Goal: Obtain resource: Download file/media

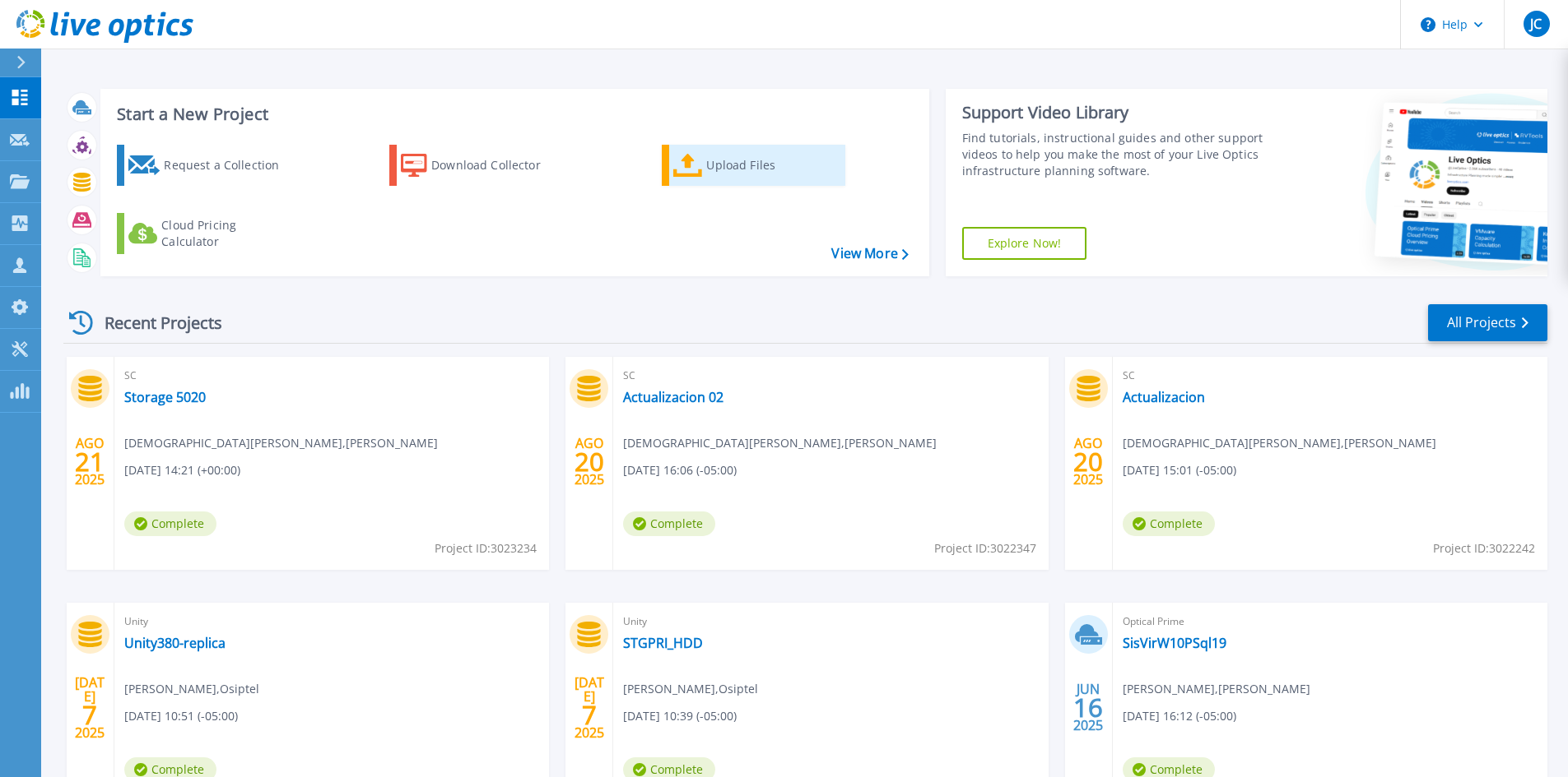
click at [709, 148] on link "Upload Files" at bounding box center [754, 165] width 184 height 41
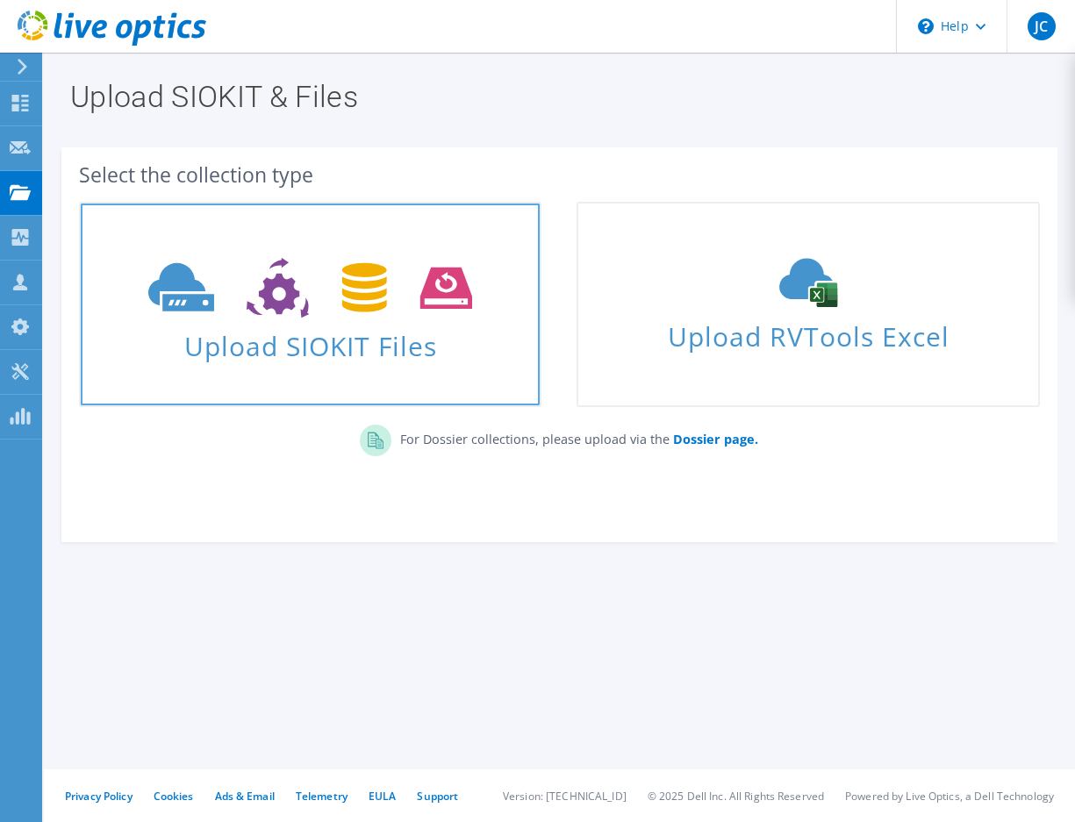
click at [343, 285] on icon at bounding box center [310, 288] width 324 height 61
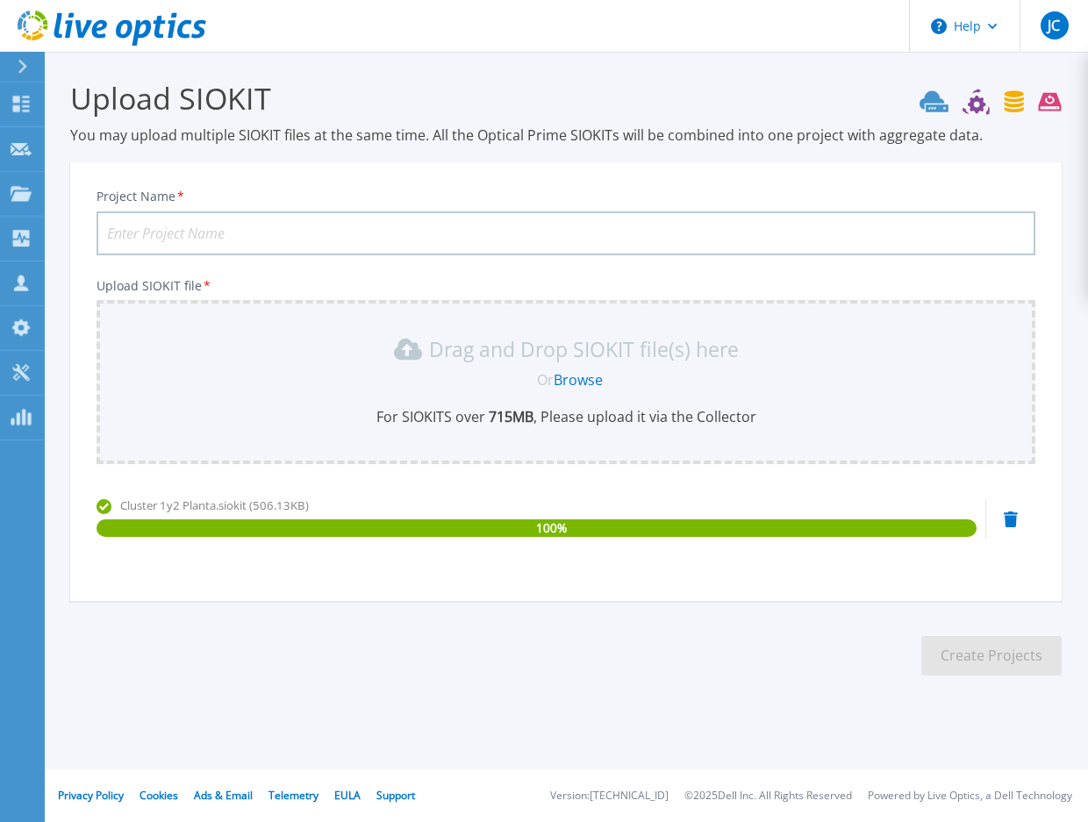
click at [232, 228] on input "Project Name *" at bounding box center [566, 234] width 939 height 44
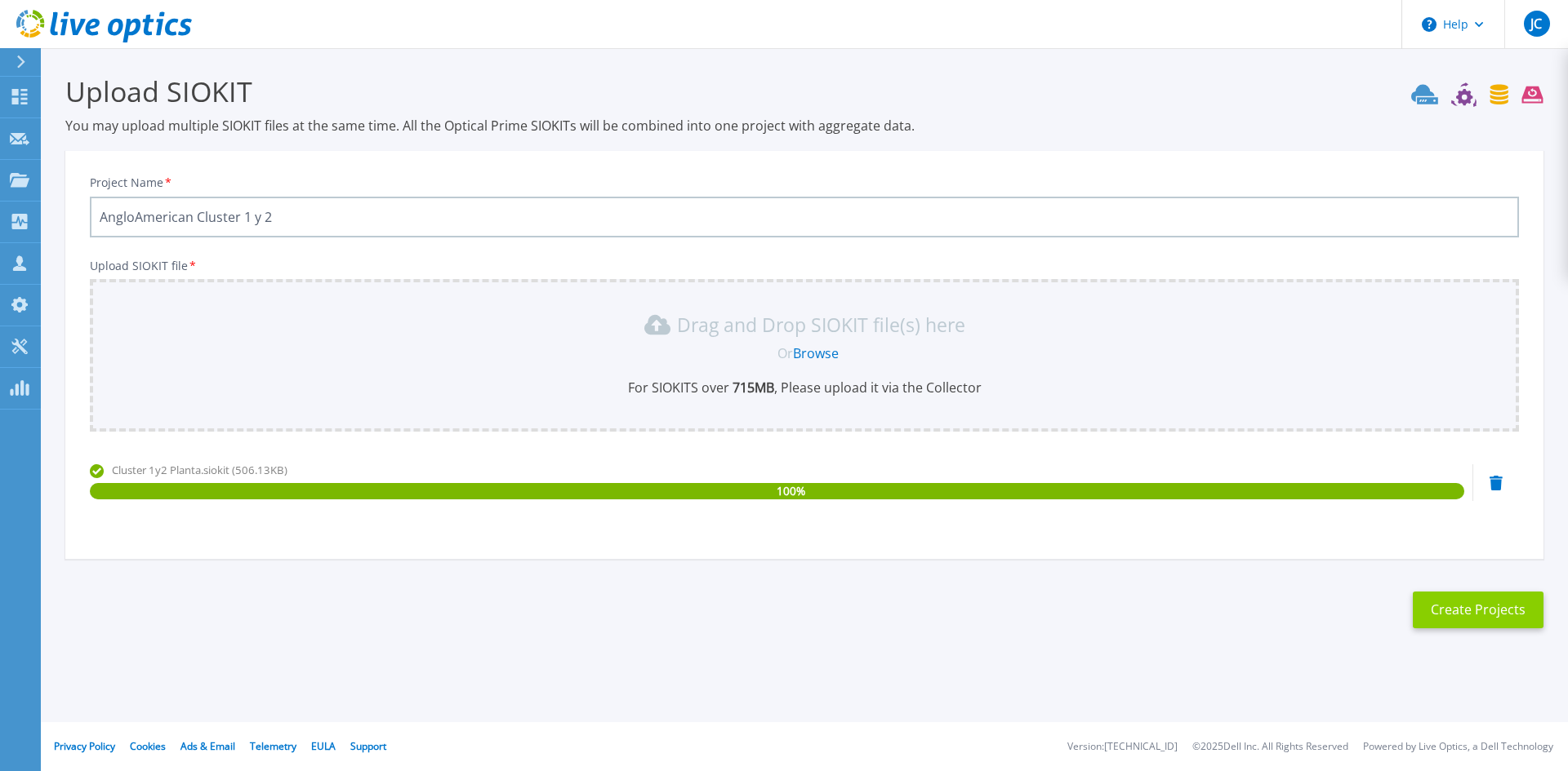
type input "AngloAmerican Cluster 1 y 2"
click at [1012, 592] on button "Create Projects" at bounding box center [1478, 609] width 130 height 36
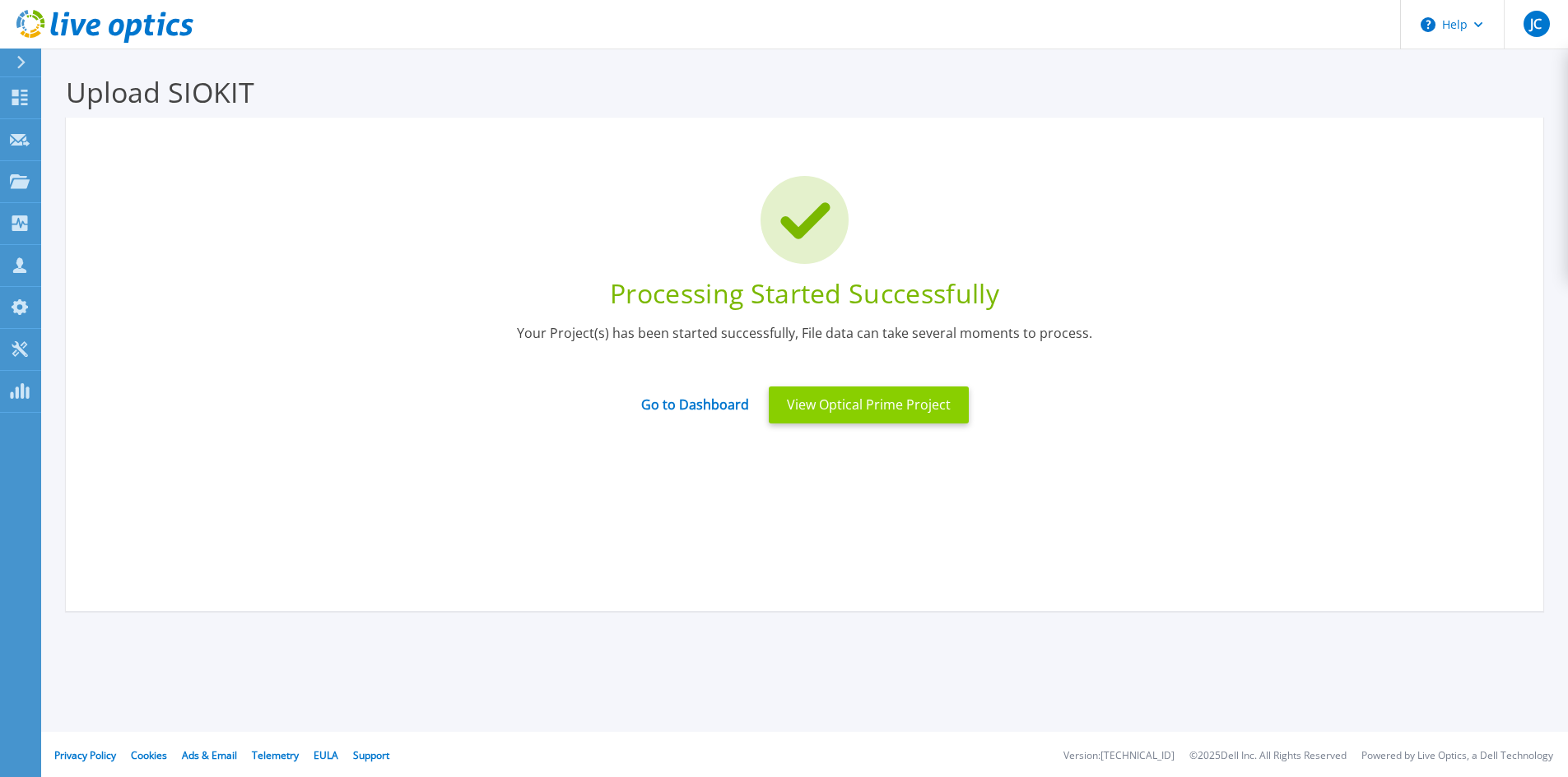
click at [883, 409] on button "View Optical Prime Project" at bounding box center [868, 404] width 200 height 37
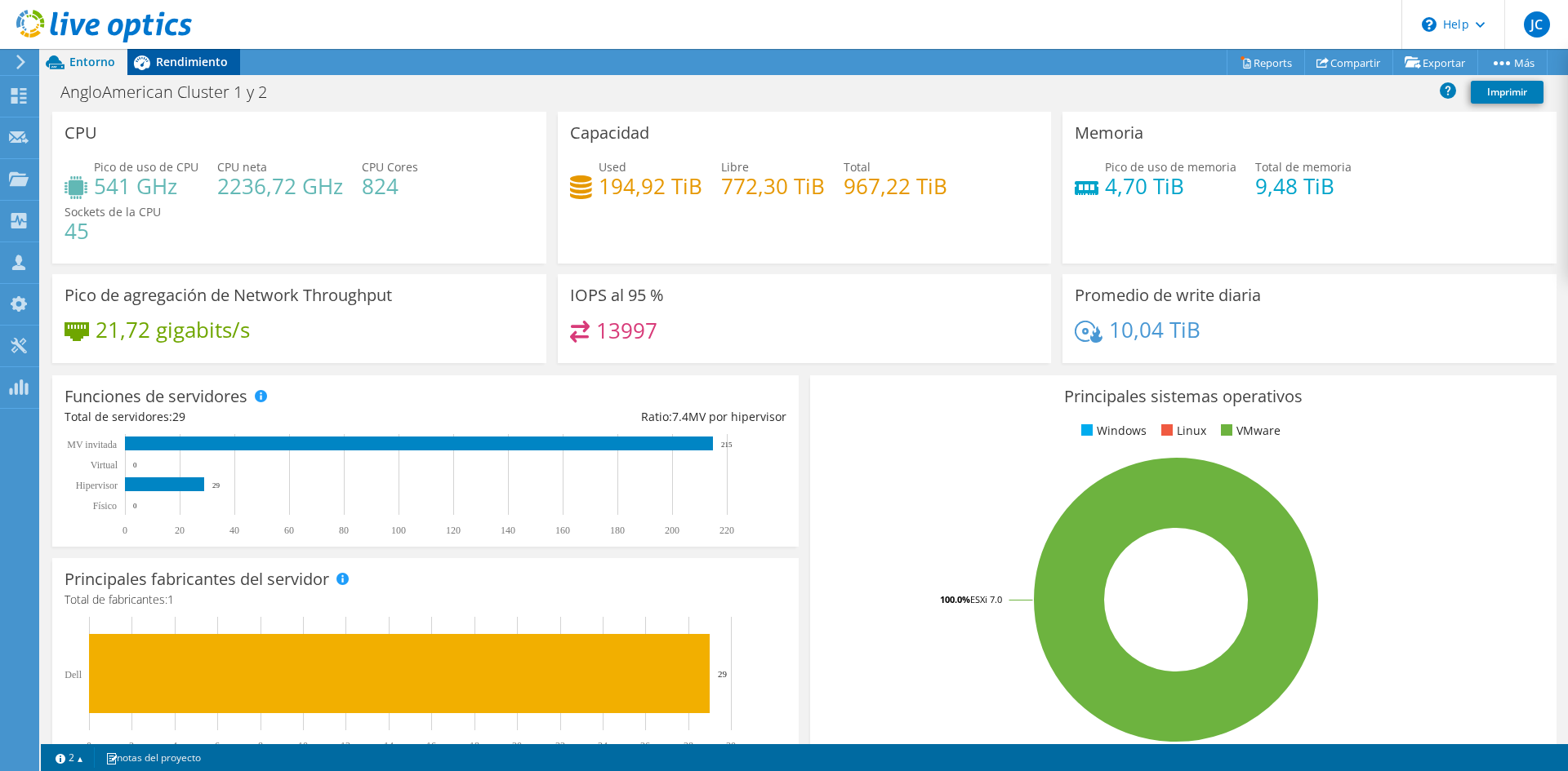
click at [207, 57] on span "Rendimiento" at bounding box center [192, 61] width 72 height 16
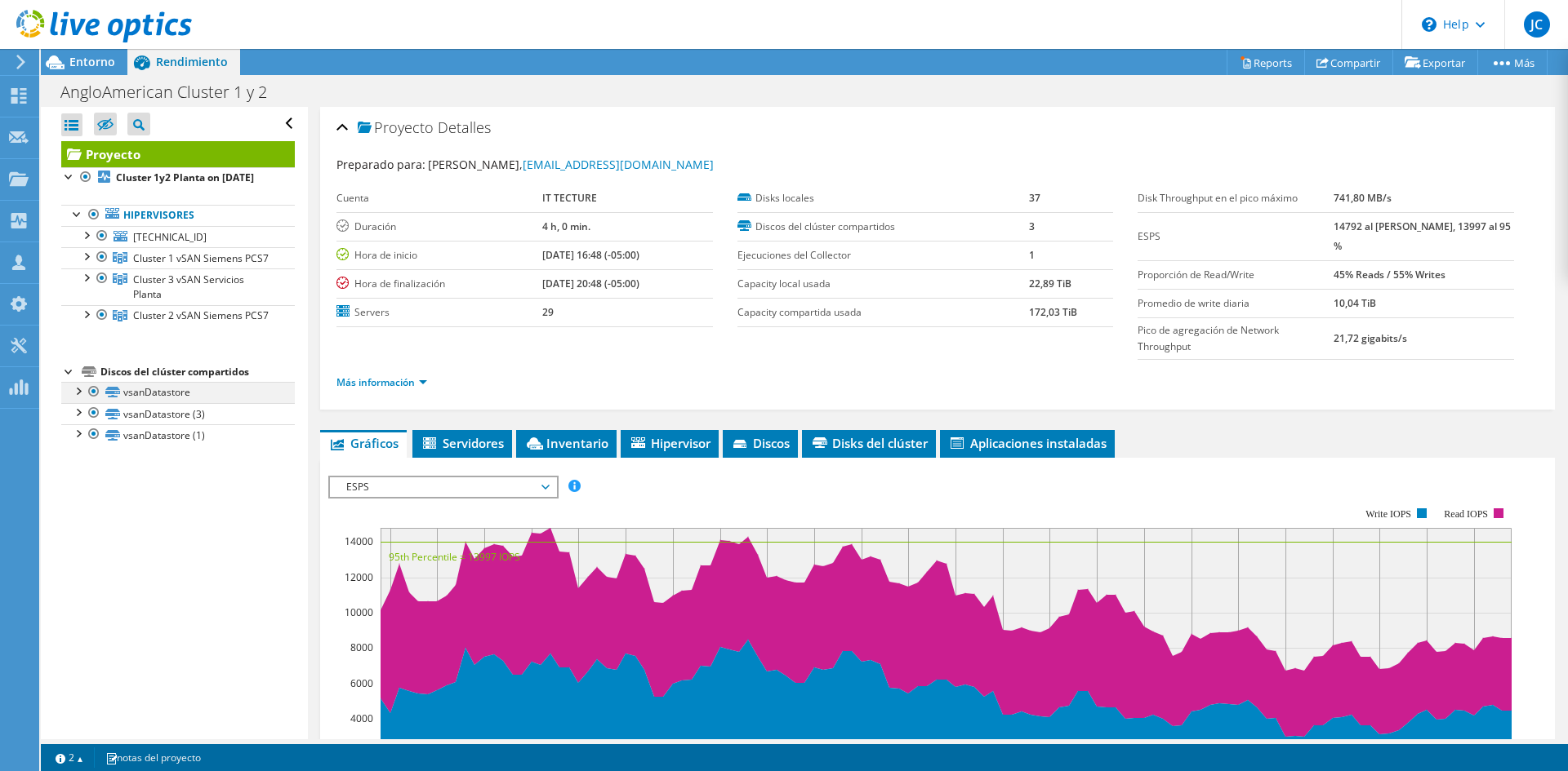
click at [75, 398] on div at bounding box center [78, 391] width 17 height 17
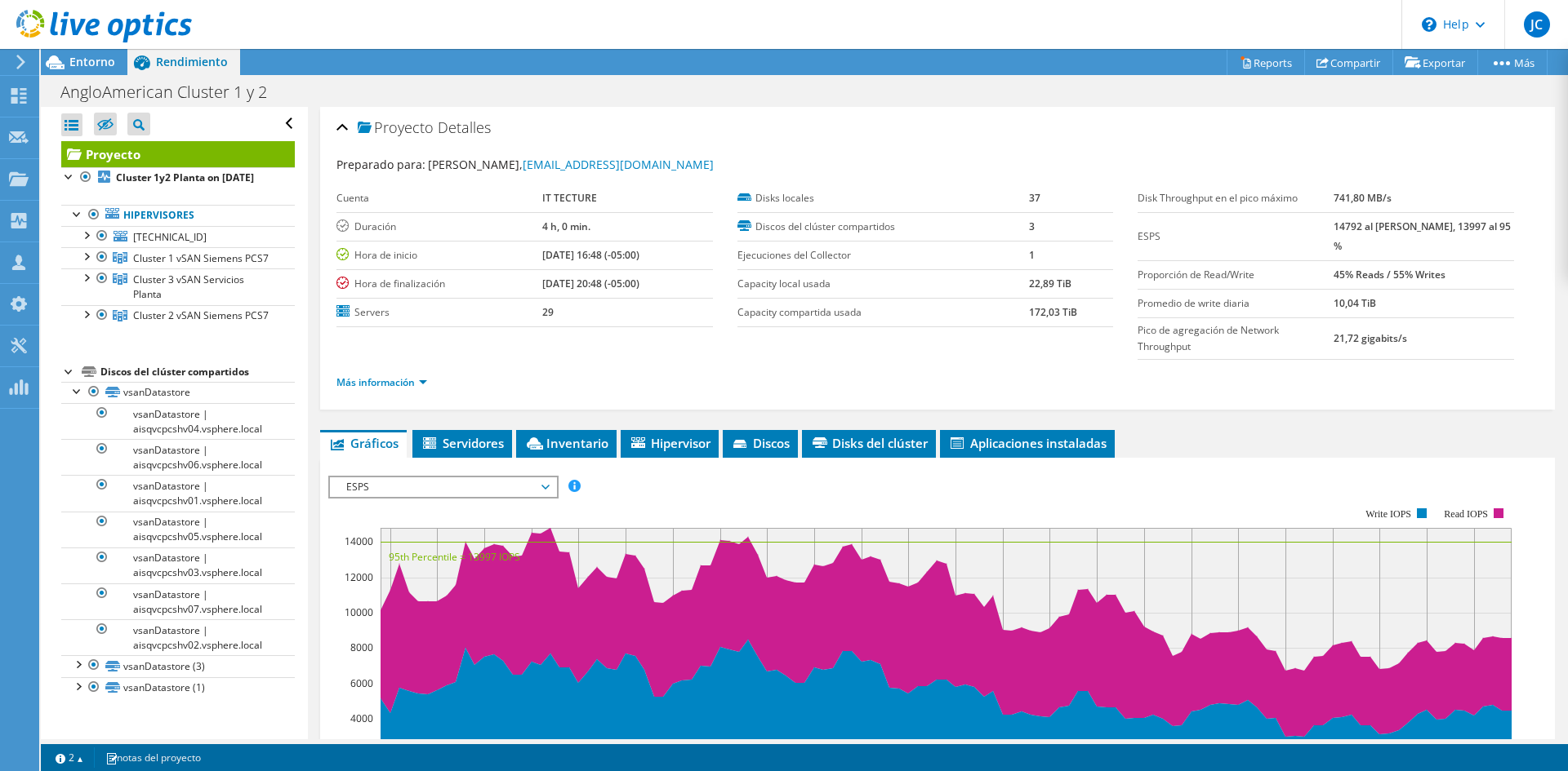
scroll to position [23, 0]
click at [76, 671] on div at bounding box center [78, 664] width 17 height 17
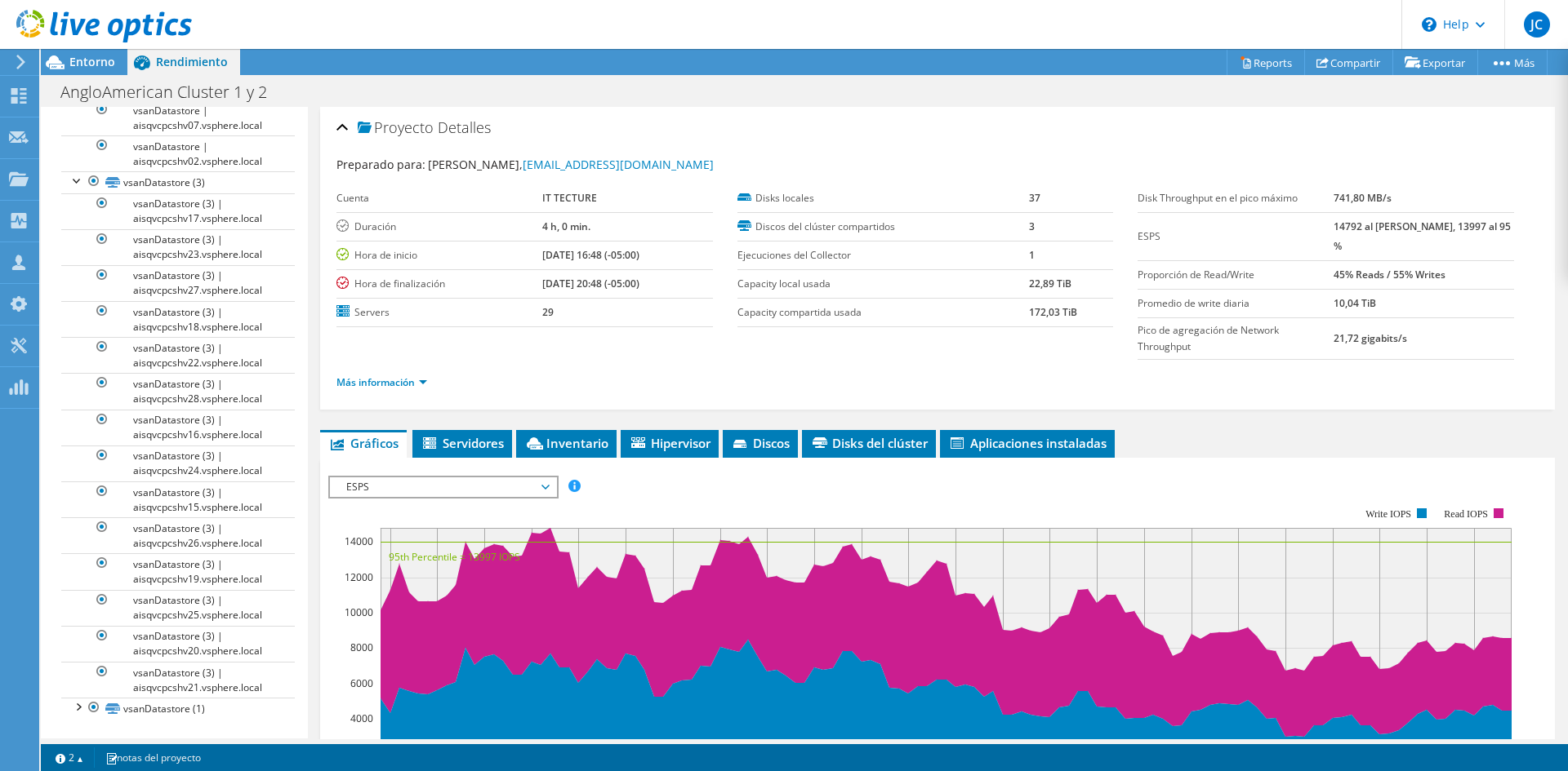
scroll to position [527, 0]
click at [78, 712] on div at bounding box center [78, 706] width 17 height 17
click at [76, 299] on div at bounding box center [78, 292] width 17 height 17
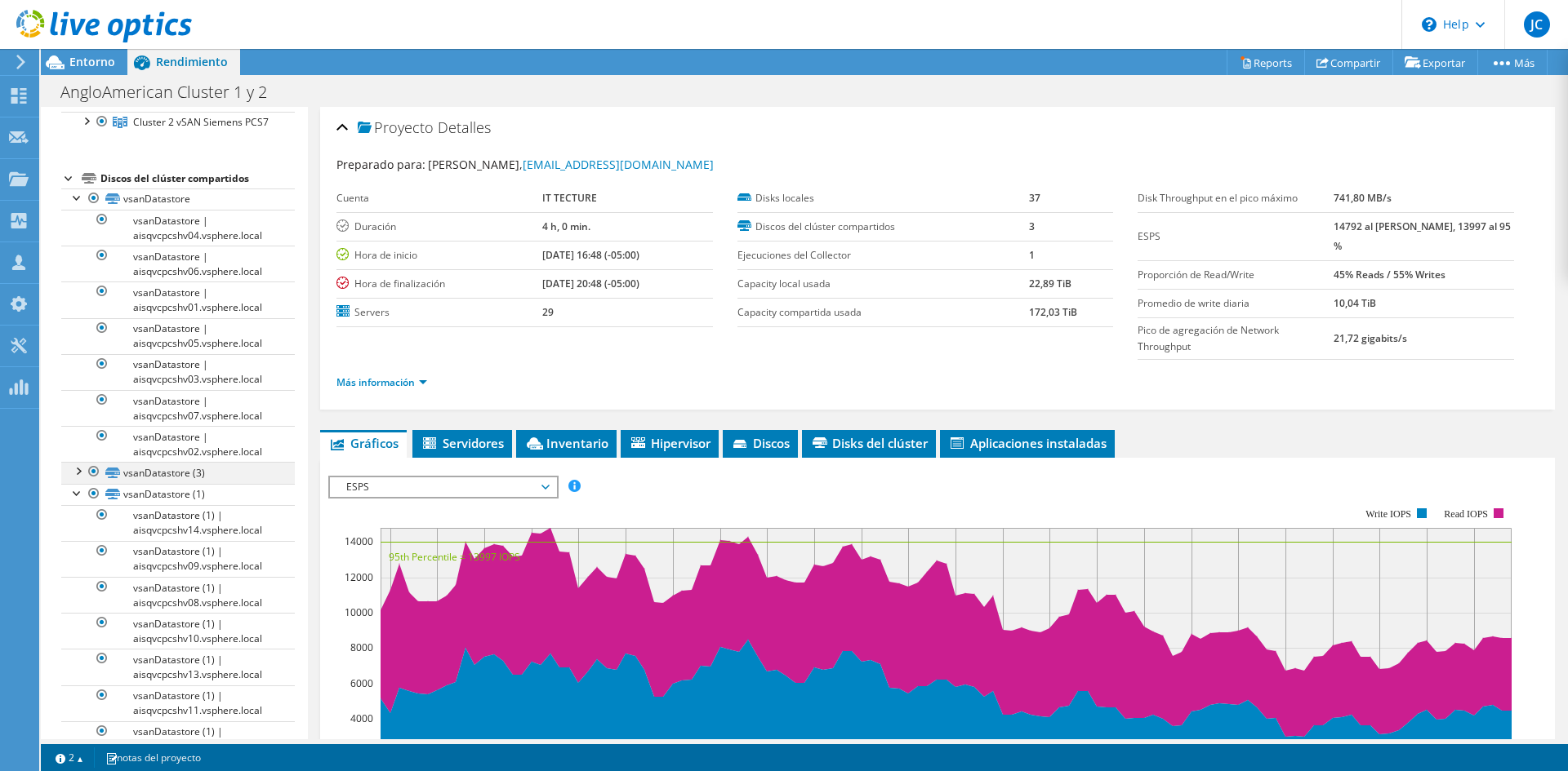
scroll to position [275, 0]
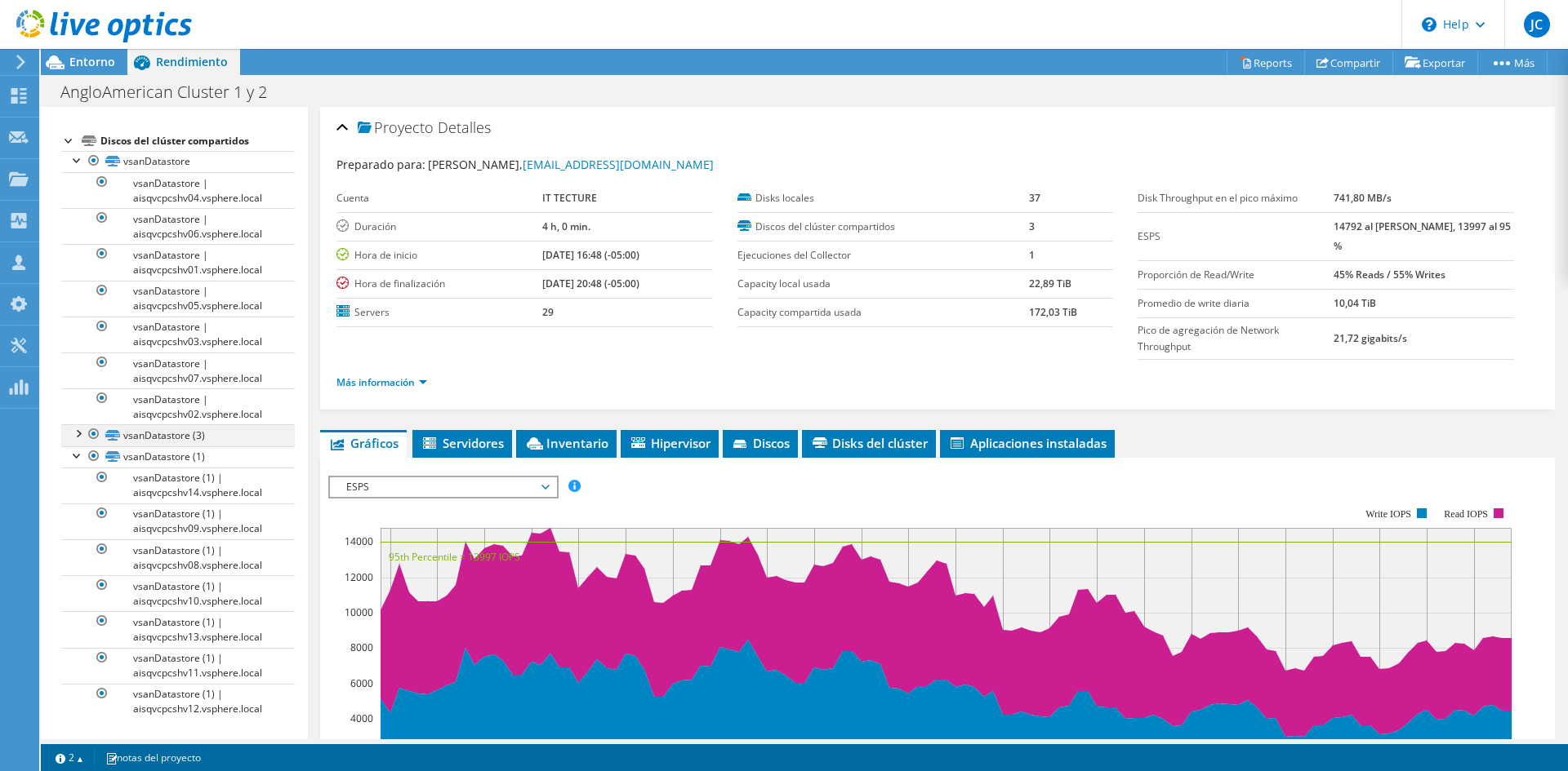
click at [86, 426] on div at bounding box center [94, 433] width 17 height 20
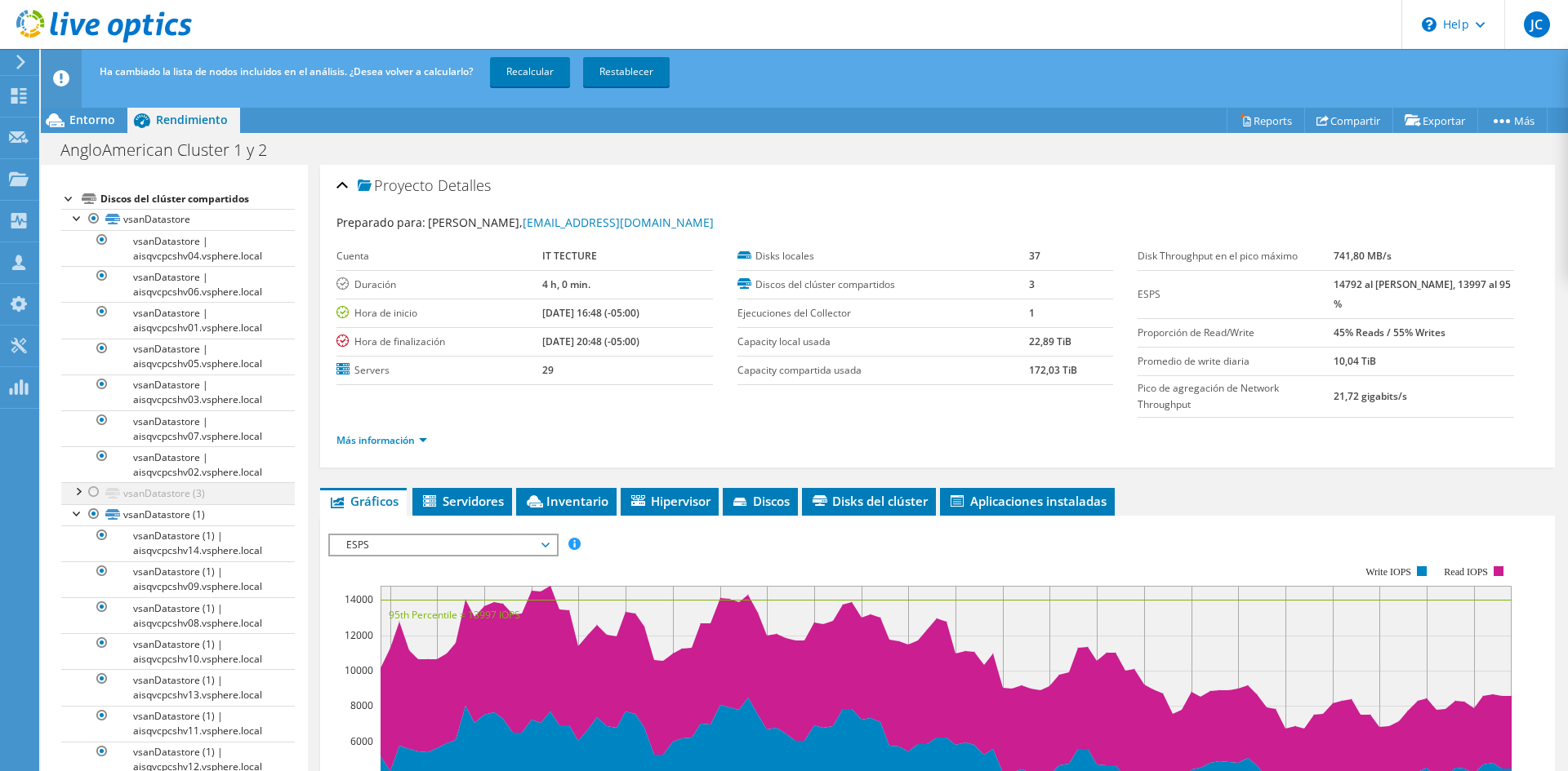
click at [78, 494] on div at bounding box center [78, 491] width 17 height 17
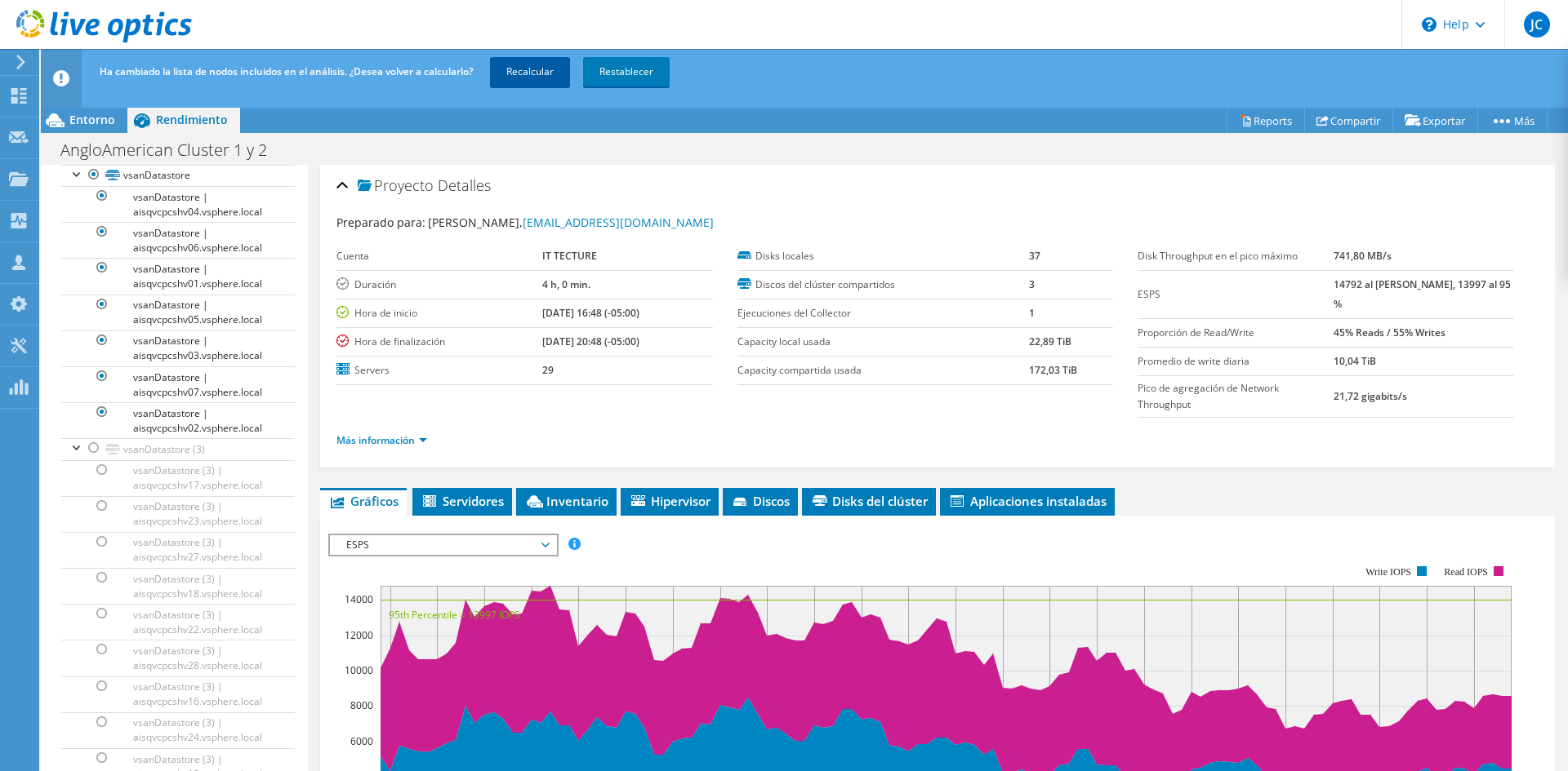
click at [518, 60] on link "Recalcular" at bounding box center [530, 72] width 80 height 30
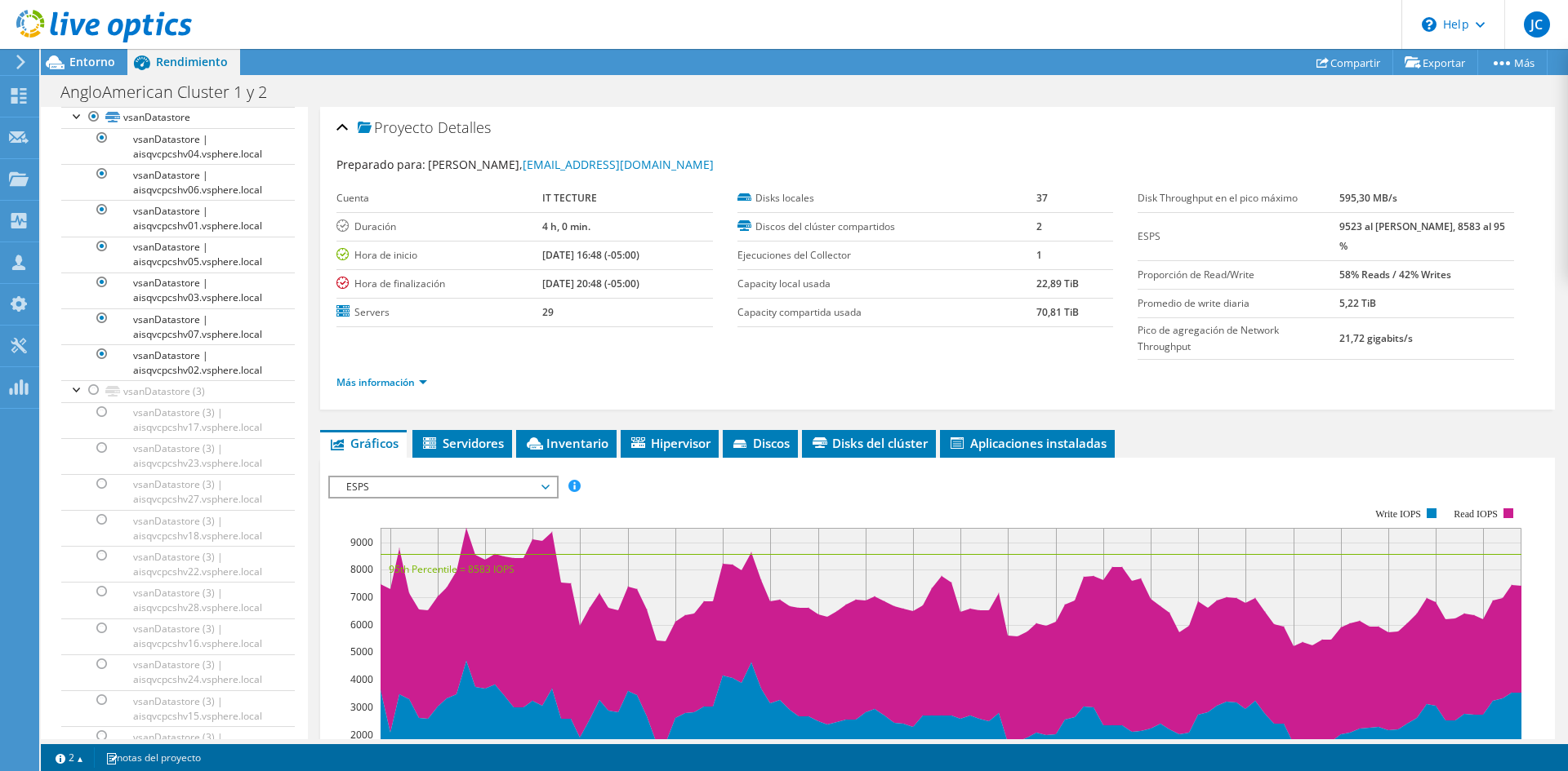
scroll to position [0, 0]
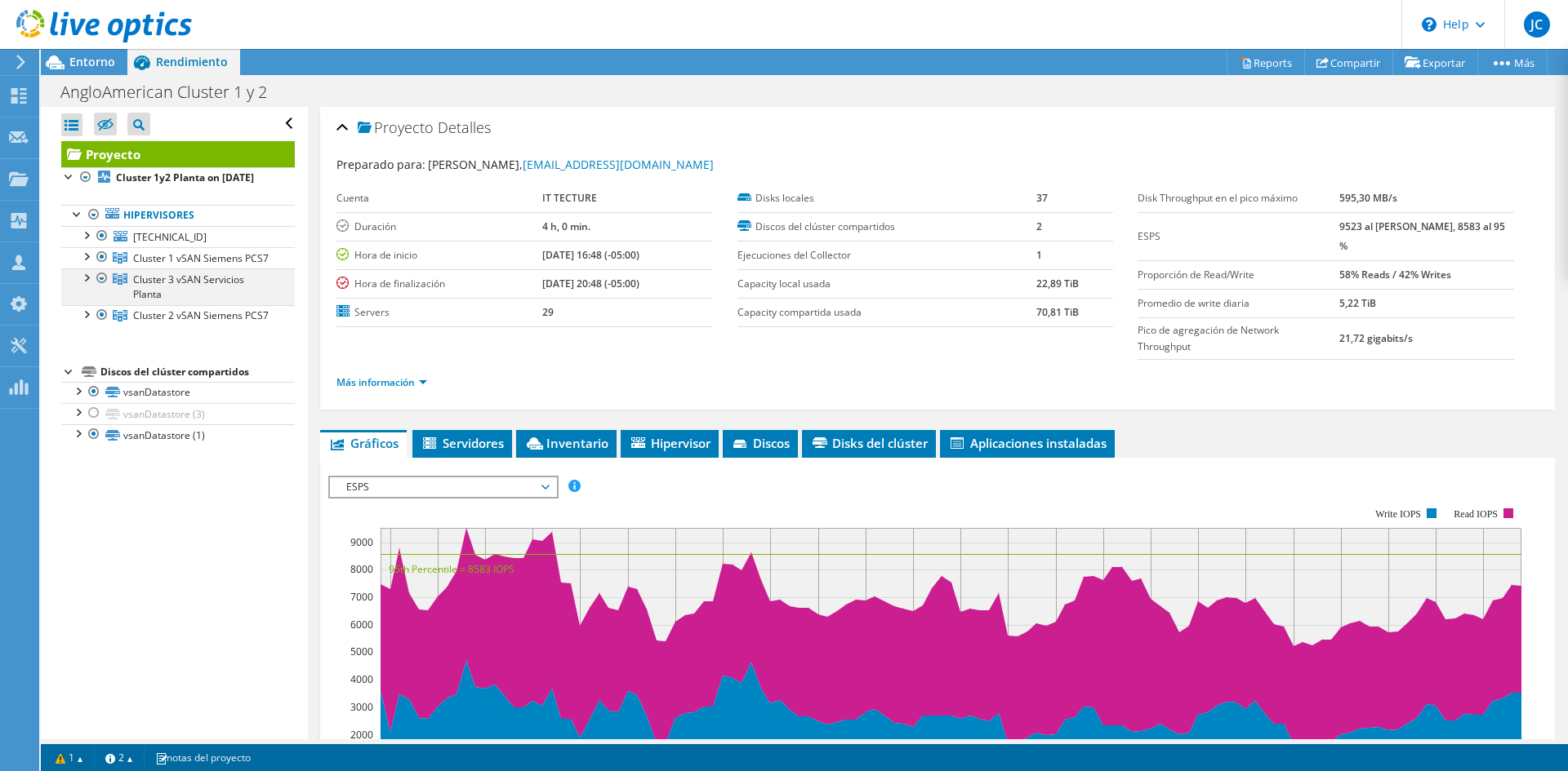
click at [87, 285] on div at bounding box center [86, 277] width 17 height 17
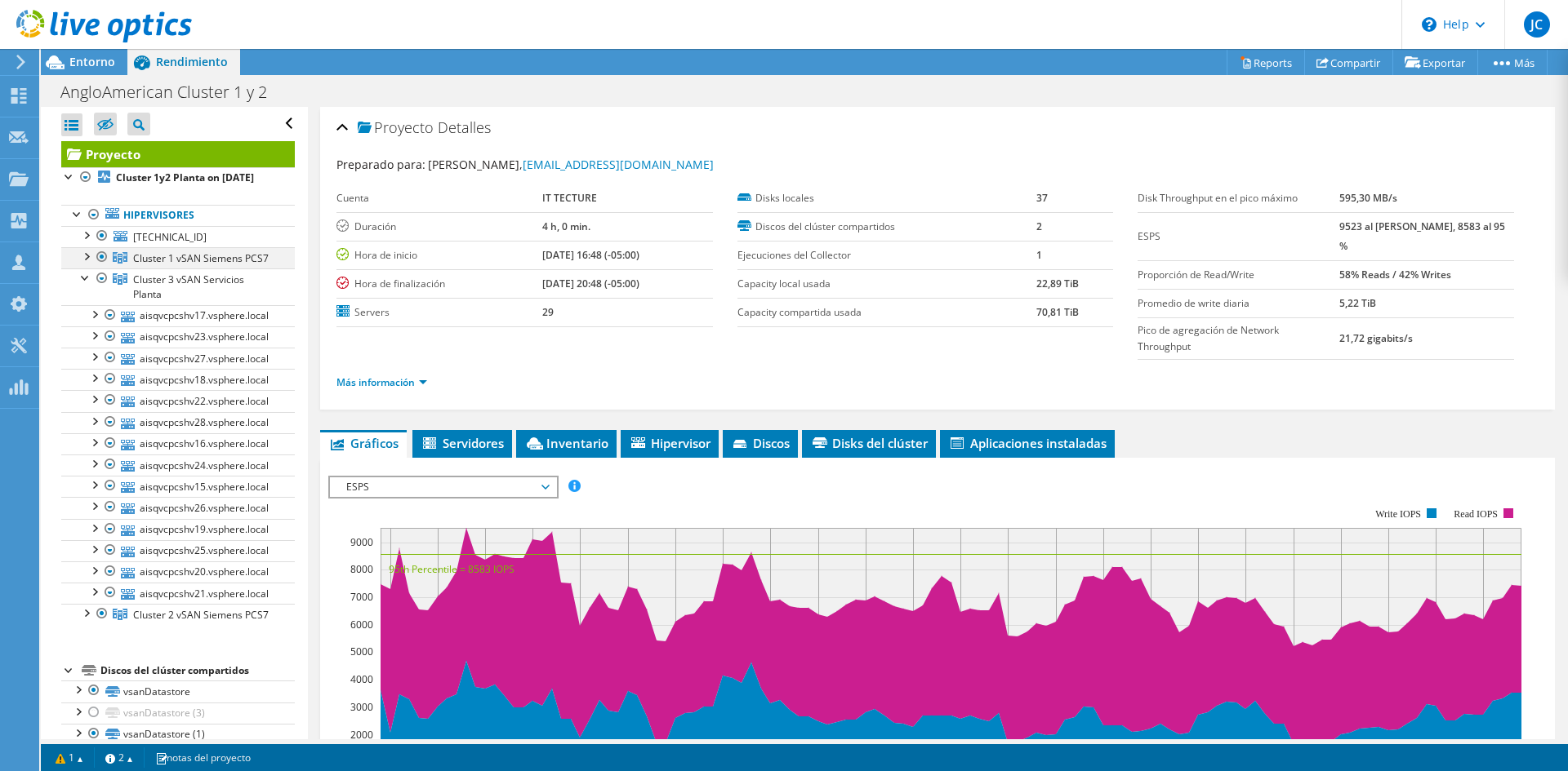
click at [88, 263] on div at bounding box center [86, 256] width 17 height 17
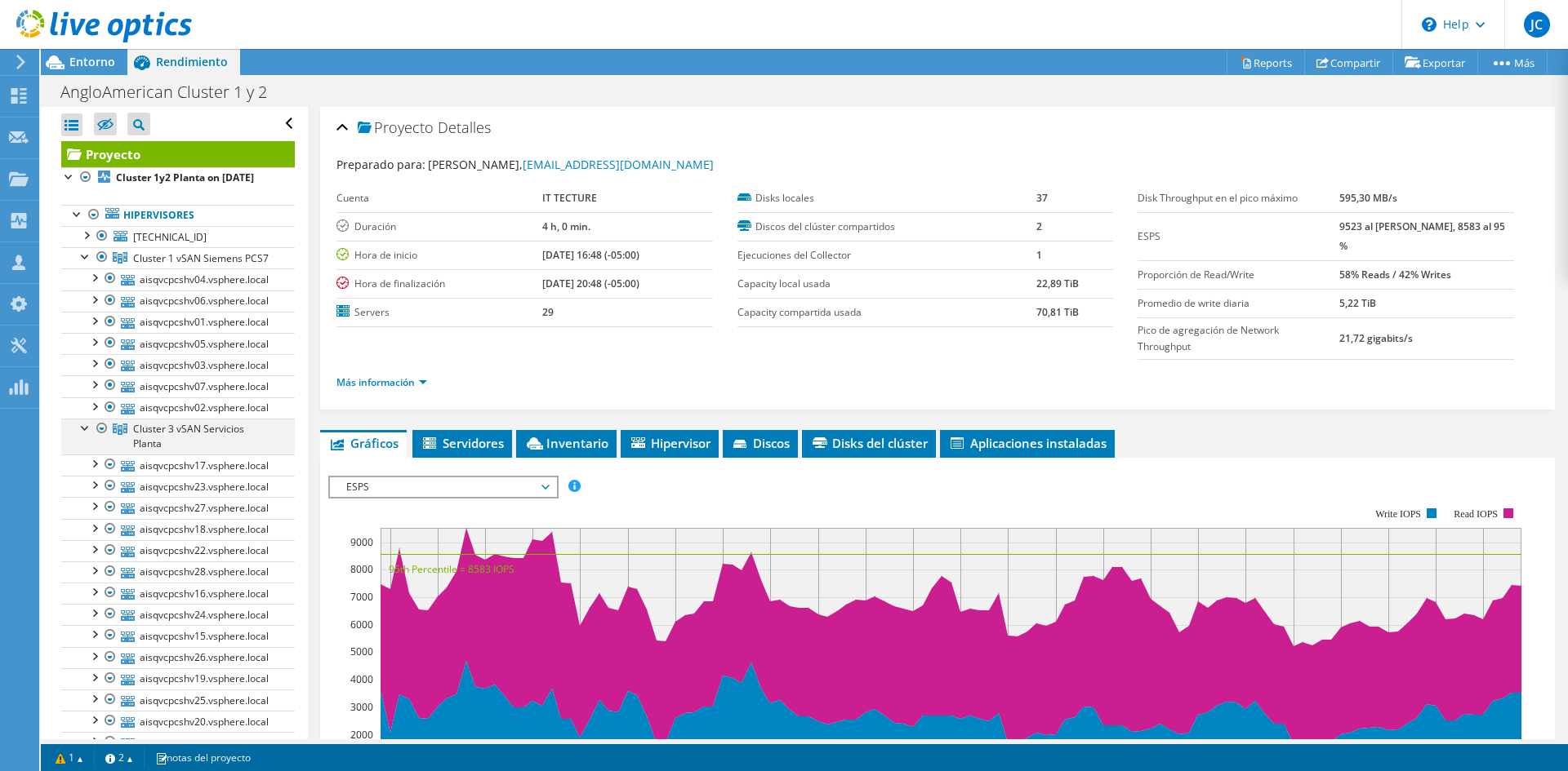
click at [87, 435] on div at bounding box center [86, 427] width 17 height 17
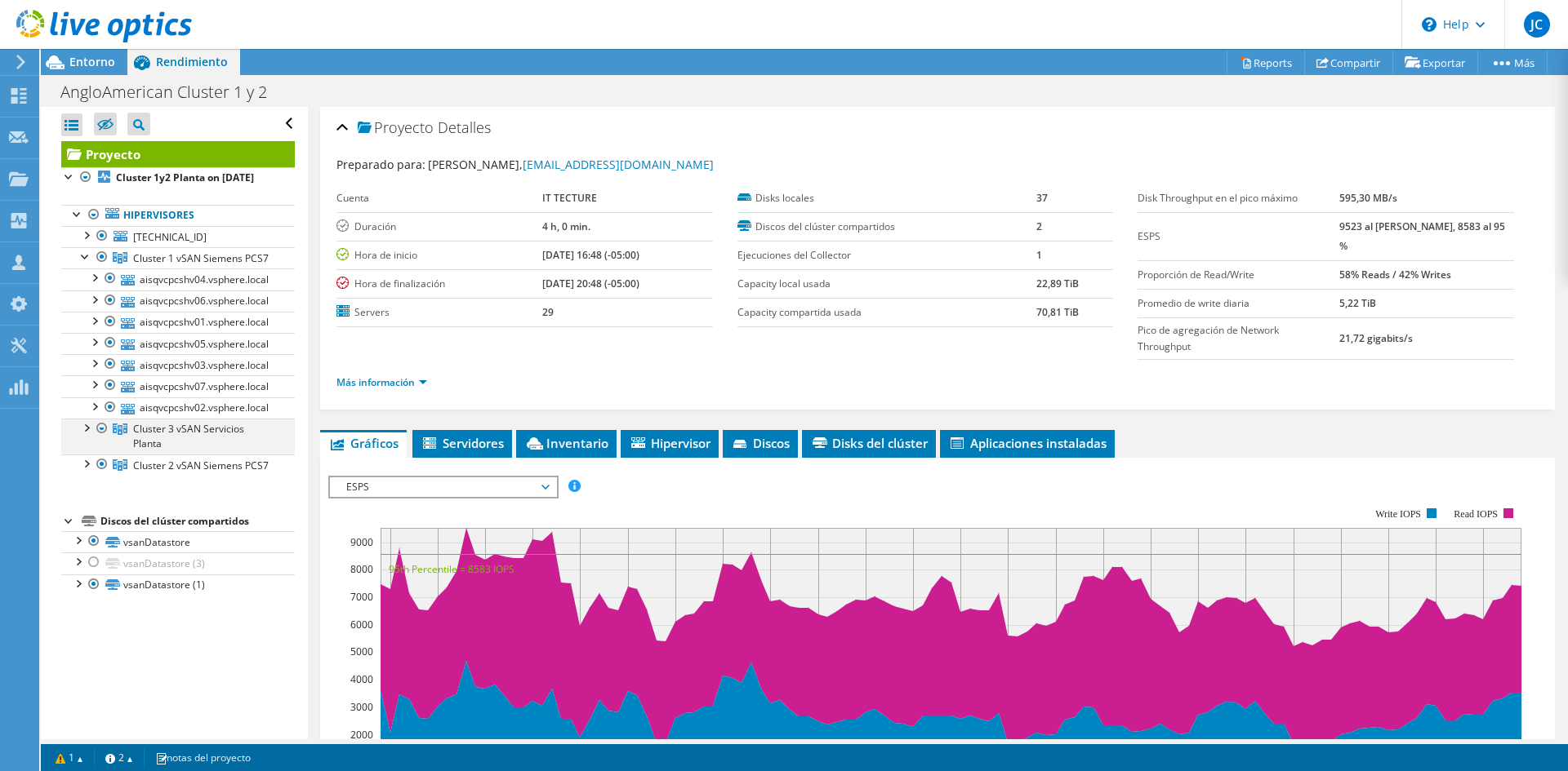
click at [101, 438] on div at bounding box center [102, 428] width 17 height 20
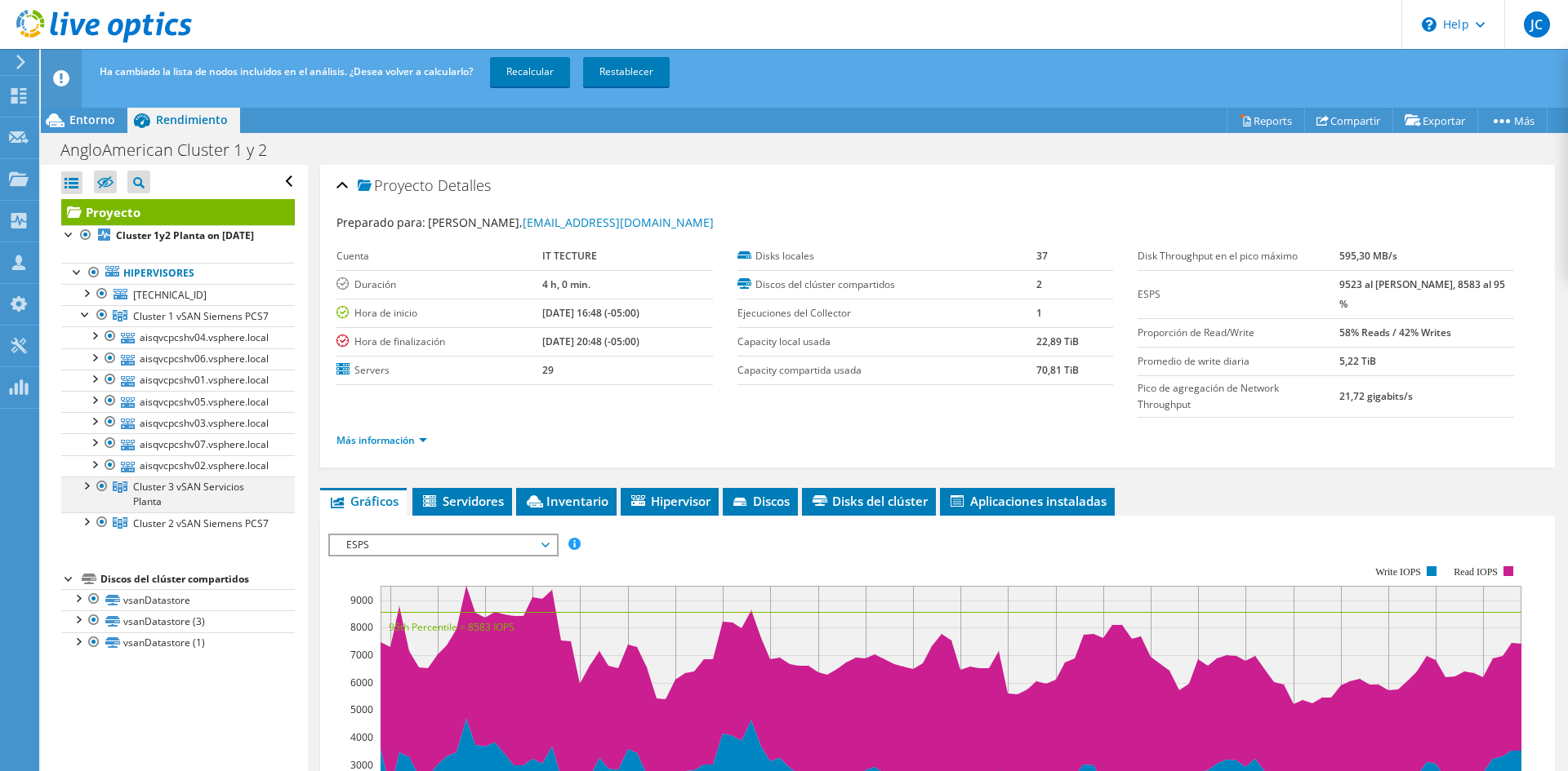
click at [100, 497] on div at bounding box center [102, 486] width 17 height 20
click at [534, 68] on link "Recalcular" at bounding box center [530, 72] width 80 height 30
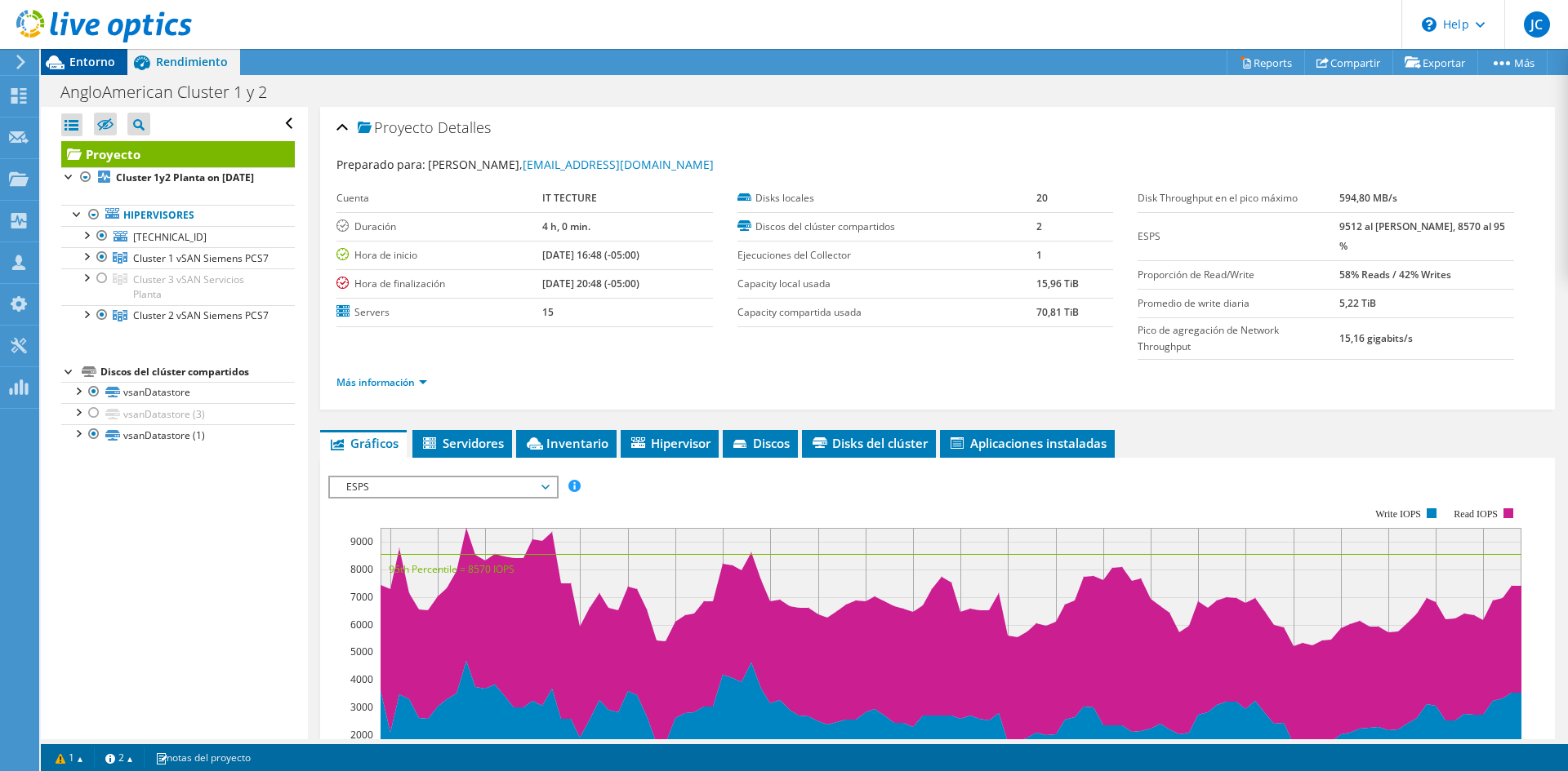
click at [84, 64] on span "Entorno" at bounding box center [92, 61] width 46 height 16
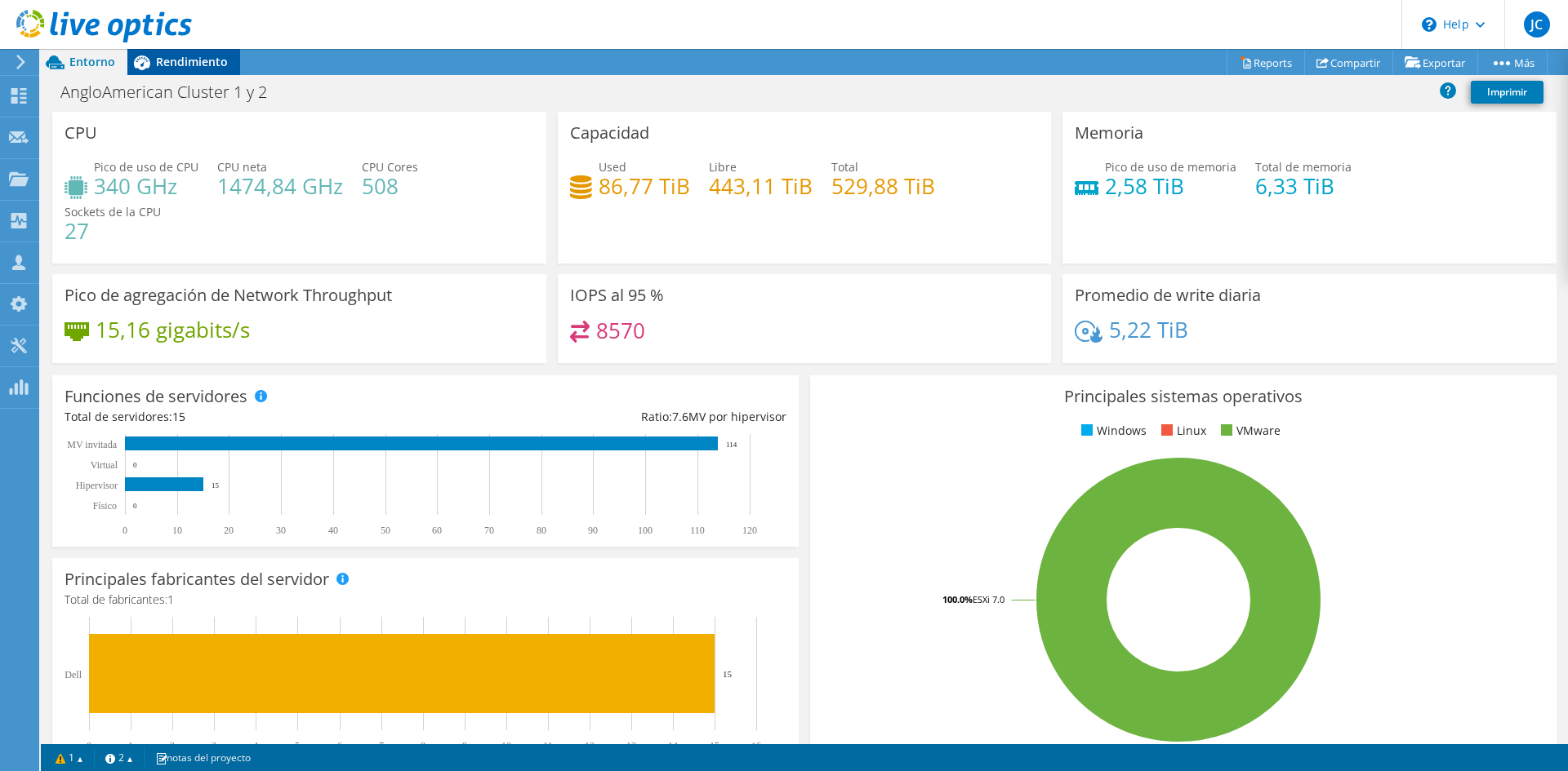
click at [195, 73] on div "Rendimiento" at bounding box center [183, 62] width 113 height 26
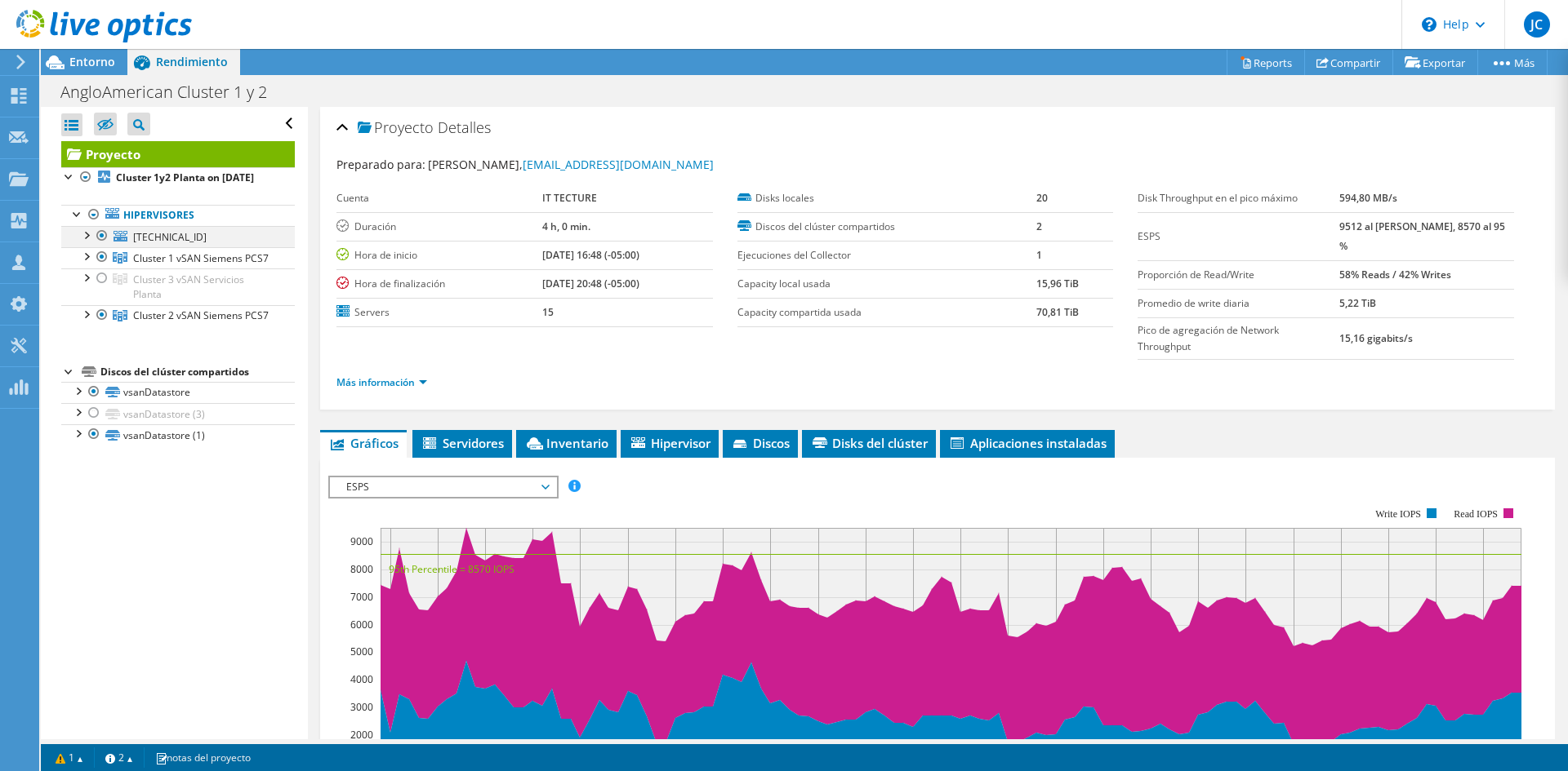
click at [88, 243] on div at bounding box center [86, 234] width 17 height 17
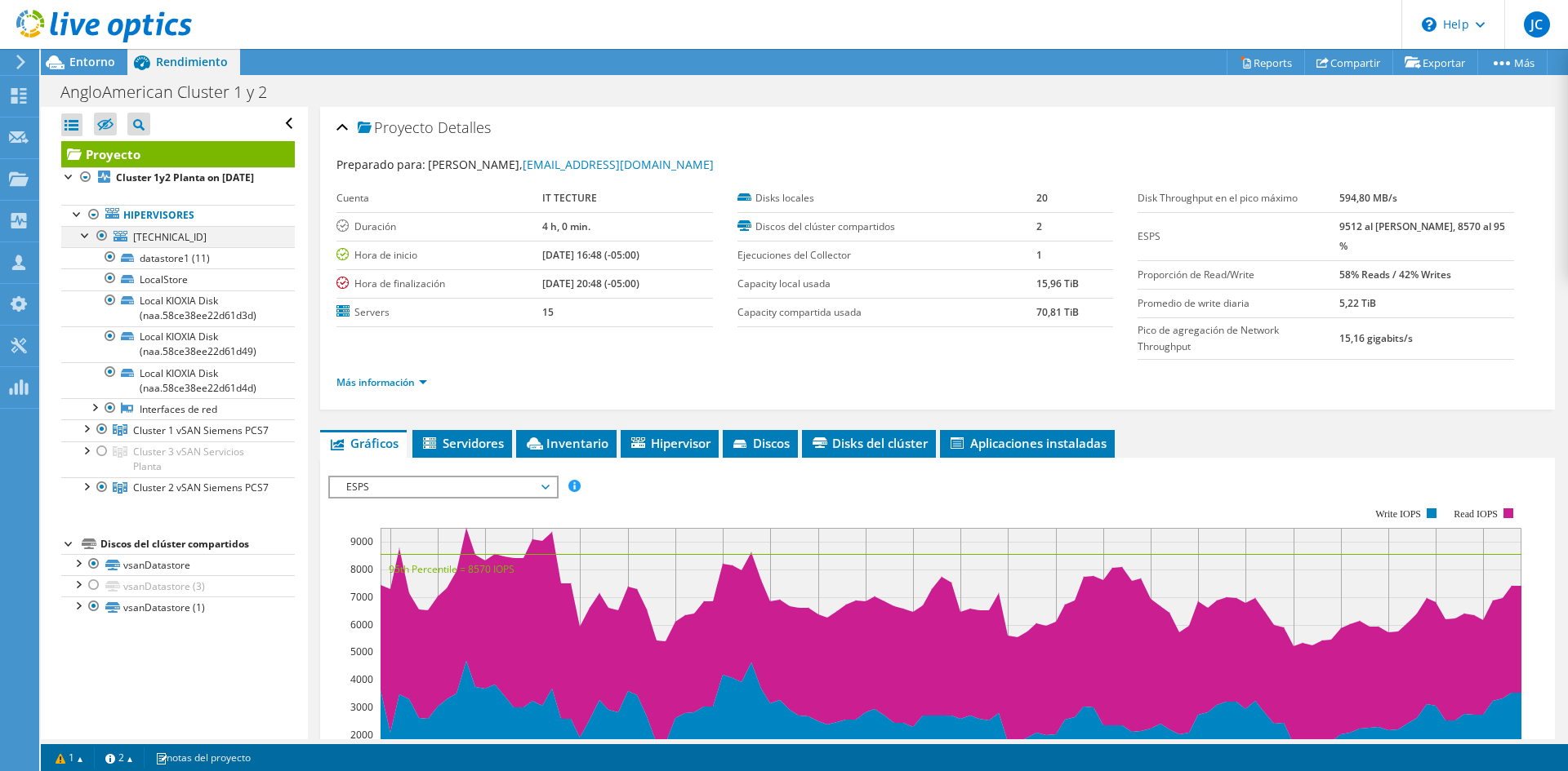
click at [88, 243] on div at bounding box center [86, 234] width 17 height 17
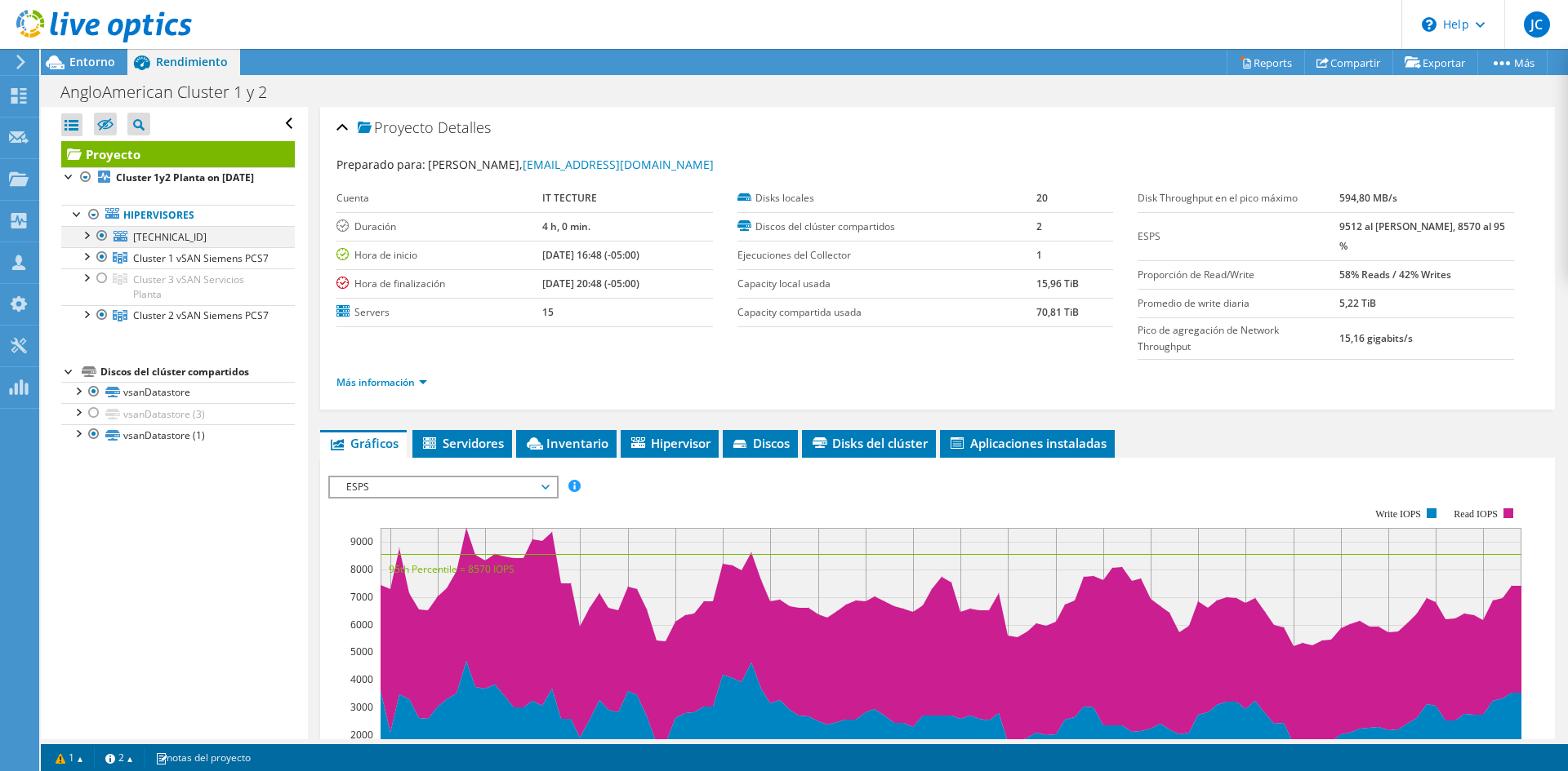
click at [100, 246] on div at bounding box center [102, 235] width 17 height 20
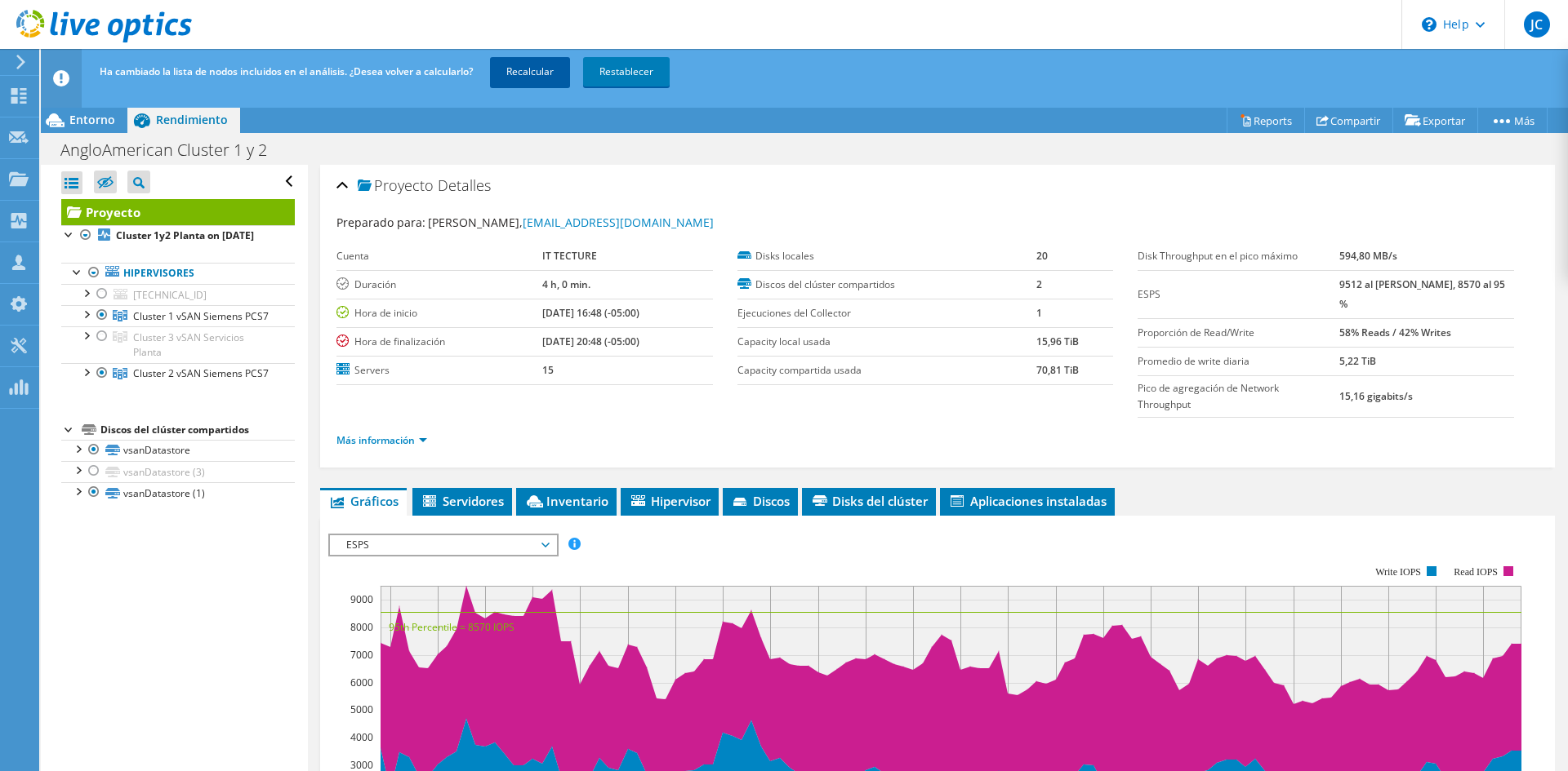
click at [528, 61] on link "Recalcular" at bounding box center [530, 72] width 80 height 30
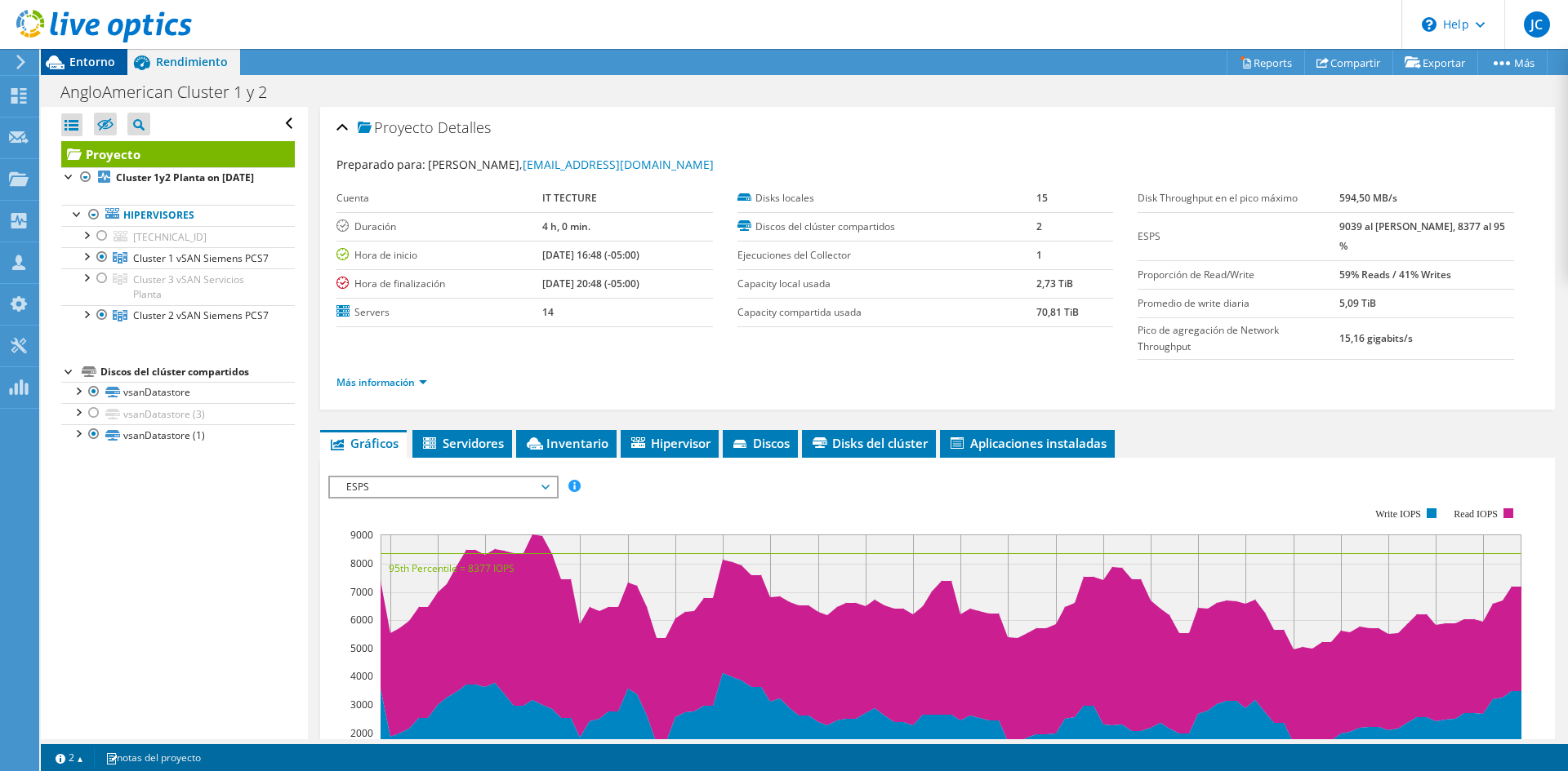
click at [102, 60] on span "Entorno" at bounding box center [92, 61] width 46 height 16
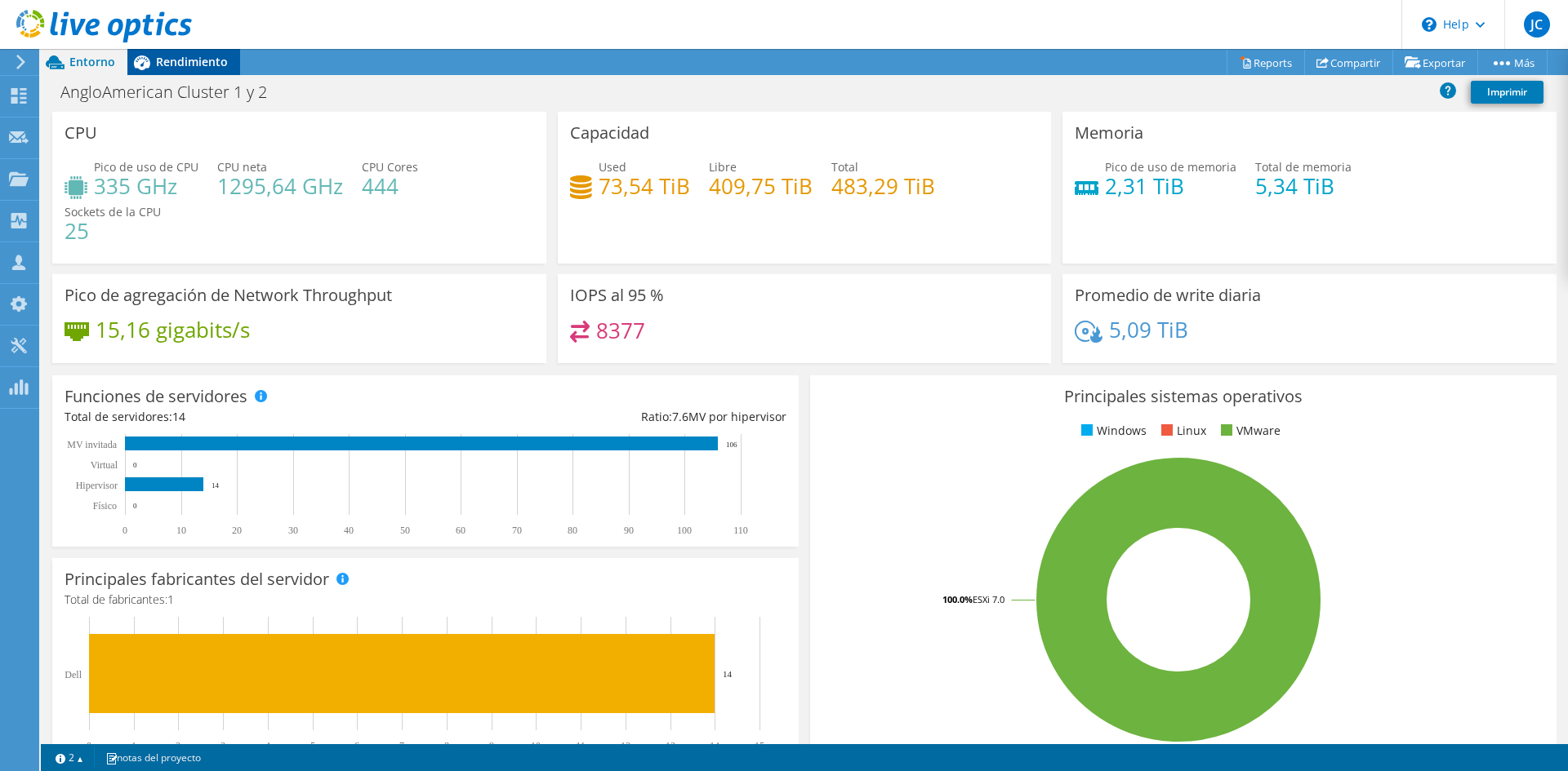
click at [199, 56] on span "Rendimiento" at bounding box center [192, 61] width 72 height 16
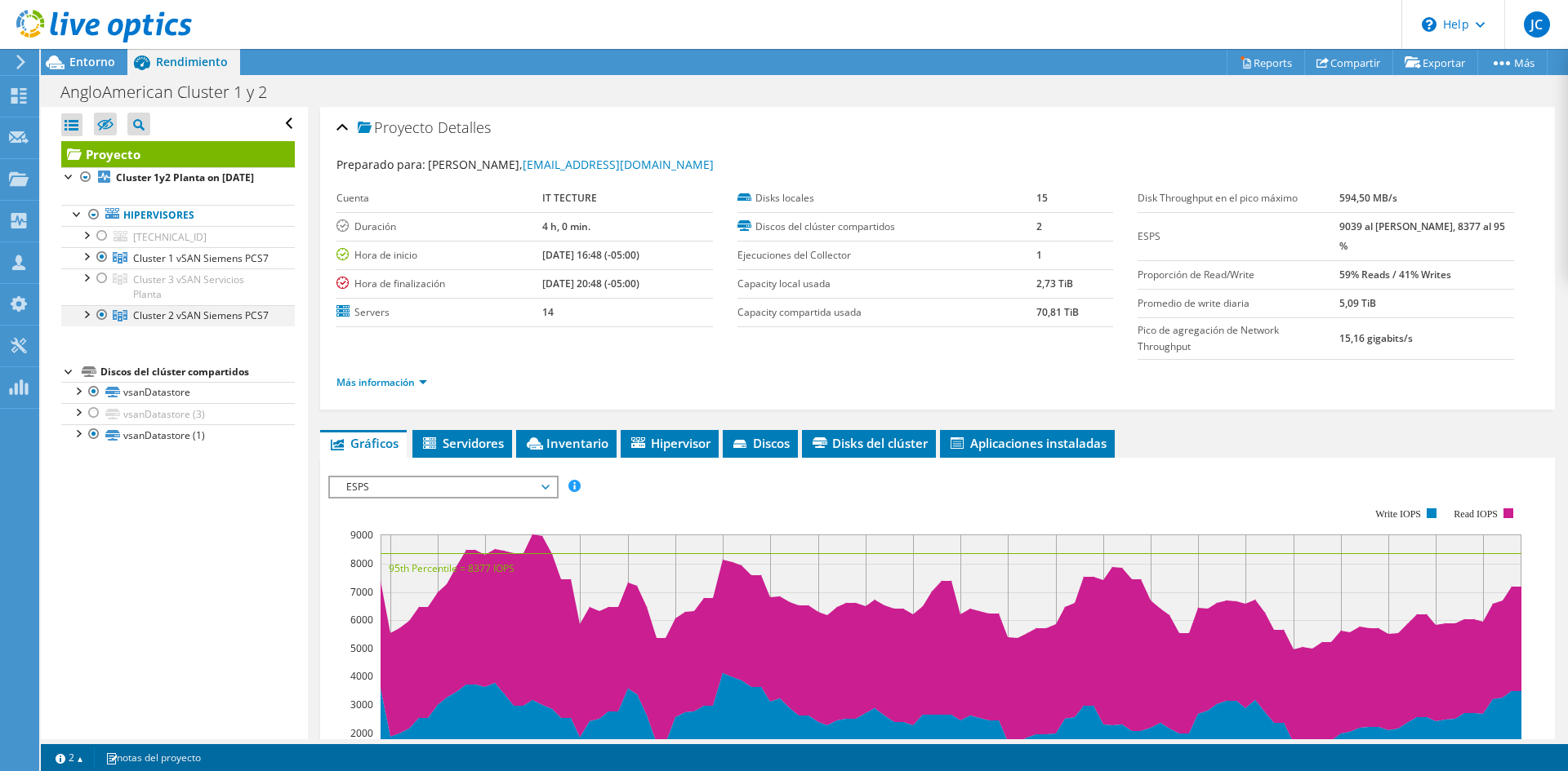
click at [101, 325] on div at bounding box center [102, 314] width 17 height 20
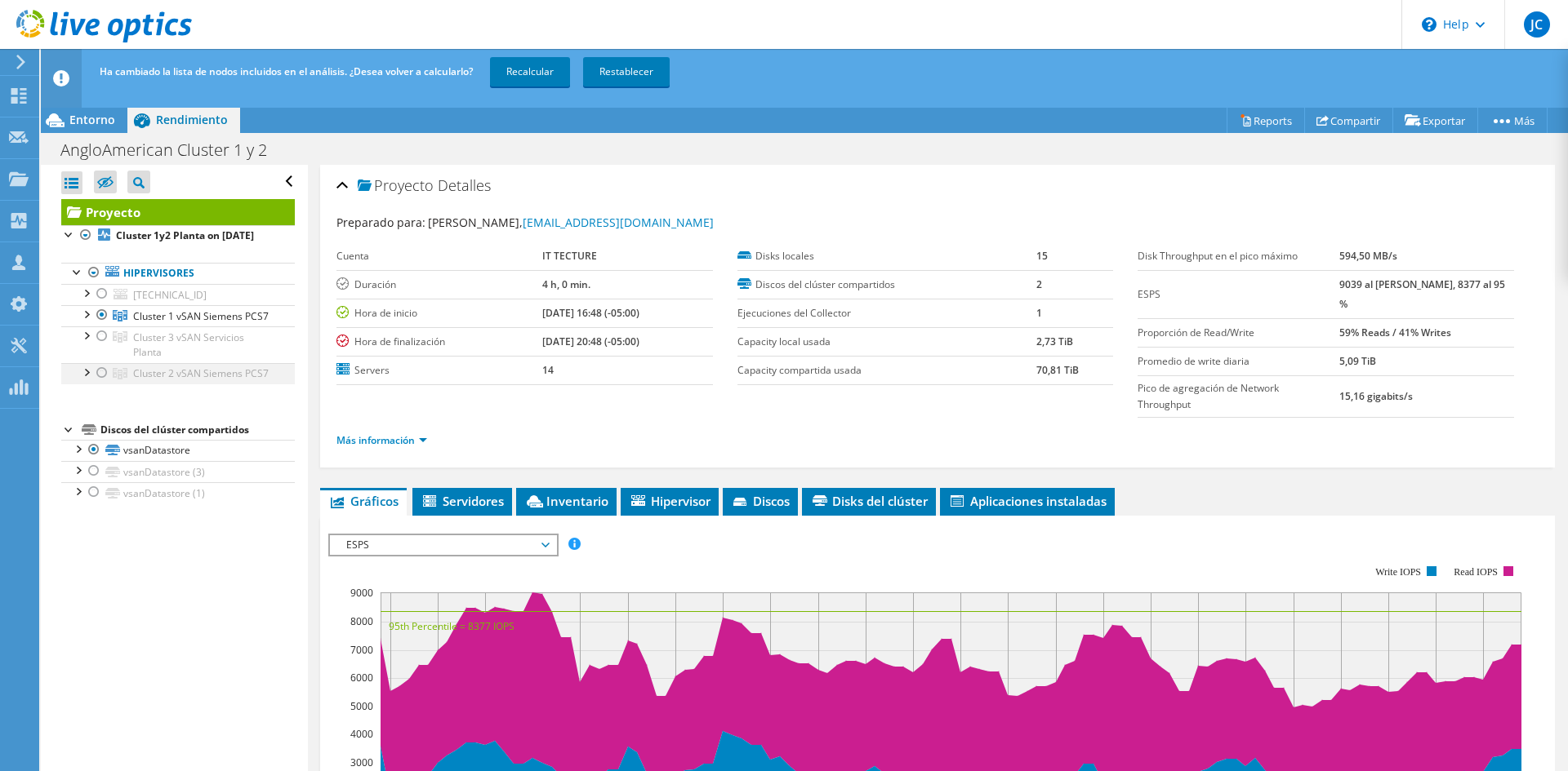
click at [101, 383] on div at bounding box center [102, 373] width 17 height 20
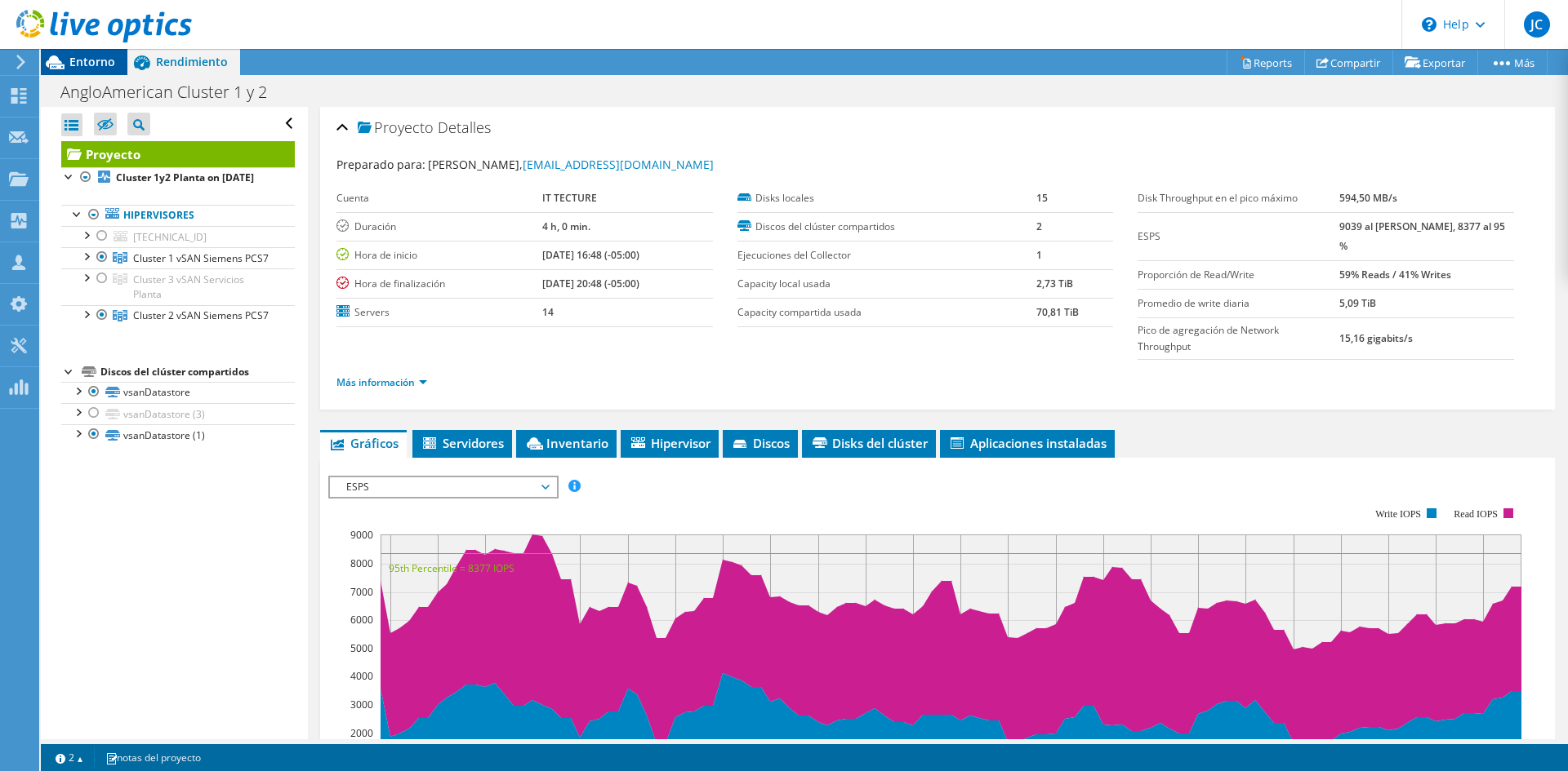
click at [101, 70] on div "Entorno" at bounding box center [84, 62] width 87 height 26
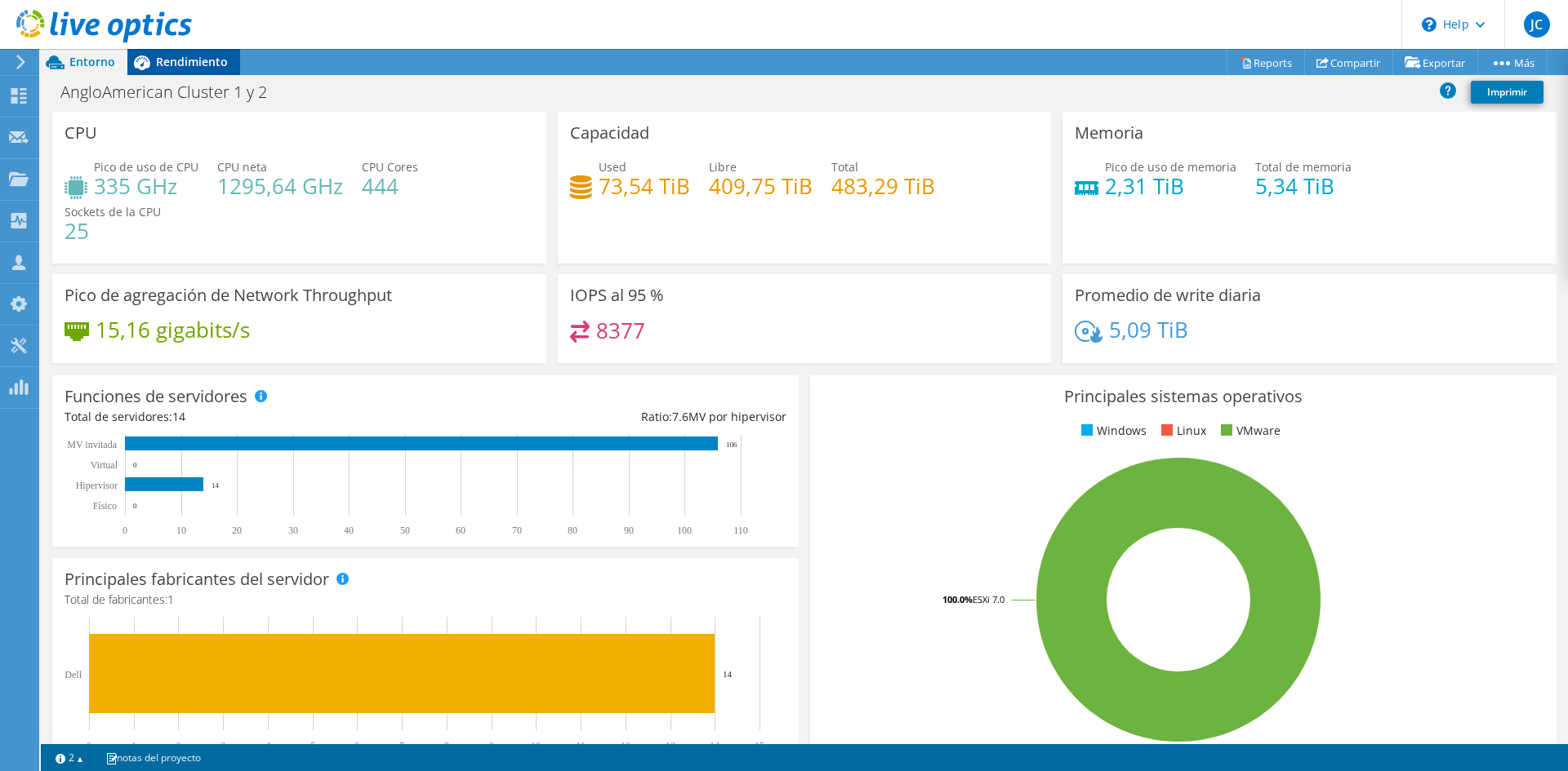
click at [204, 70] on div "Rendimiento" at bounding box center [183, 62] width 113 height 26
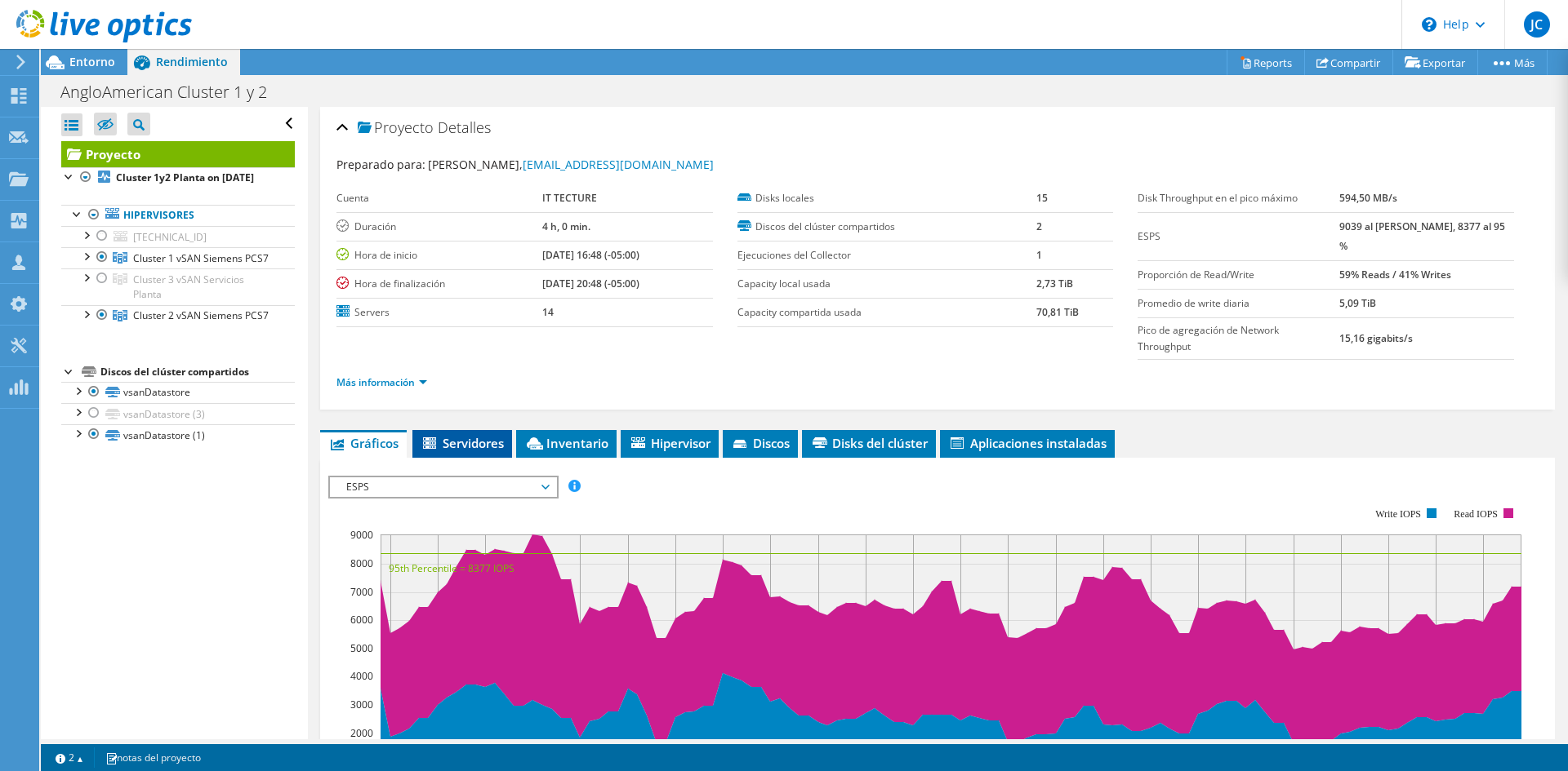
click at [428, 435] on span "Servidores" at bounding box center [462, 444] width 84 height 17
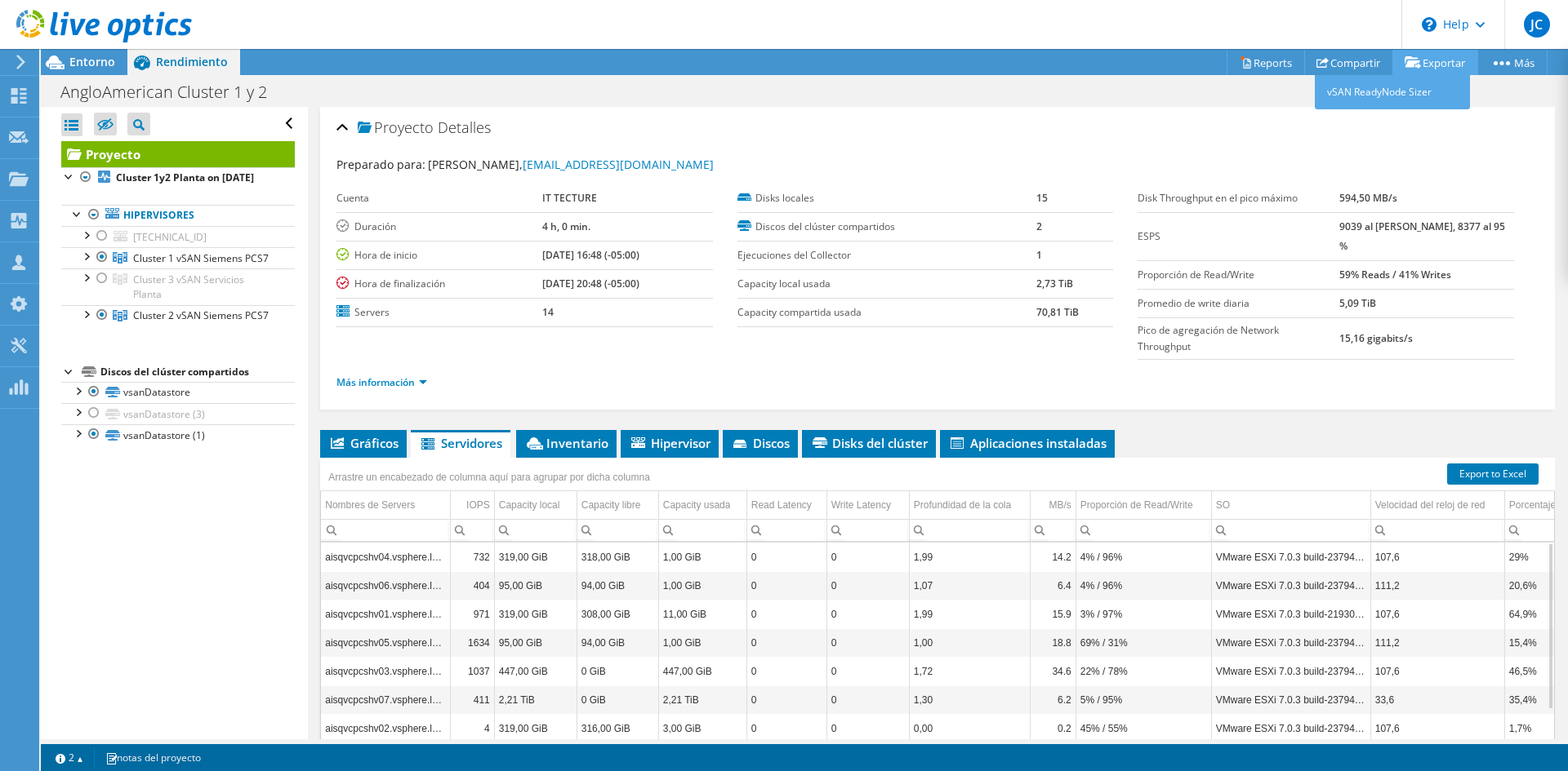
click at [1458, 57] on link "Exportar" at bounding box center [1435, 62] width 86 height 25
click at [1406, 89] on link "vSAN ReadyNode Sizer" at bounding box center [1392, 92] width 155 height 34
click at [551, 431] on li "Inventario" at bounding box center [567, 445] width 101 height 28
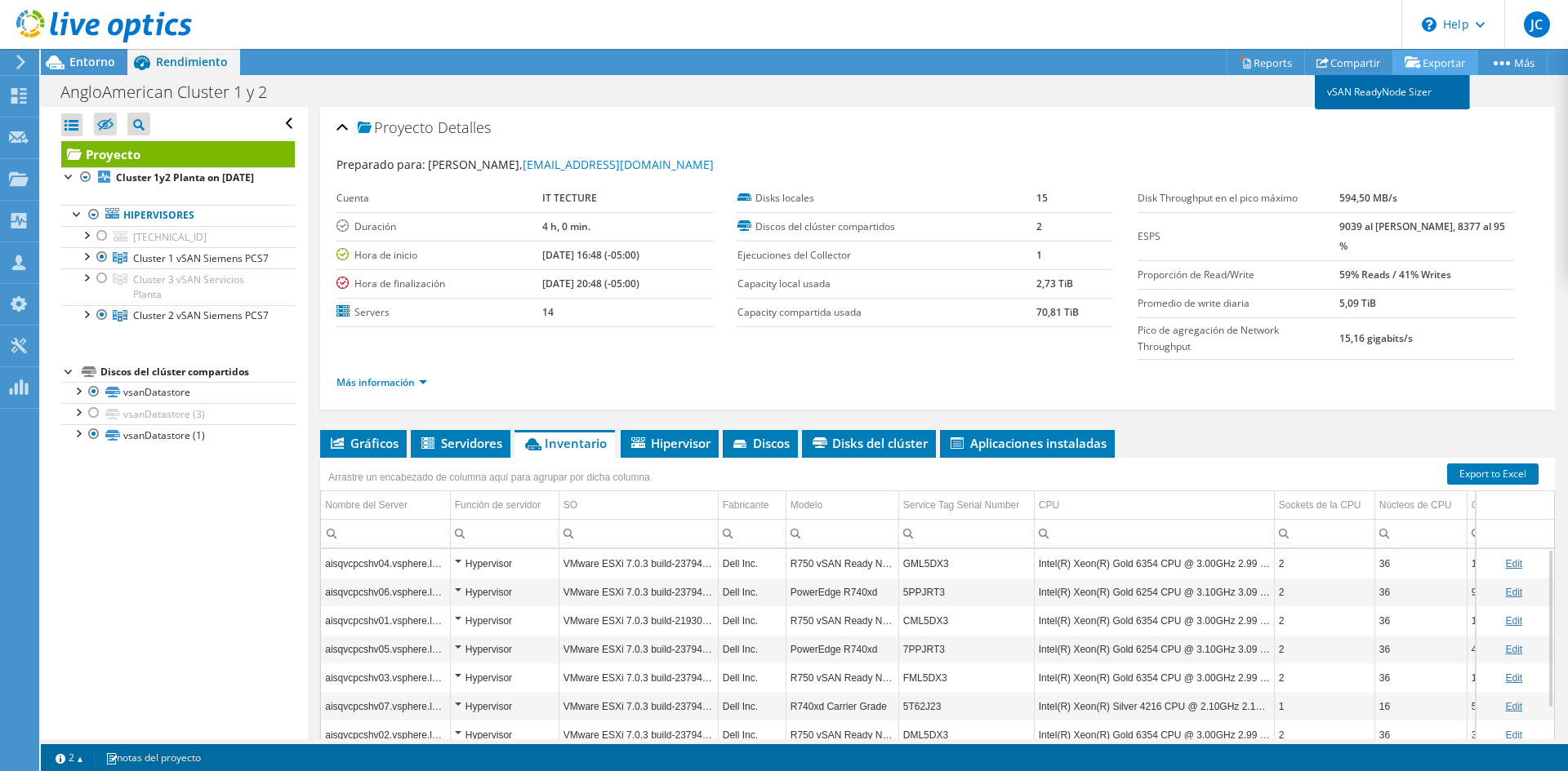
click at [1412, 90] on link "vSAN ReadyNode Sizer" at bounding box center [1392, 92] width 155 height 34
click at [1265, 56] on link "Reports" at bounding box center [1266, 62] width 78 height 25
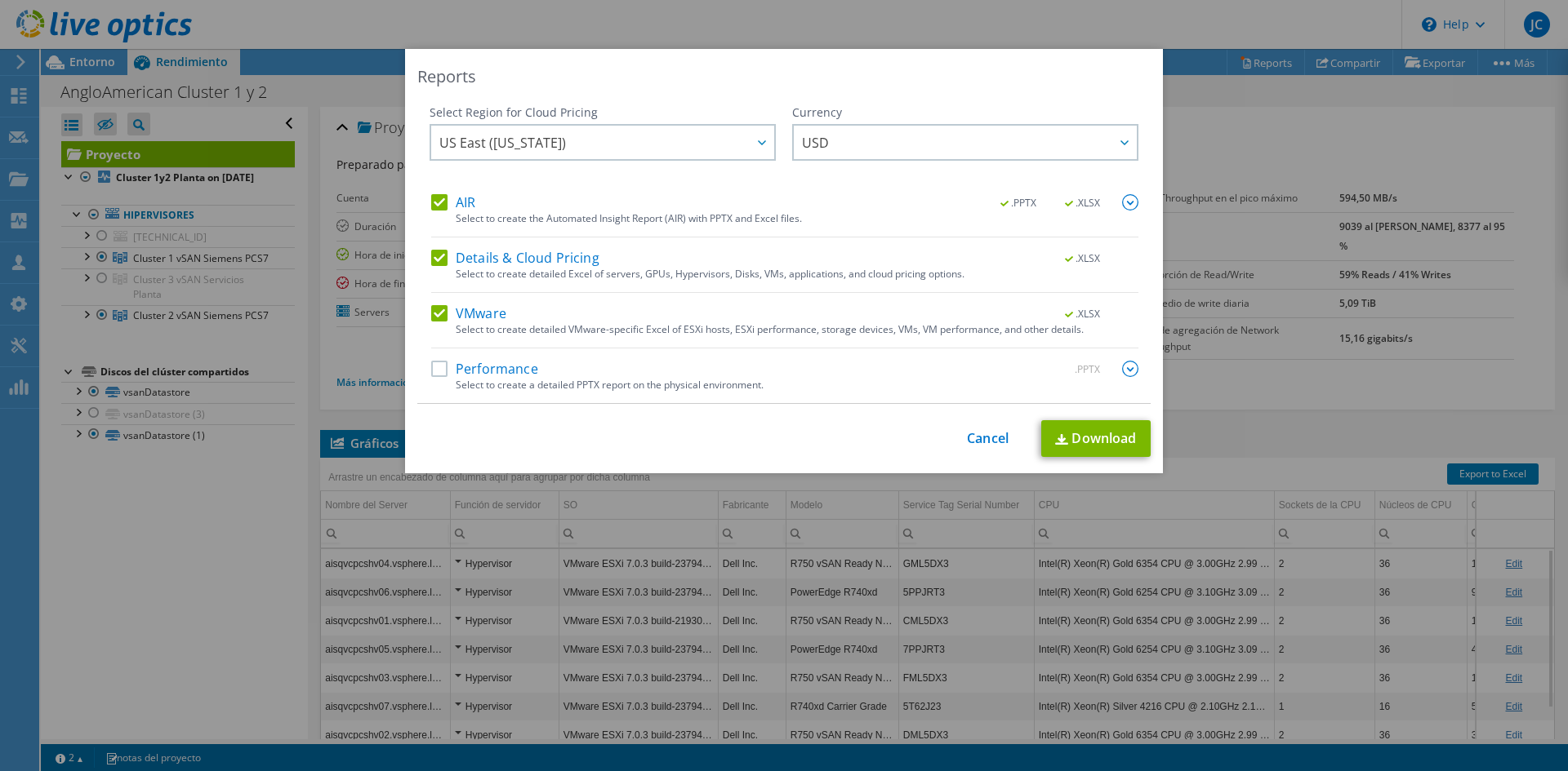
click at [431, 370] on label "Performance" at bounding box center [484, 369] width 107 height 17
click at [0, 0] on input "Performance" at bounding box center [0, 0] width 0 height 0
click at [1122, 204] on img at bounding box center [1131, 203] width 17 height 17
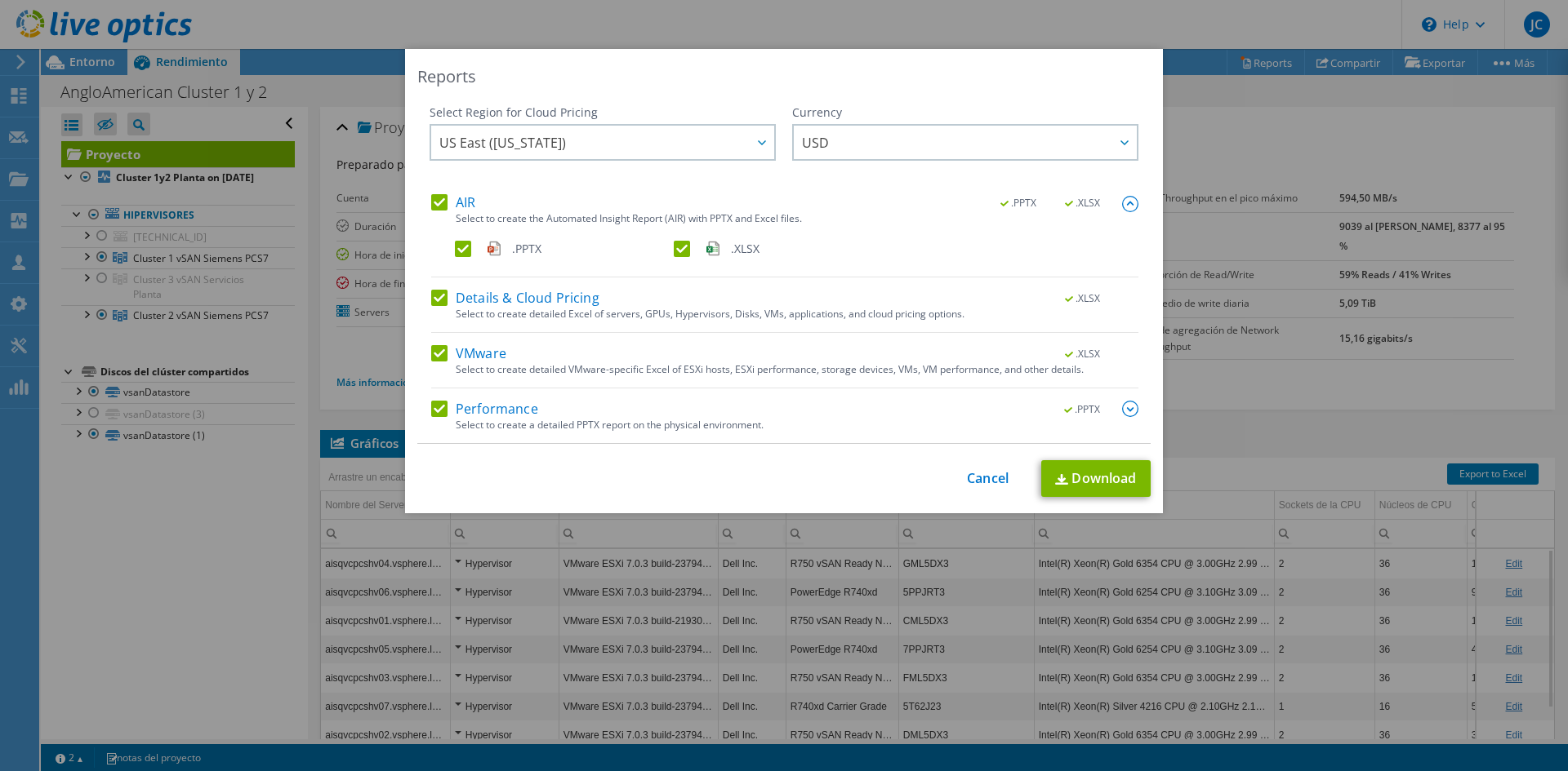
click at [1125, 410] on img at bounding box center [1131, 409] width 17 height 17
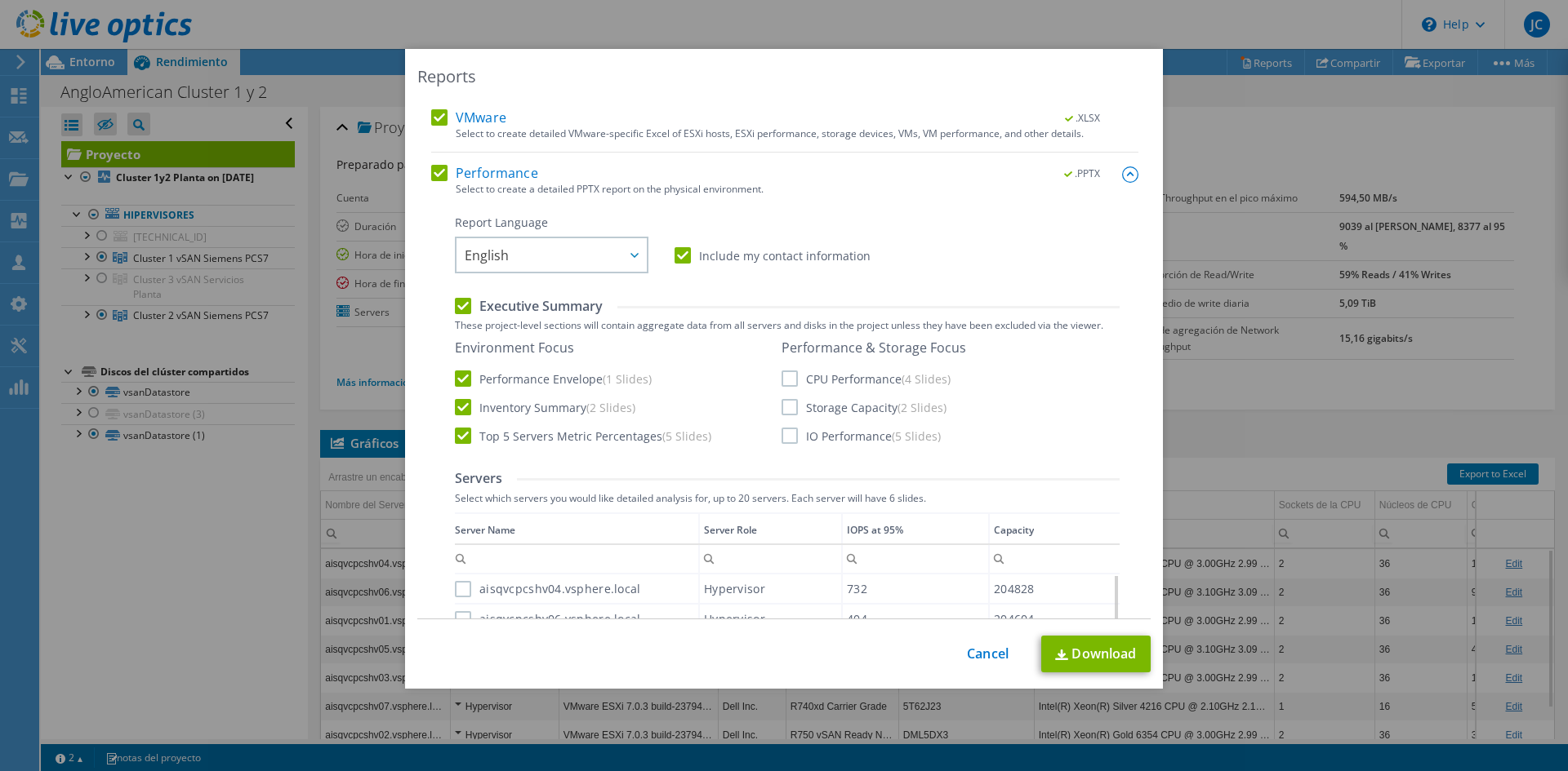
scroll to position [326, 0]
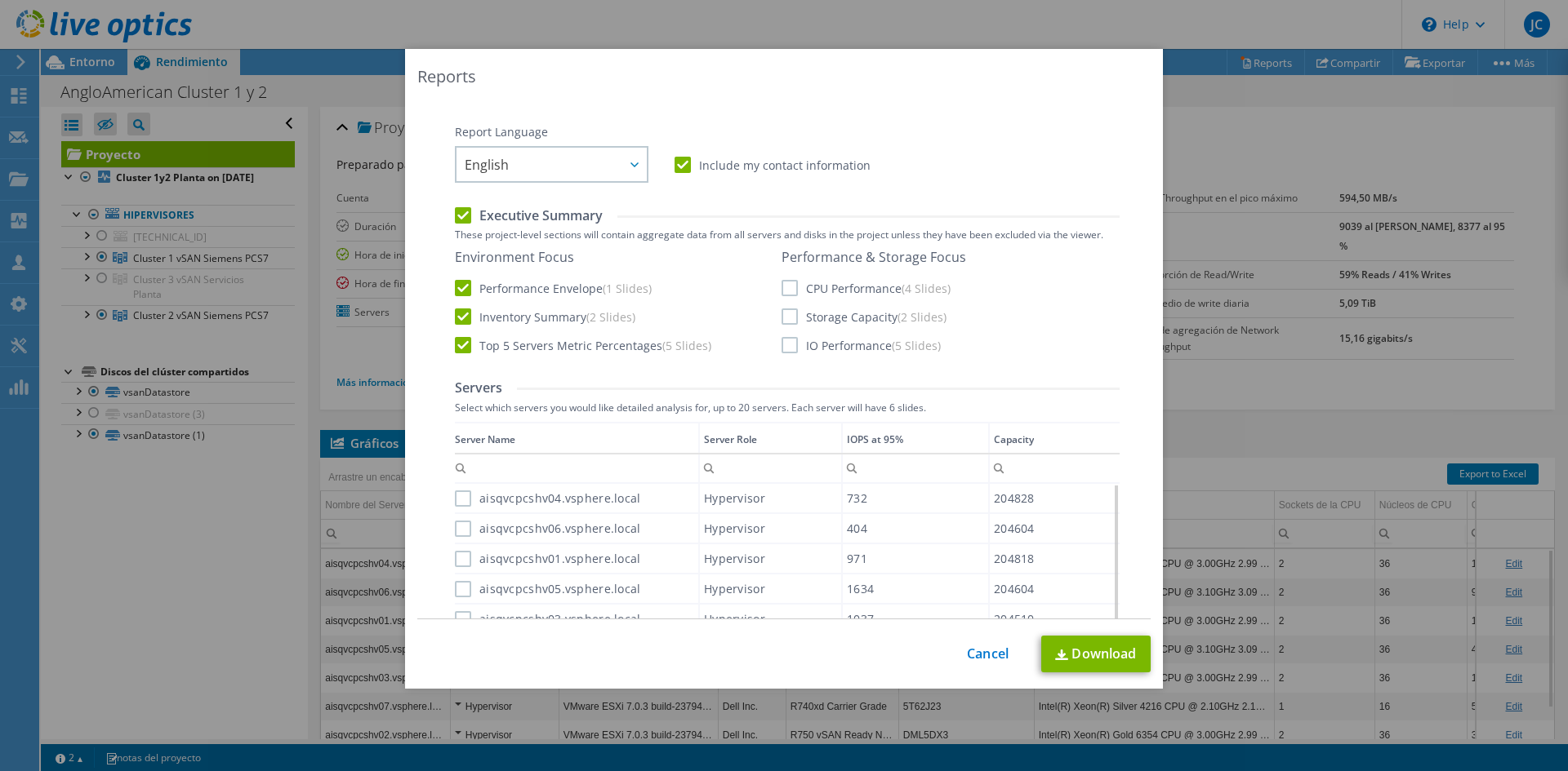
click at [791, 287] on label "CPU Performance (4 Slides)" at bounding box center [866, 288] width 169 height 17
click at [0, 0] on input "CPU Performance (4 Slides)" at bounding box center [0, 0] width 0 height 0
click at [782, 323] on label "Storage Capacity (2 Slides)" at bounding box center [864, 317] width 165 height 17
click at [0, 0] on input "Storage Capacity (2 Slides)" at bounding box center [0, 0] width 0 height 0
click at [782, 337] on label "IO Performance (5 Slides)" at bounding box center [861, 345] width 159 height 17
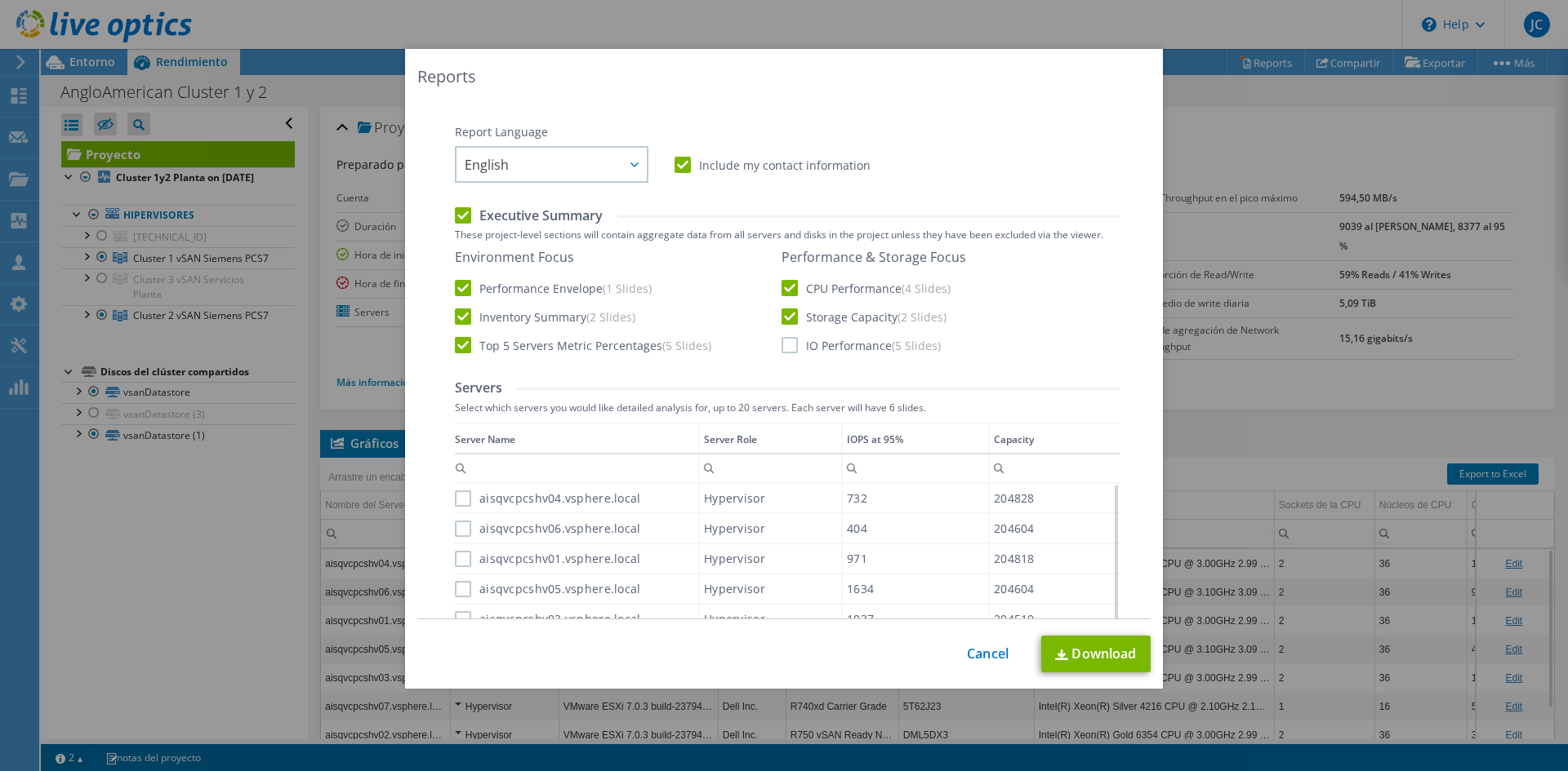
click at [0, 0] on input "IO Performance (5 Slides)" at bounding box center [0, 0] width 0 height 0
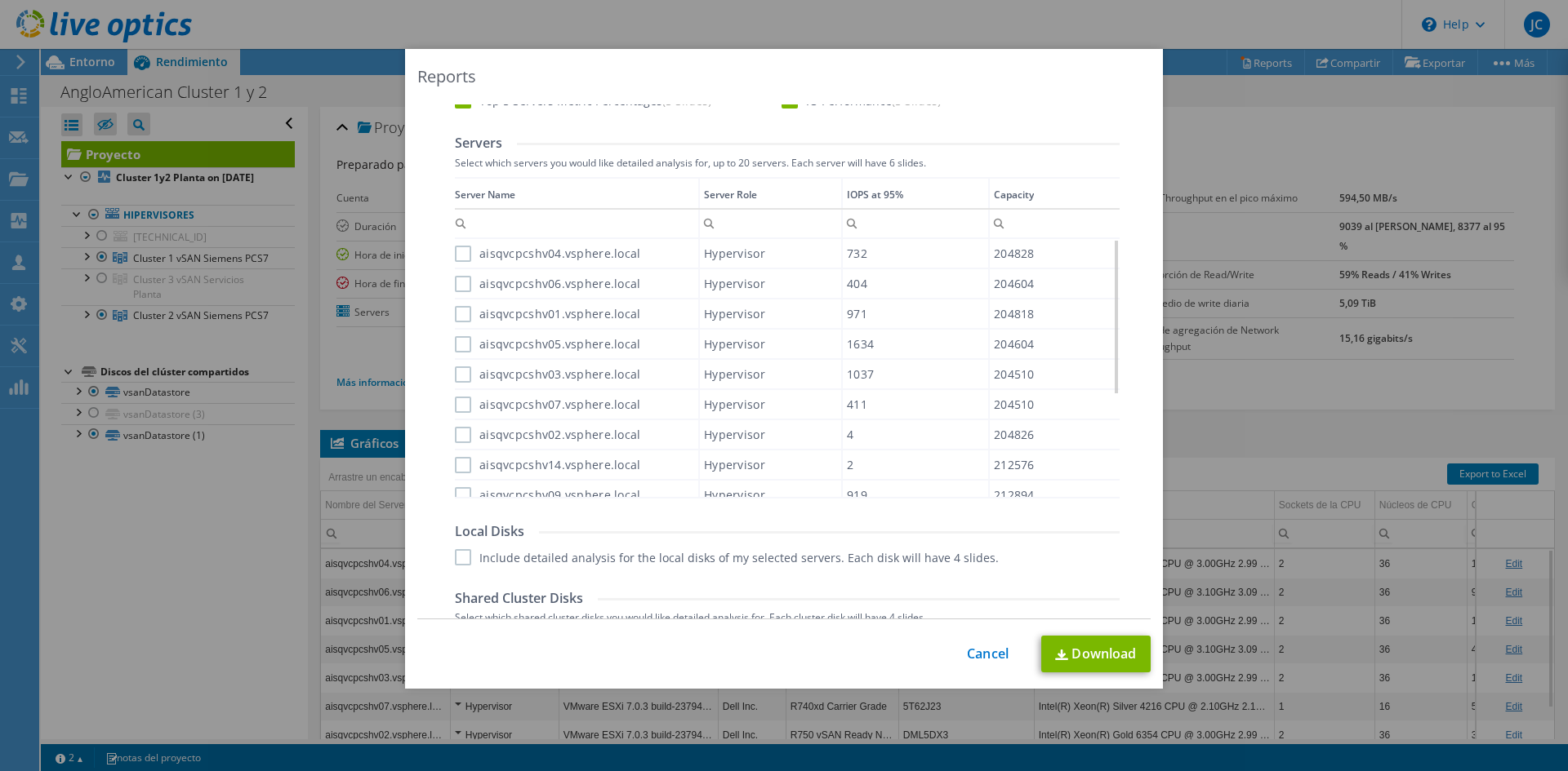
scroll to position [490, 0]
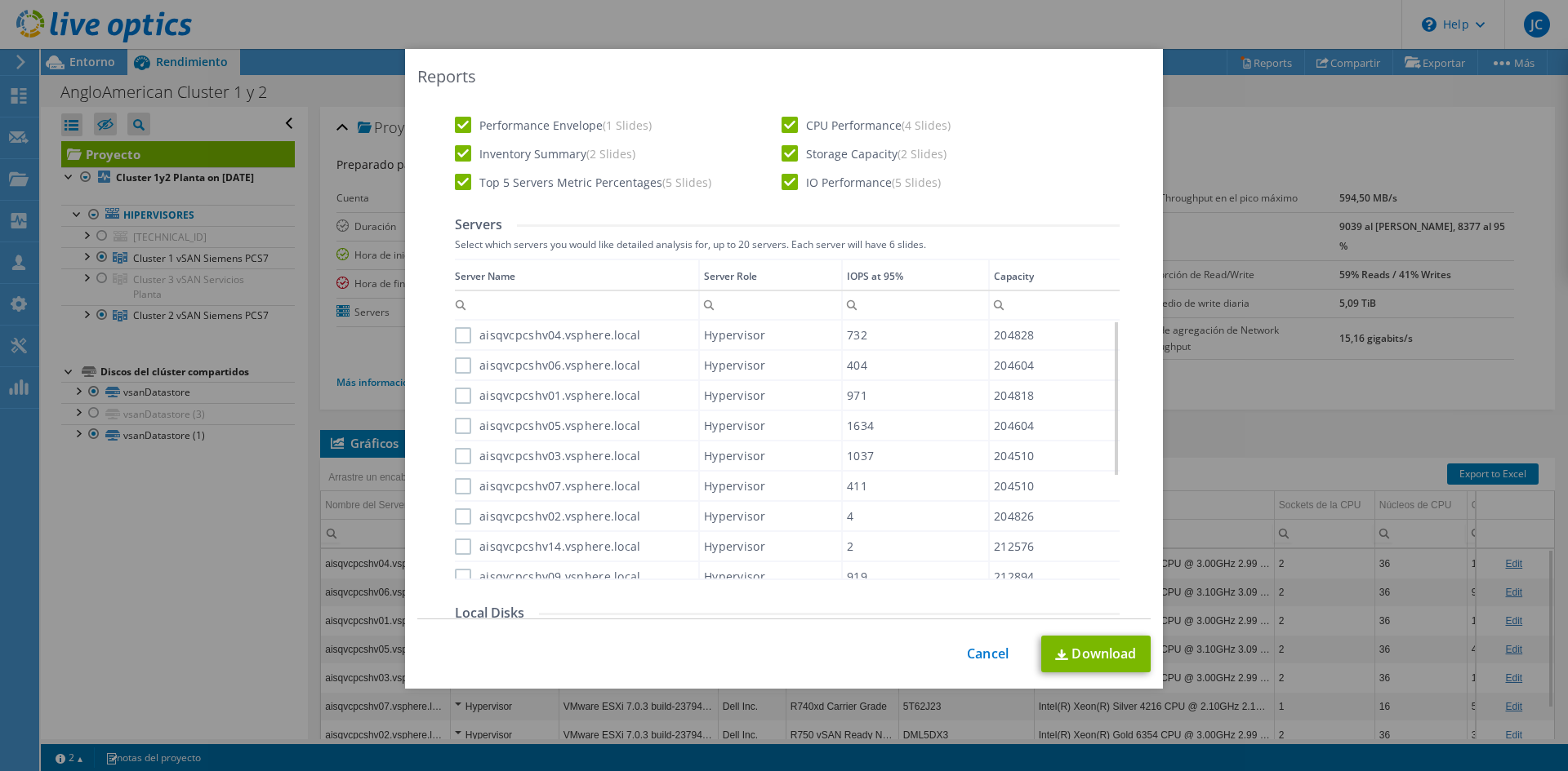
click at [455, 337] on label "aisqvcpcshv04.vsphere.local" at bounding box center [548, 336] width 186 height 17
click at [0, 0] on input "aisqvcpcshv04.vsphere.local" at bounding box center [0, 0] width 0 height 0
click at [455, 368] on div "Data grid" at bounding box center [456, 414] width 3 height 311
click at [456, 368] on label "aisqvcpcshv06.vsphere.local" at bounding box center [548, 366] width 186 height 17
click at [0, 0] on input "aisqvcpcshv06.vsphere.local" at bounding box center [0, 0] width 0 height 0
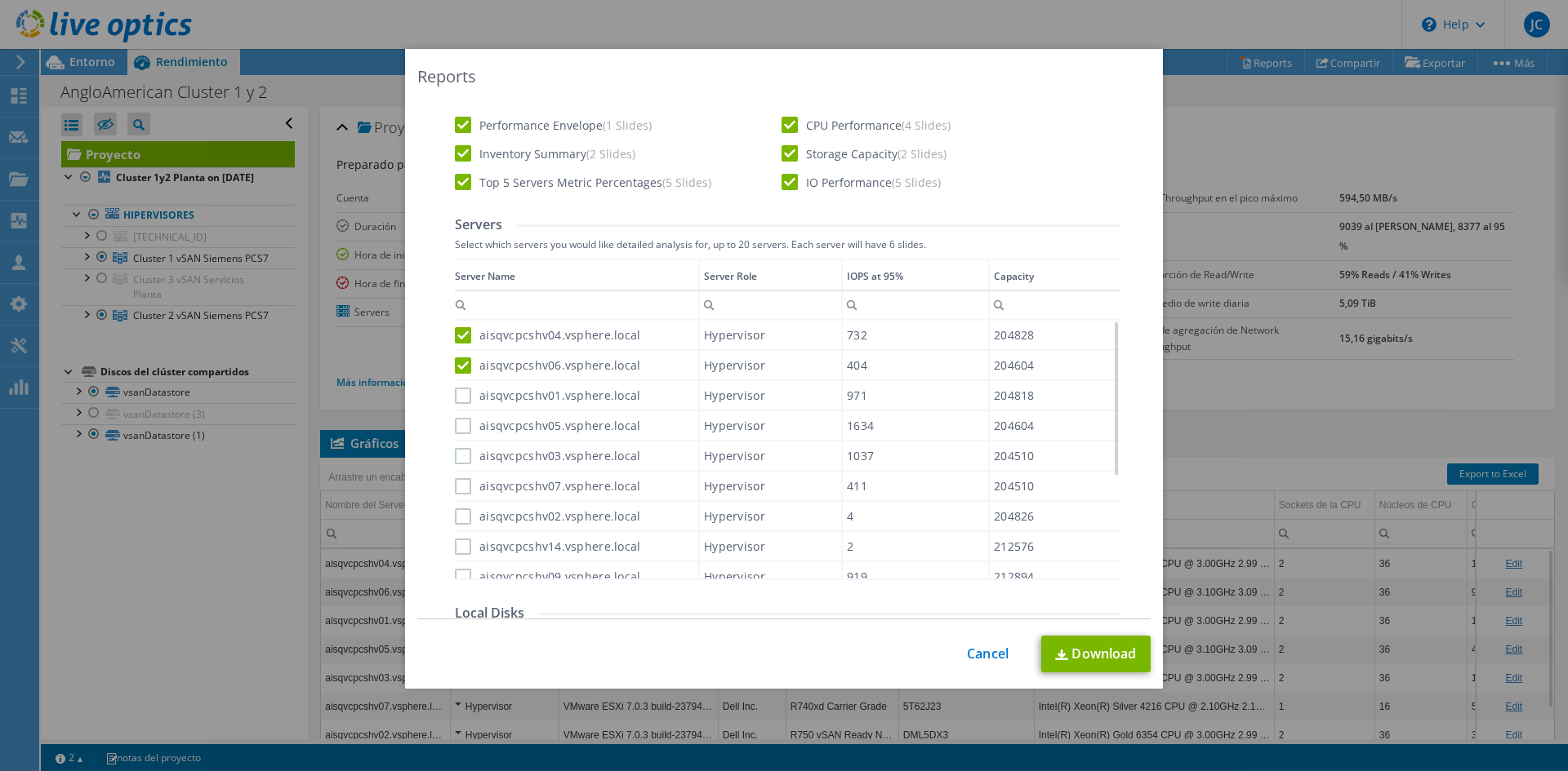
click at [456, 392] on label "aisqvcpcshv01.vsphere.local" at bounding box center [548, 396] width 186 height 17
click at [0, 0] on input "aisqvcpcshv01.vsphere.local" at bounding box center [0, 0] width 0 height 0
click at [455, 425] on label "aisqvcpcshv05.vsphere.local" at bounding box center [548, 426] width 186 height 17
click at [0, 0] on input "aisqvcpcshv05.vsphere.local" at bounding box center [0, 0] width 0 height 0
click at [459, 457] on label "aisqvcpcshv03.vsphere.local" at bounding box center [548, 457] width 186 height 17
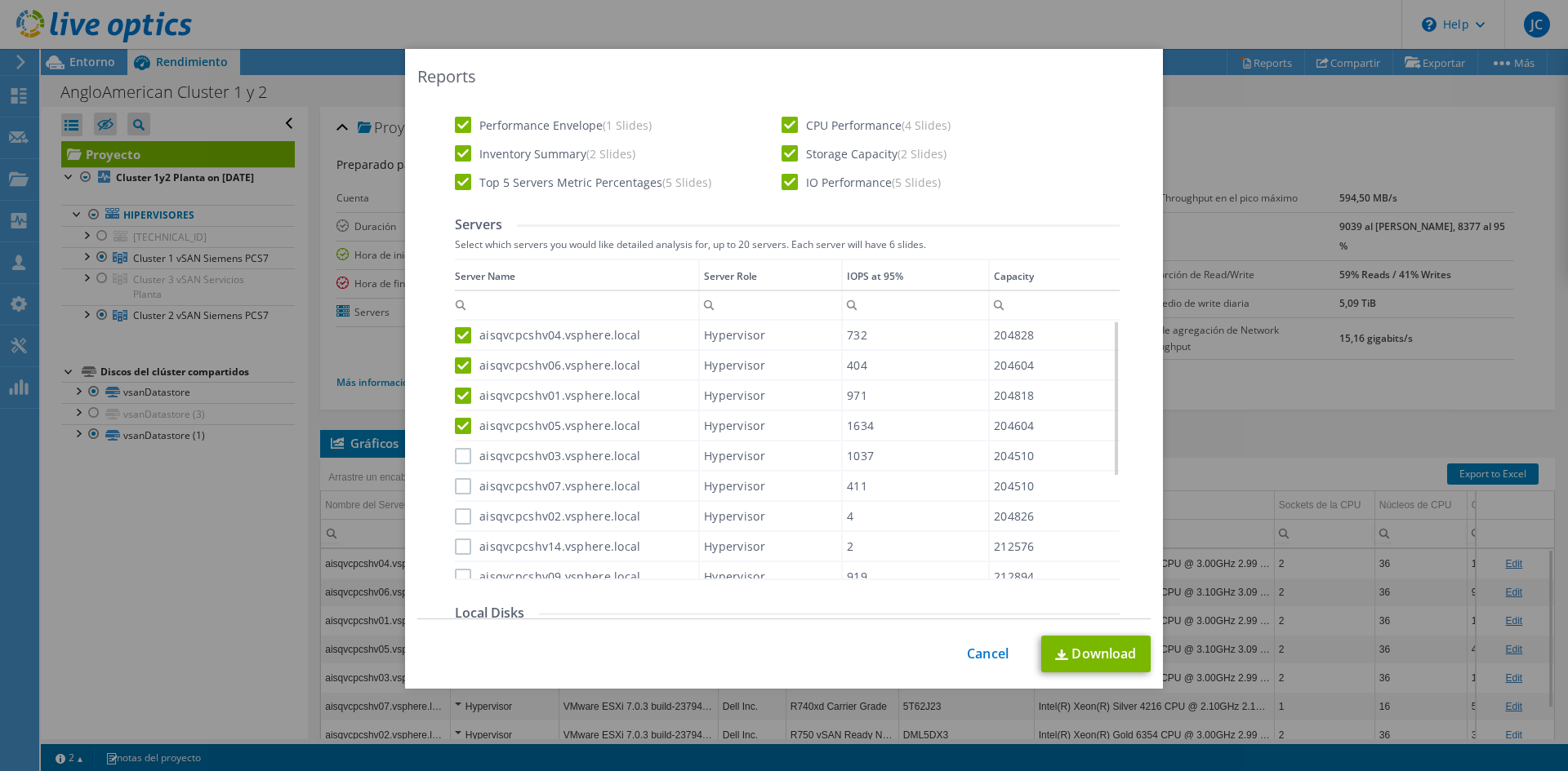
click at [0, 0] on input "aisqvcpcshv03.vsphere.local" at bounding box center [0, 0] width 0 height 0
click at [459, 485] on label "aisqvcpcshv07.vsphere.local" at bounding box center [548, 486] width 186 height 17
click at [0, 0] on input "aisqvcpcshv07.vsphere.local" at bounding box center [0, 0] width 0 height 0
click at [456, 512] on label "aisqvcpcshv02.vsphere.local" at bounding box center [548, 517] width 186 height 17
click at [0, 0] on input "aisqvcpcshv02.vsphere.local" at bounding box center [0, 0] width 0 height 0
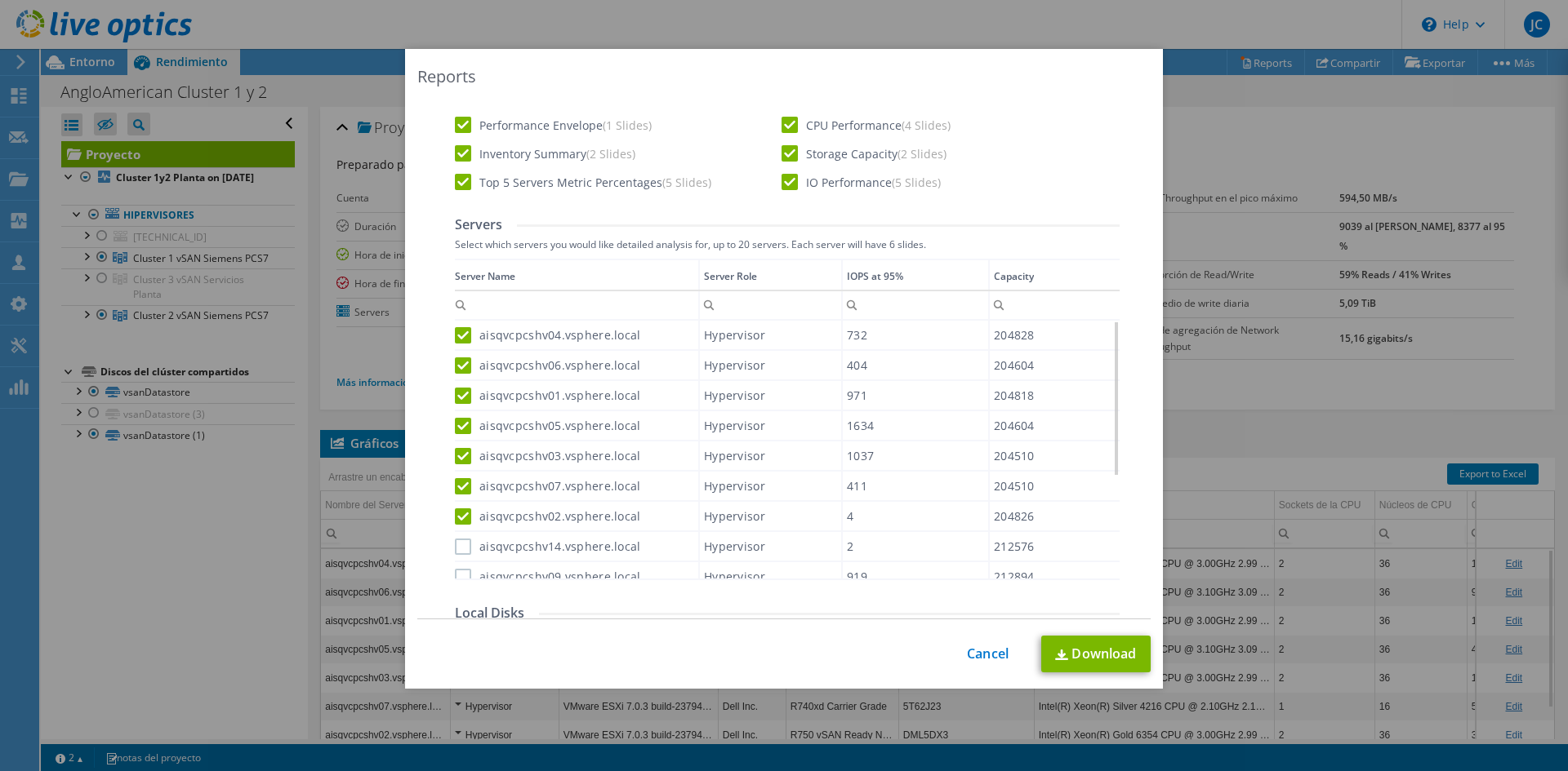
click at [458, 543] on label "aisqvcpcshv14.vsphere.local" at bounding box center [548, 547] width 186 height 17
click at [0, 0] on input "aisqvcpcshv14.vsphere.local" at bounding box center [0, 0] width 0 height 0
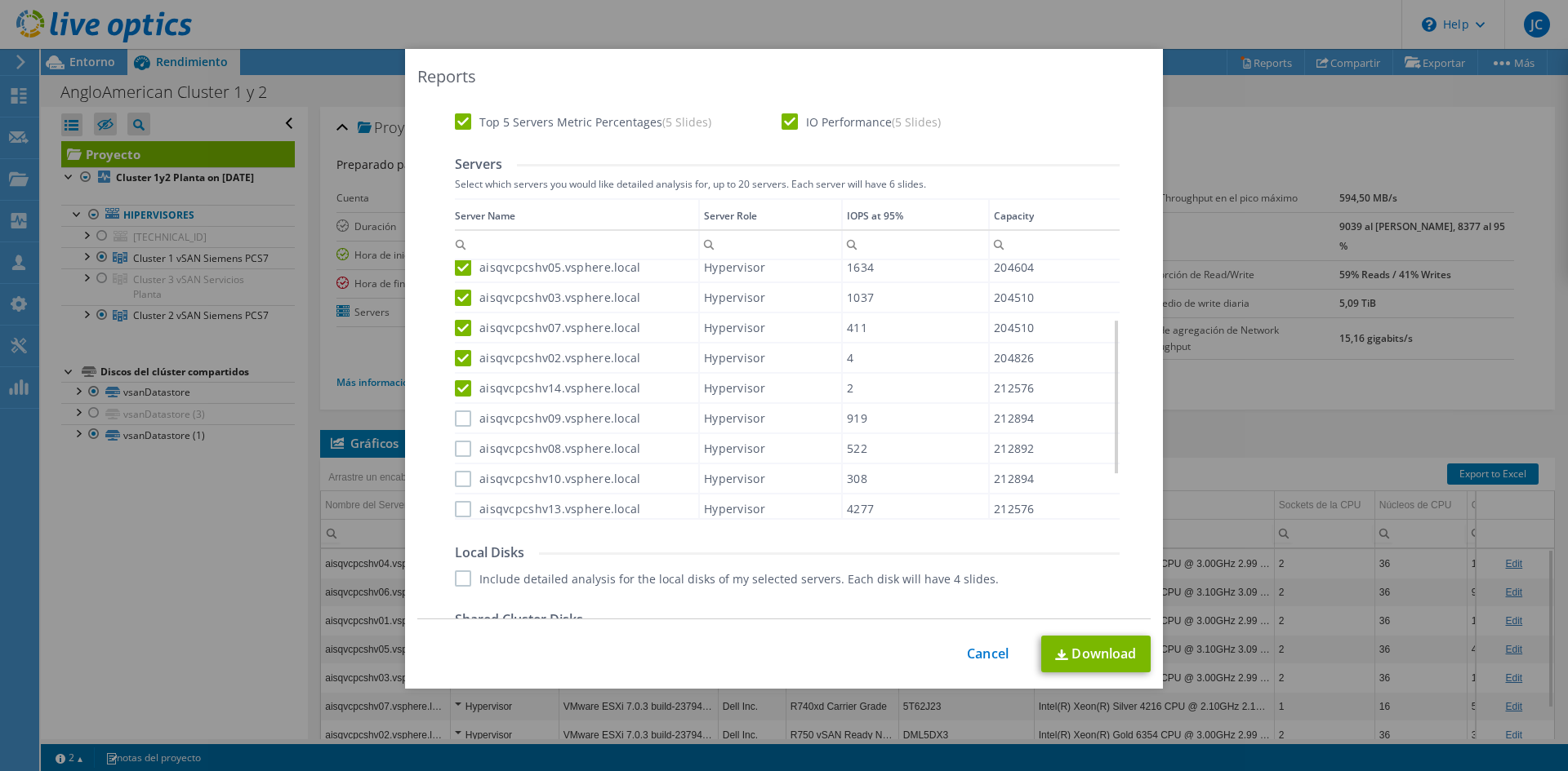
scroll to position [571, 0]
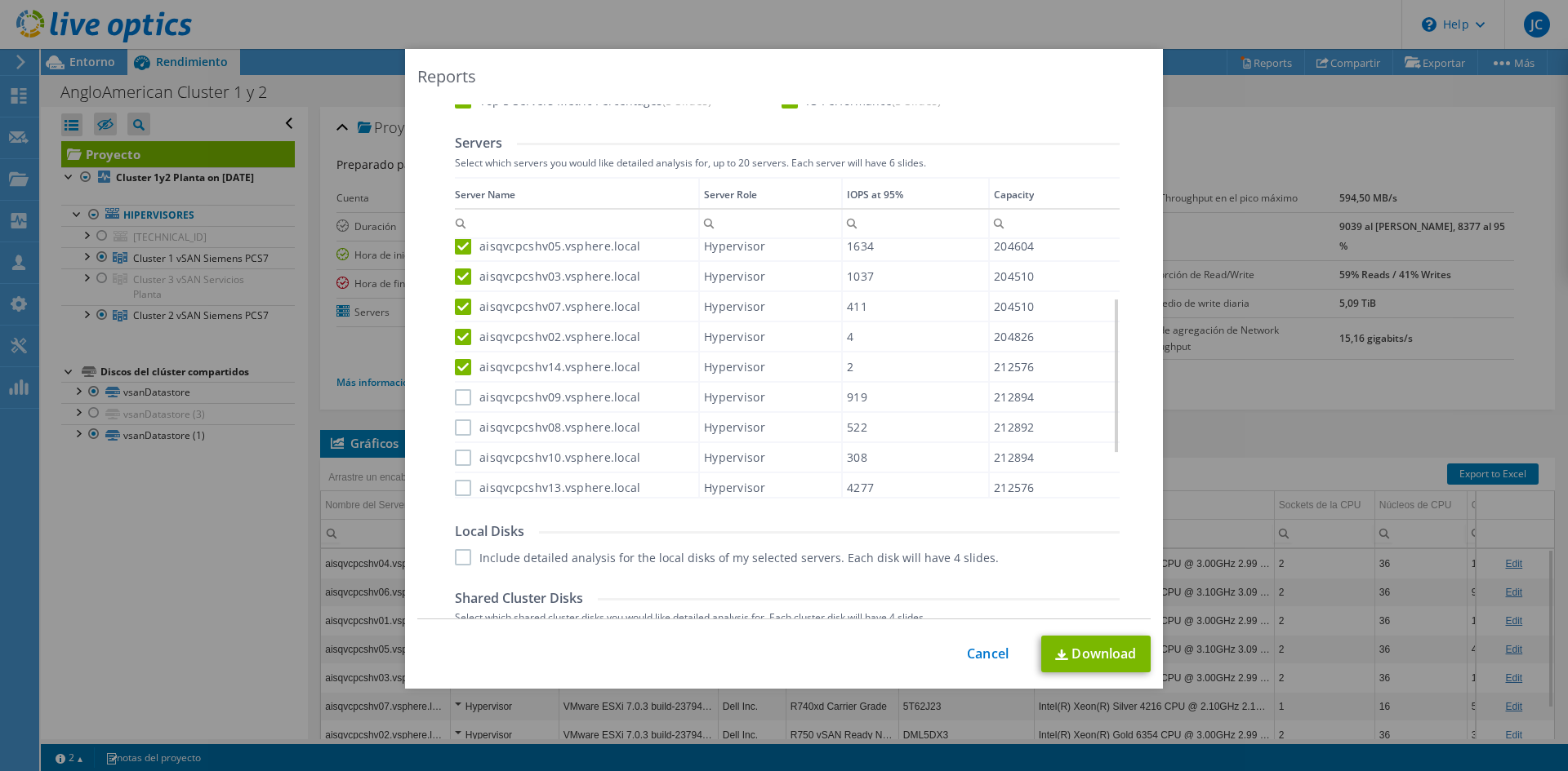
click at [457, 460] on label "aisqvcpcshv10.vsphere.local" at bounding box center [548, 459] width 186 height 17
click at [0, 0] on input "aisqvcpcshv10.vsphere.local" at bounding box center [0, 0] width 0 height 0
click at [457, 432] on label "aisqvcpcshv08.vsphere.local" at bounding box center [548, 428] width 186 height 17
click at [0, 0] on input "aisqvcpcshv08.vsphere.local" at bounding box center [0, 0] width 0 height 0
click at [458, 399] on label "aisqvcpcshv09.vsphere.local" at bounding box center [548, 398] width 186 height 17
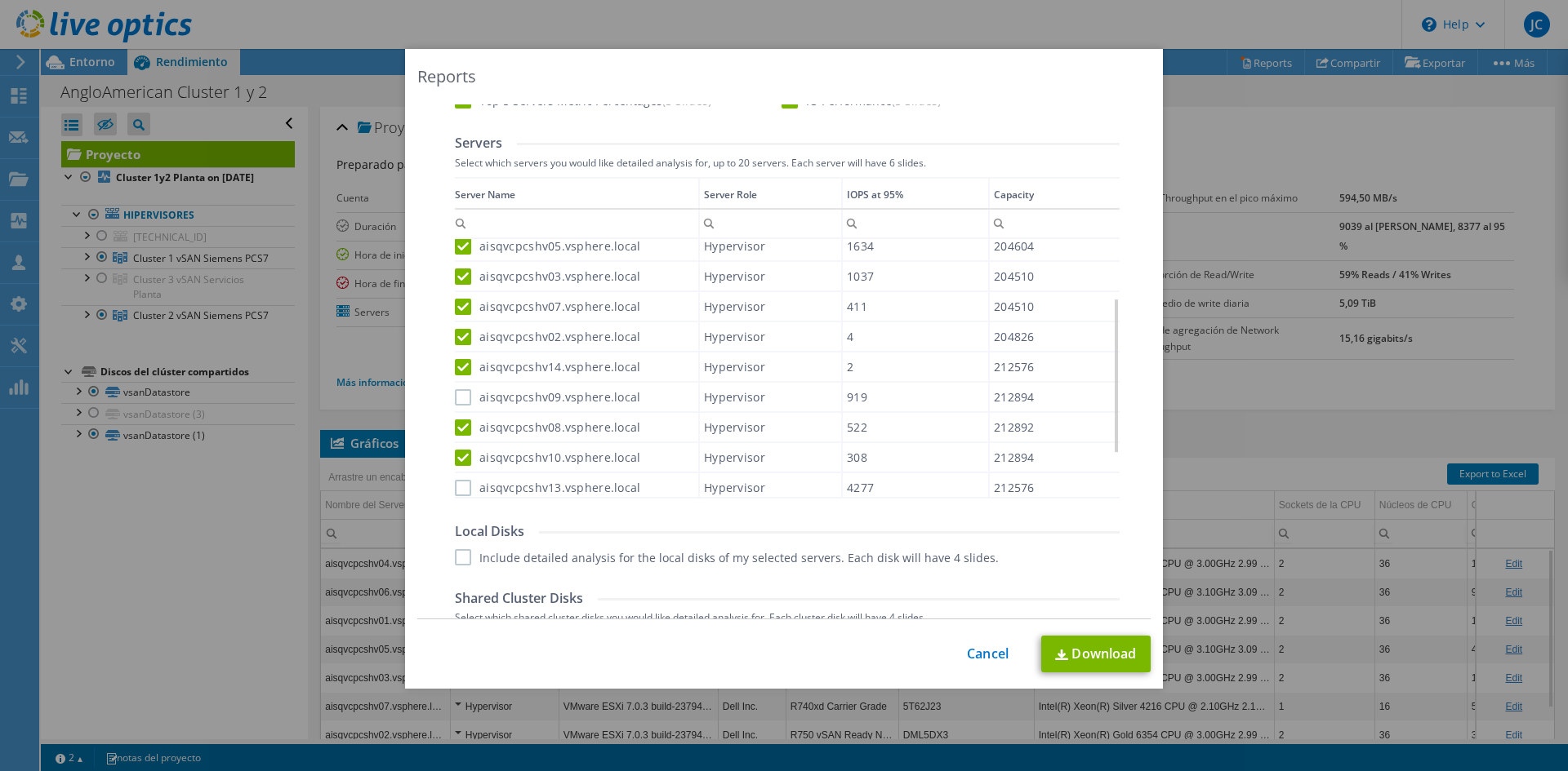
click at [0, 0] on input "aisqvcpcshv09.vsphere.local" at bounding box center [0, 0] width 0 height 0
click at [462, 485] on label "aisqvcpcshv13.vsphere.local" at bounding box center [548, 488] width 186 height 17
click at [0, 0] on input "aisqvcpcshv13.vsphere.local" at bounding box center [0, 0] width 0 height 0
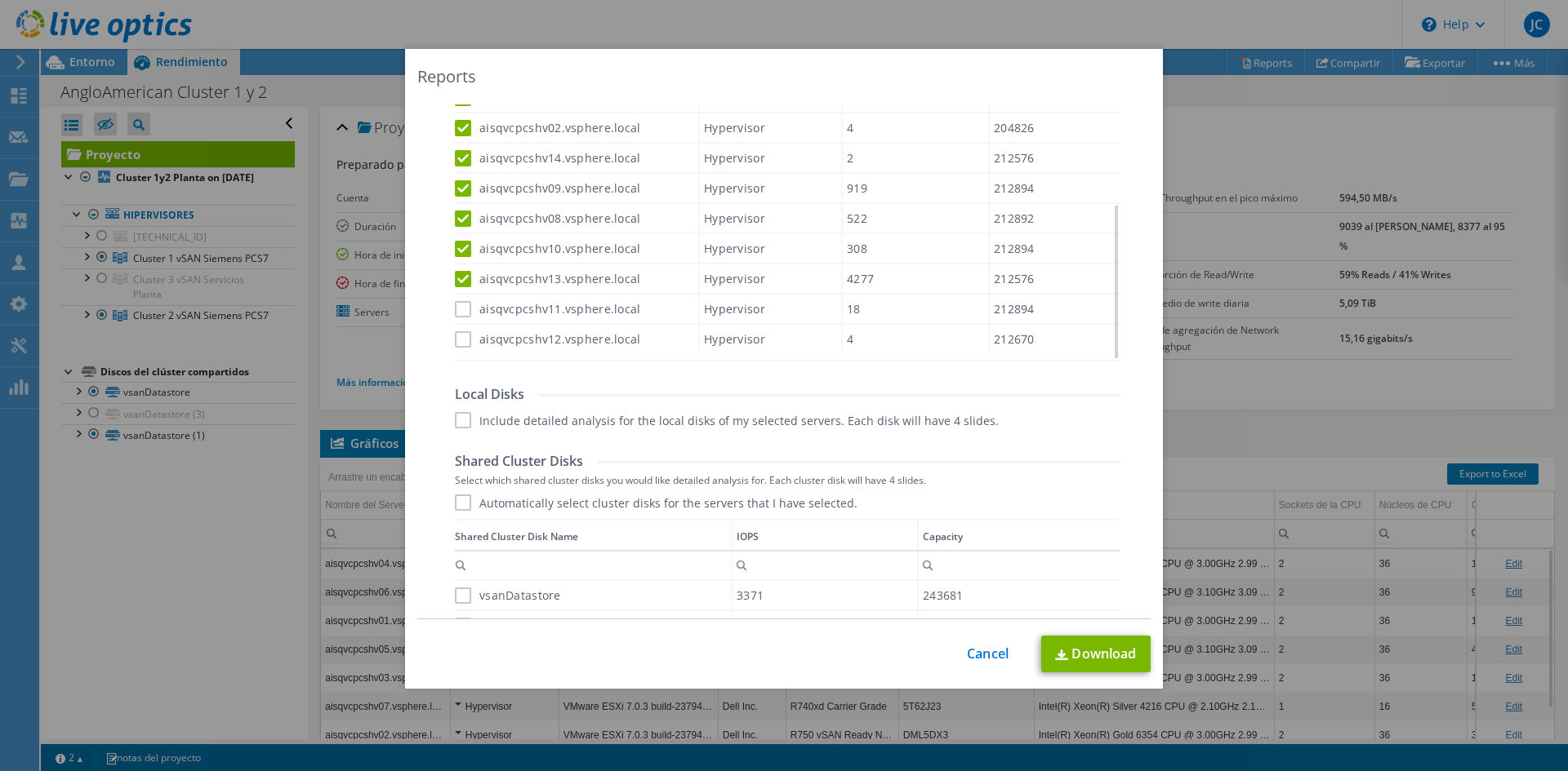
scroll to position [735, 0]
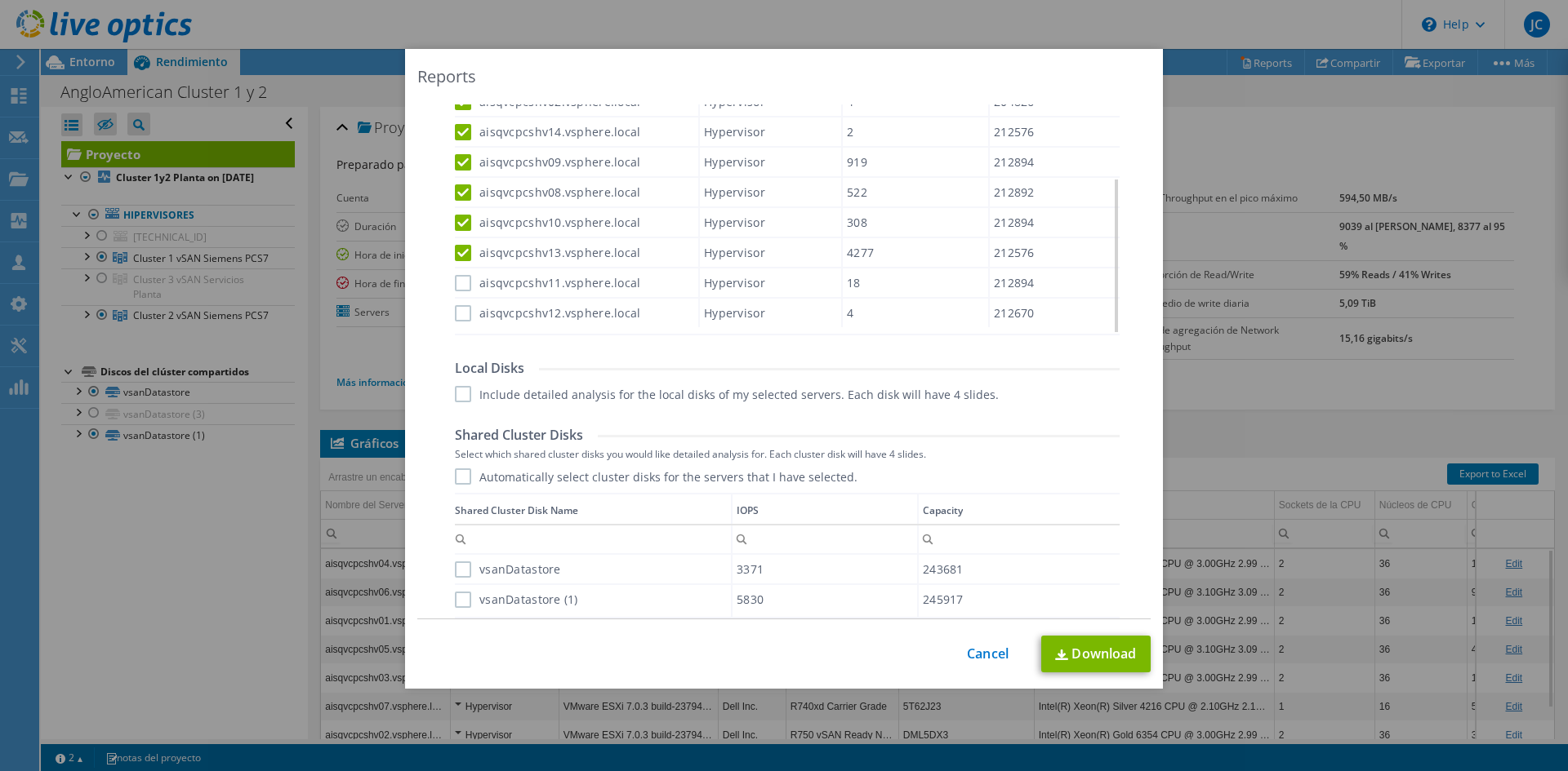
click at [455, 313] on label "aisqvcpcshv12.vsphere.local" at bounding box center [548, 313] width 186 height 17
click at [0, 0] on input "aisqvcpcshv12.vsphere.local" at bounding box center [0, 0] width 0 height 0
click at [457, 280] on label "aisqvcpcshv11.vsphere.local" at bounding box center [548, 284] width 186 height 17
click at [0, 0] on input "aisqvcpcshv11.vsphere.local" at bounding box center [0, 0] width 0 height 0
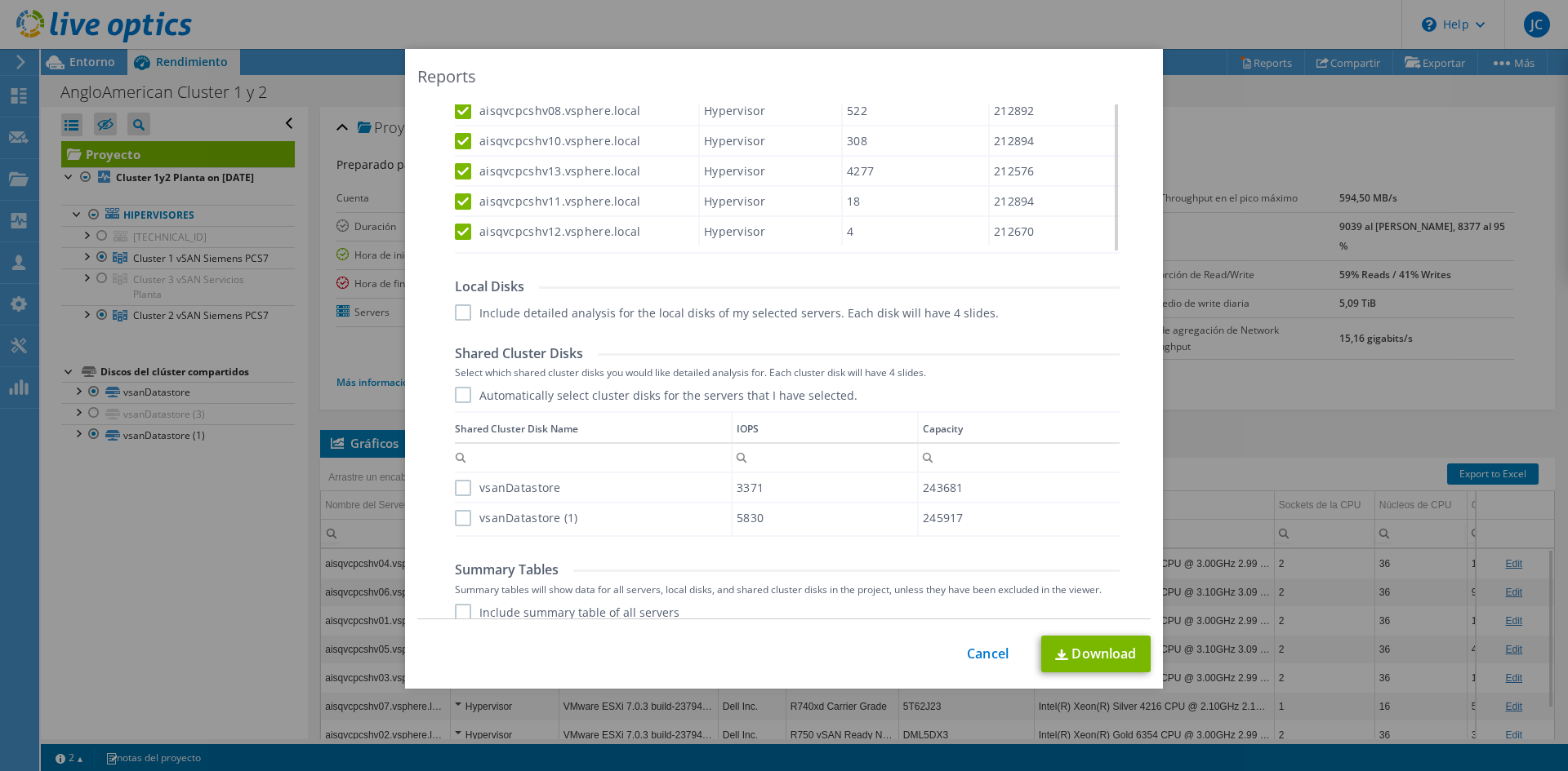
click at [460, 313] on label "Include detailed analysis for the local disks of my selected servers. Each disk…" at bounding box center [727, 312] width 544 height 17
click at [0, 0] on input "Include detailed analysis for the local disks of my selected servers. Each disk…" at bounding box center [0, 0] width 0 height 0
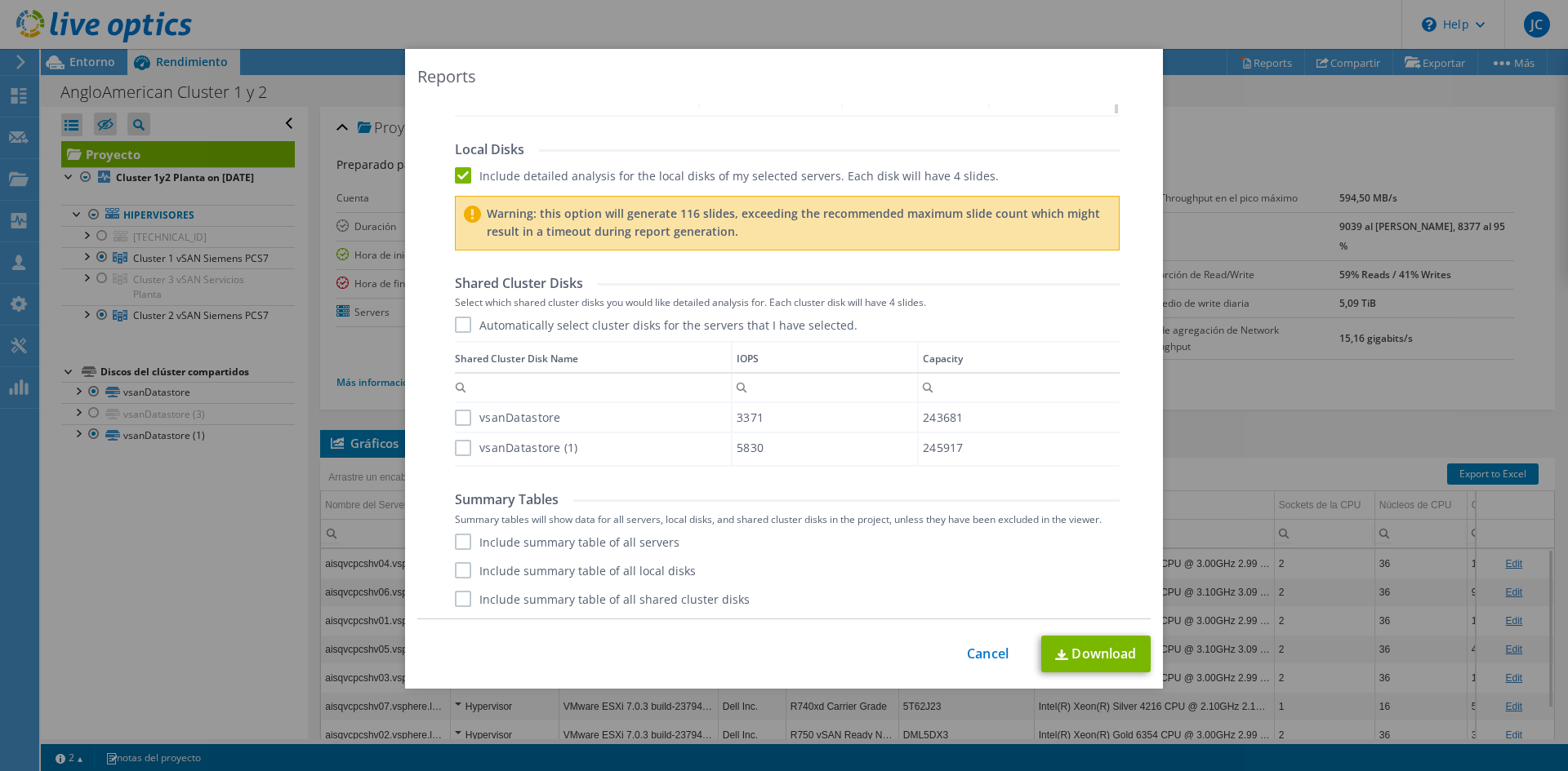
scroll to position [954, 0]
click at [460, 320] on label "Automatically select cluster disks for the servers that I have selected." at bounding box center [656, 325] width 403 height 17
click at [0, 0] on input "Automatically select cluster disks for the servers that I have selected." at bounding box center [0, 0] width 0 height 0
click at [455, 537] on label "Include summary table of all servers" at bounding box center [567, 541] width 224 height 17
click at [0, 0] on input "Include summary table of all servers" at bounding box center [0, 0] width 0 height 0
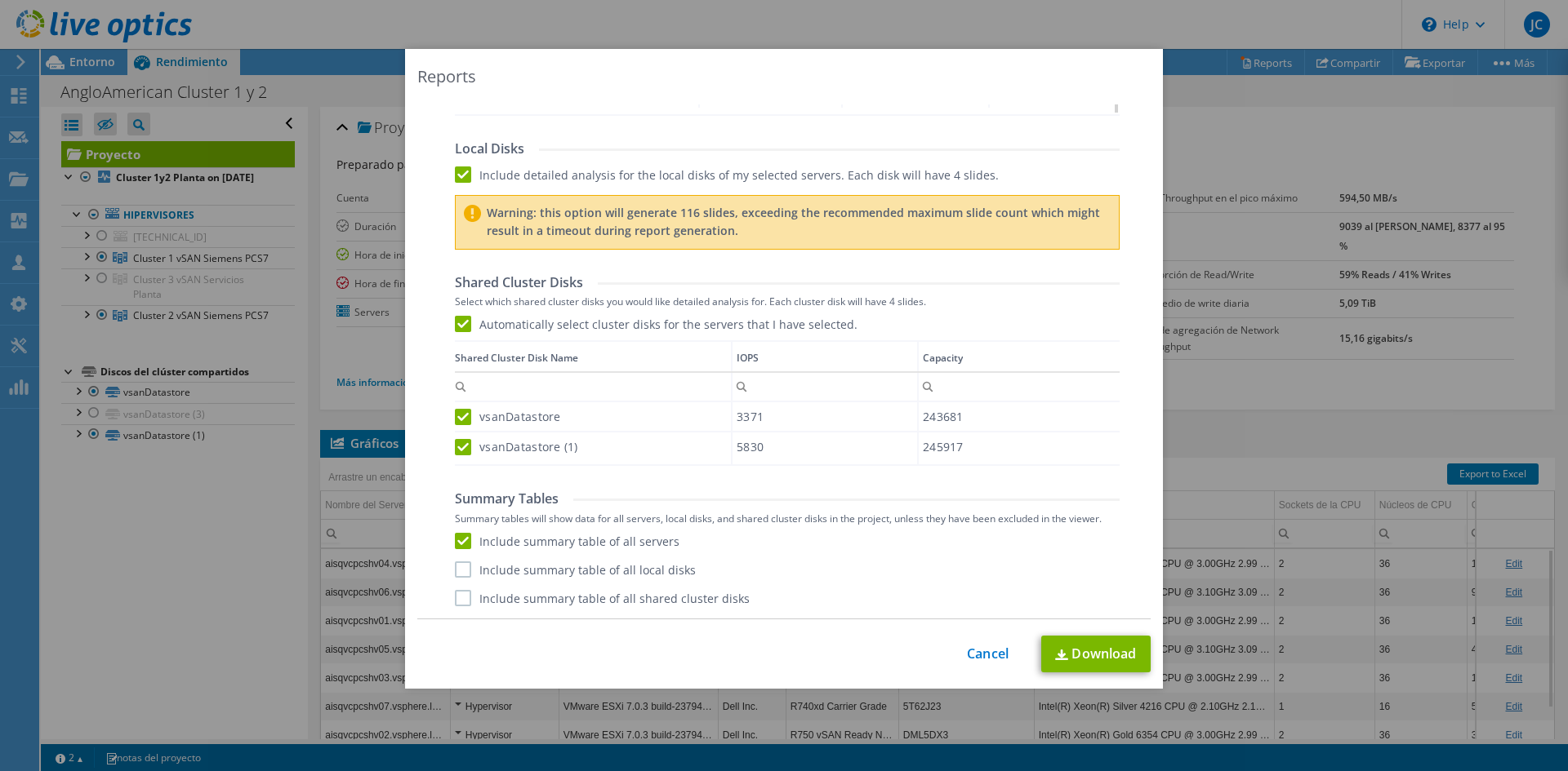
click at [462, 569] on label "Include summary table of all local disks" at bounding box center [575, 570] width 241 height 17
click at [0, 0] on input "Include summary table of all local disks" at bounding box center [0, 0] width 0 height 0
click at [461, 594] on label "Include summary table of all shared cluster disks" at bounding box center [602, 599] width 295 height 17
click at [0, 0] on input "Include summary table of all shared cluster disks" at bounding box center [0, 0] width 0 height 0
click at [1065, 660] on link "Download" at bounding box center [1096, 654] width 110 height 36
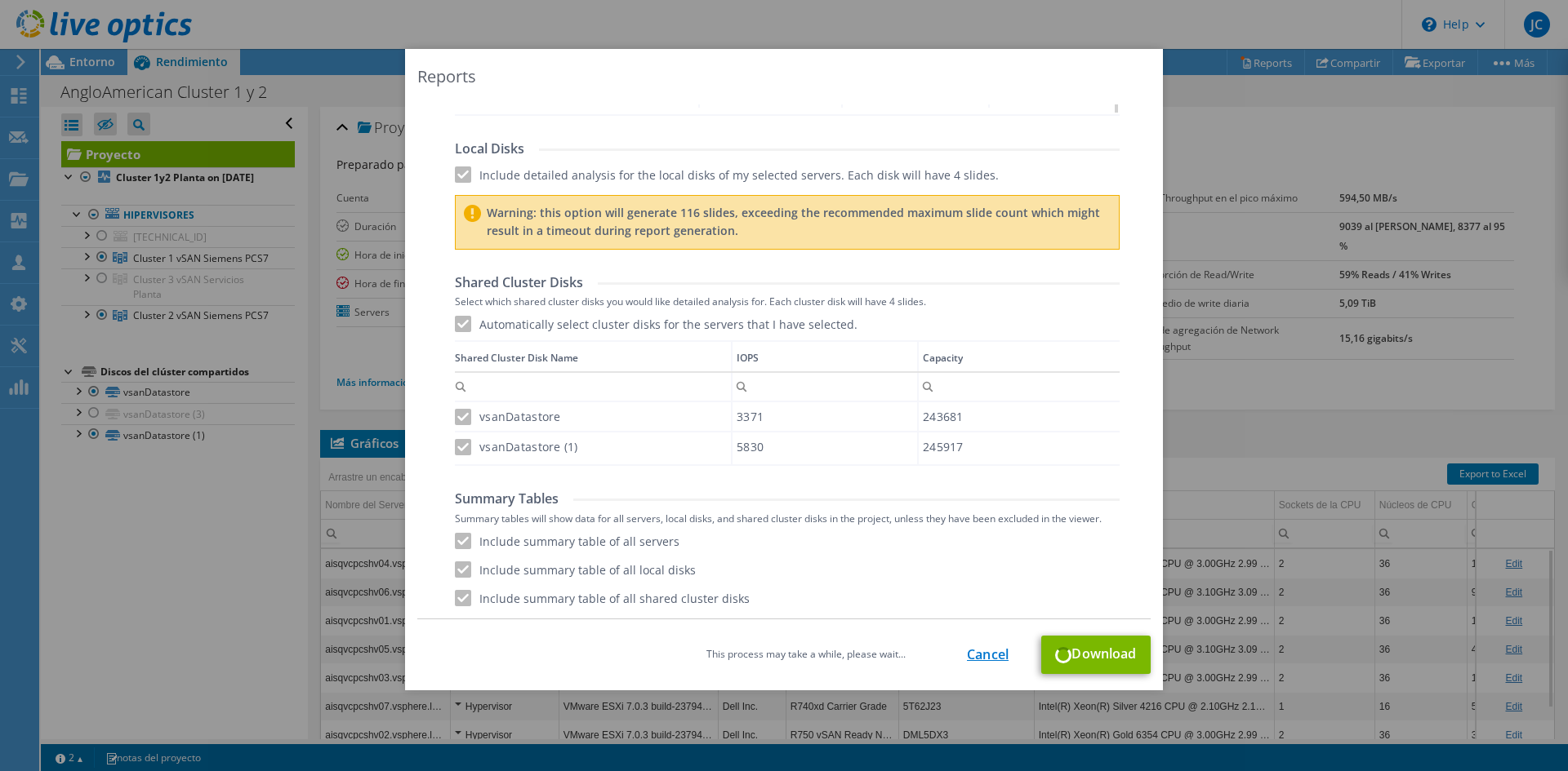
click at [994, 649] on link "Cancel" at bounding box center [987, 655] width 42 height 16
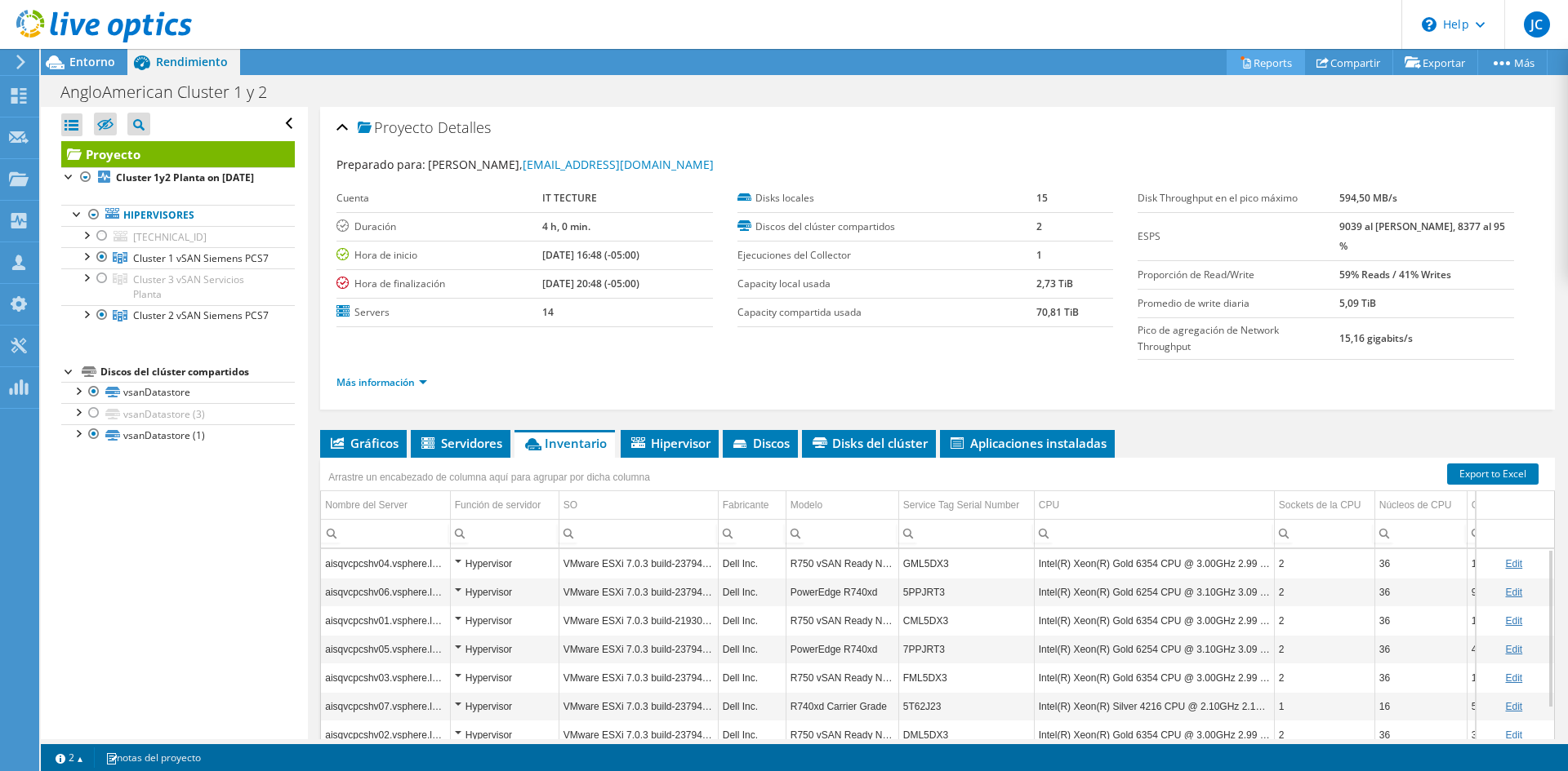
click at [1275, 62] on link "Reports" at bounding box center [1266, 62] width 78 height 25
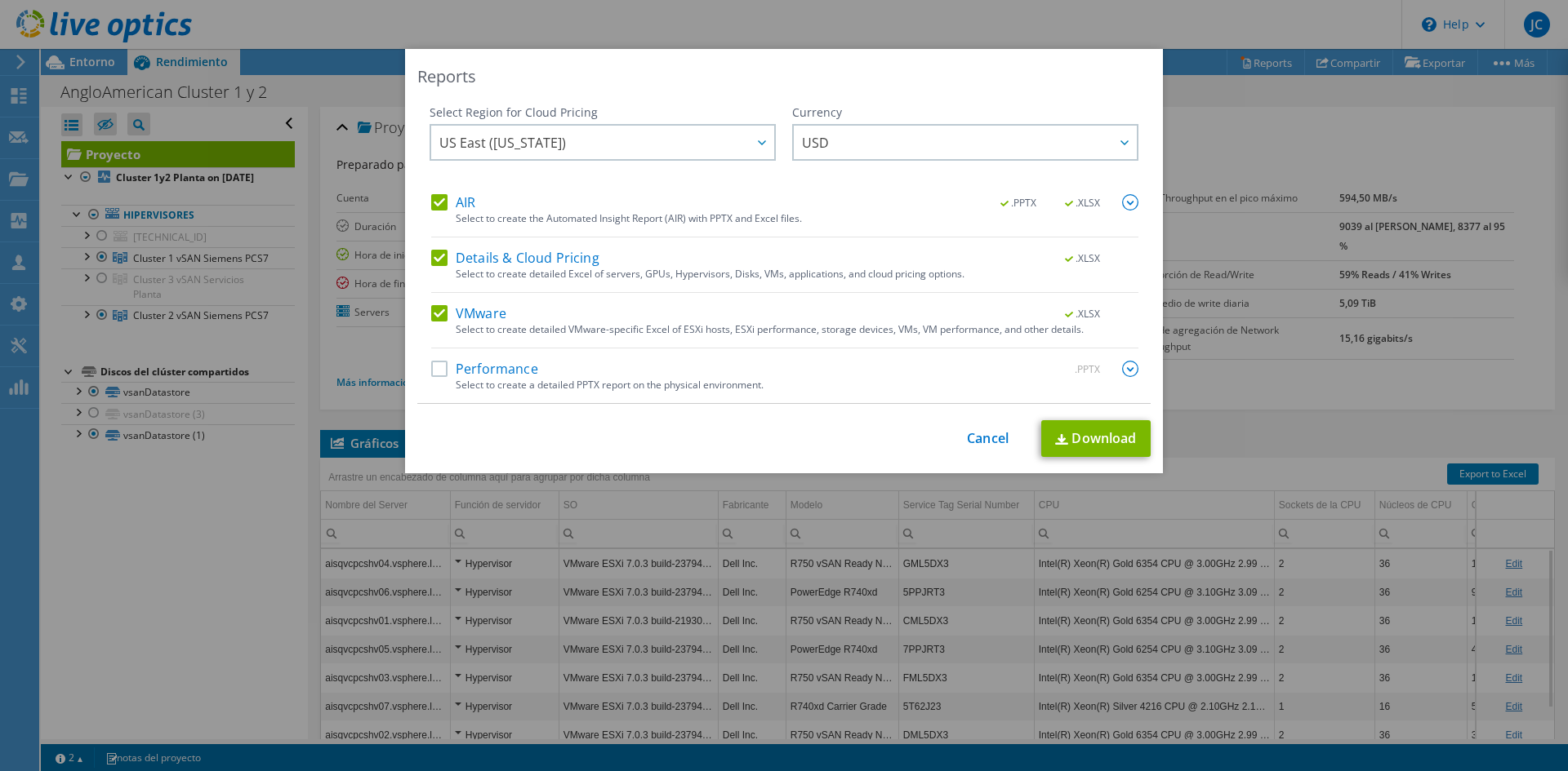
click at [436, 263] on label "Details & Cloud Pricing" at bounding box center [515, 259] width 168 height 17
click at [0, 0] on input "Details & Cloud Pricing" at bounding box center [0, 0] width 0 height 0
click at [1077, 436] on link "Download" at bounding box center [1096, 438] width 110 height 36
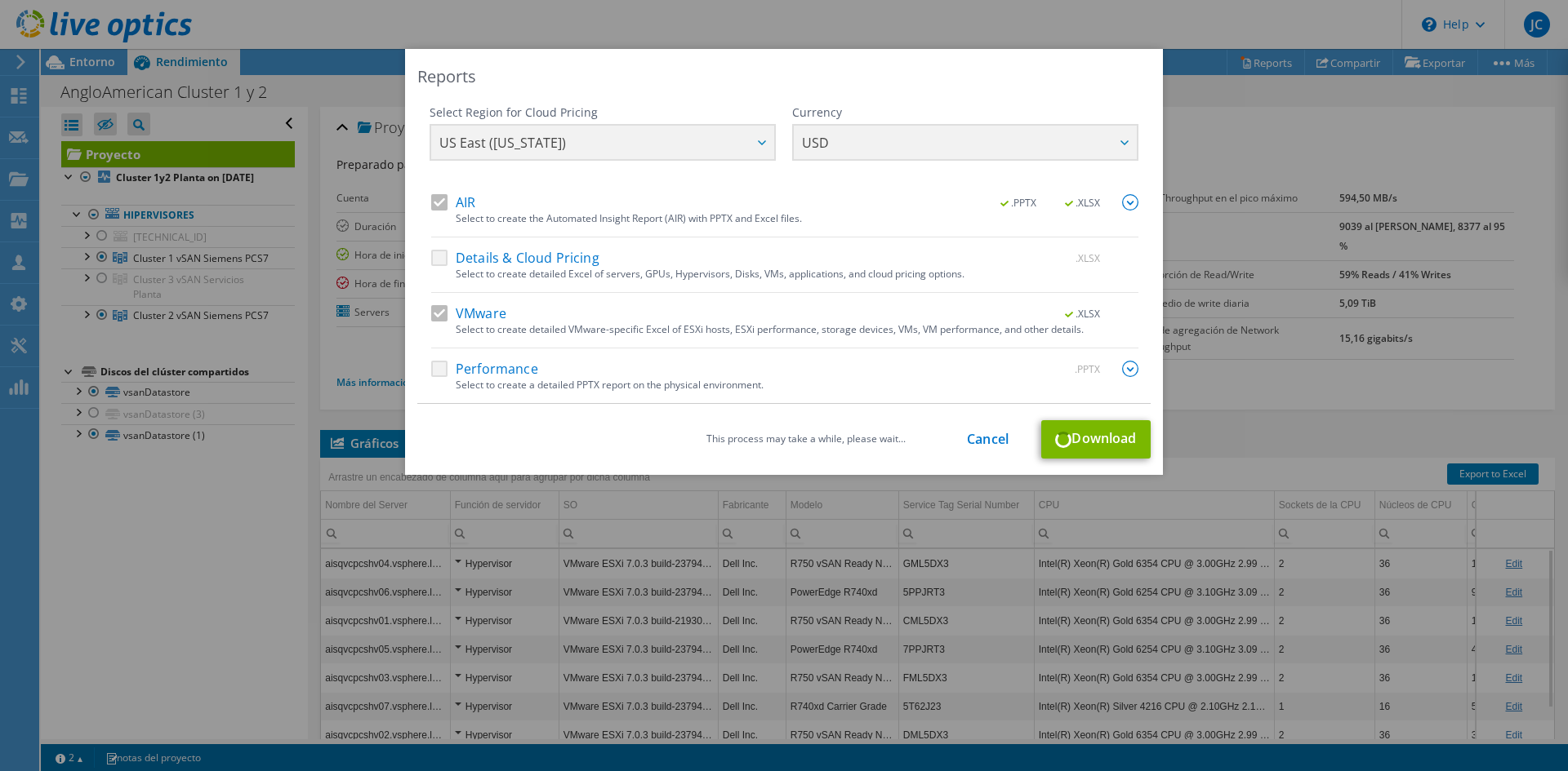
click at [1122, 366] on img at bounding box center [1131, 369] width 17 height 17
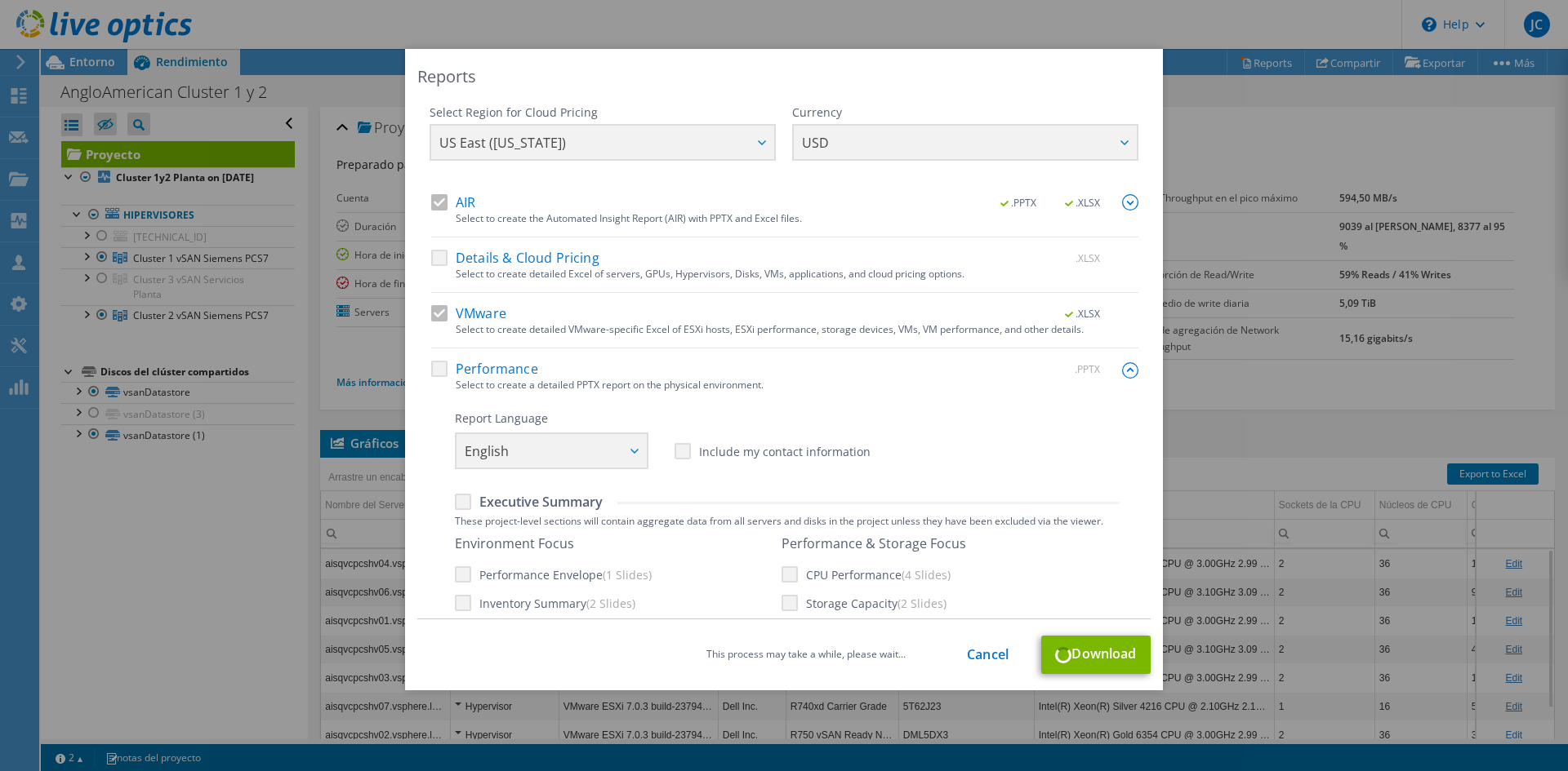
click at [1122, 366] on img at bounding box center [1131, 371] width 17 height 17
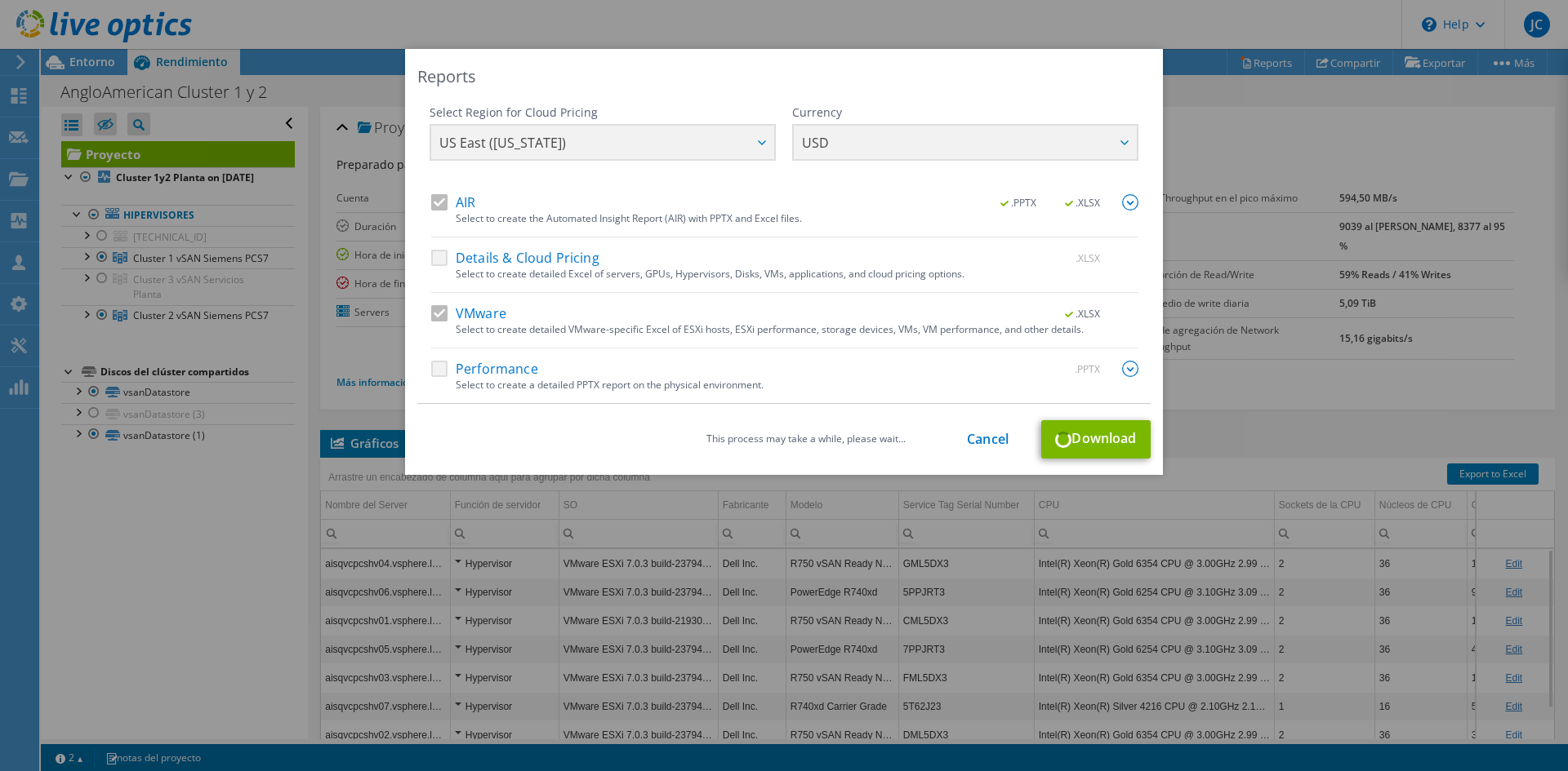
click at [1132, 197] on img at bounding box center [1131, 203] width 17 height 17
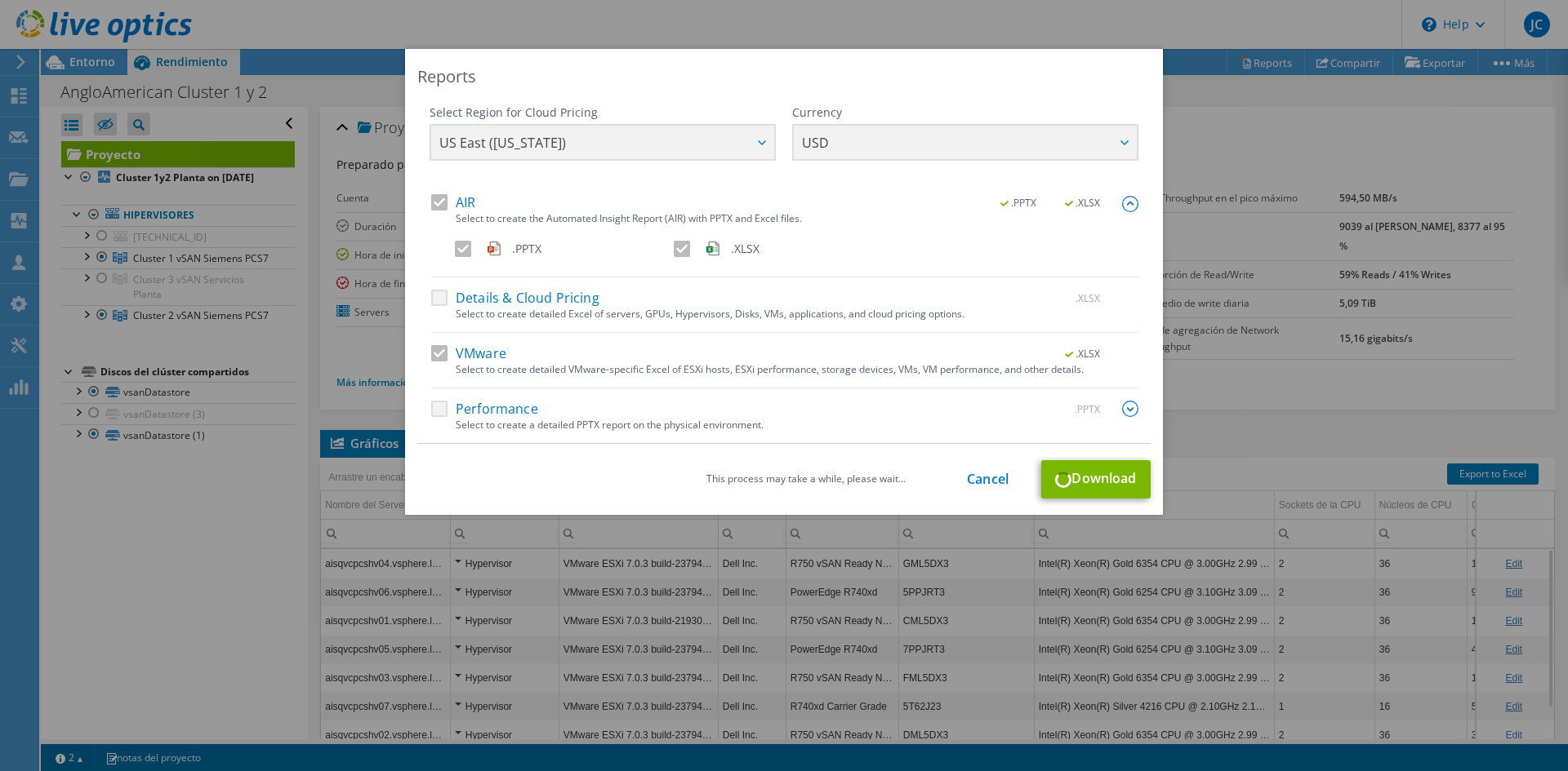
click at [1132, 197] on img at bounding box center [1131, 205] width 17 height 17
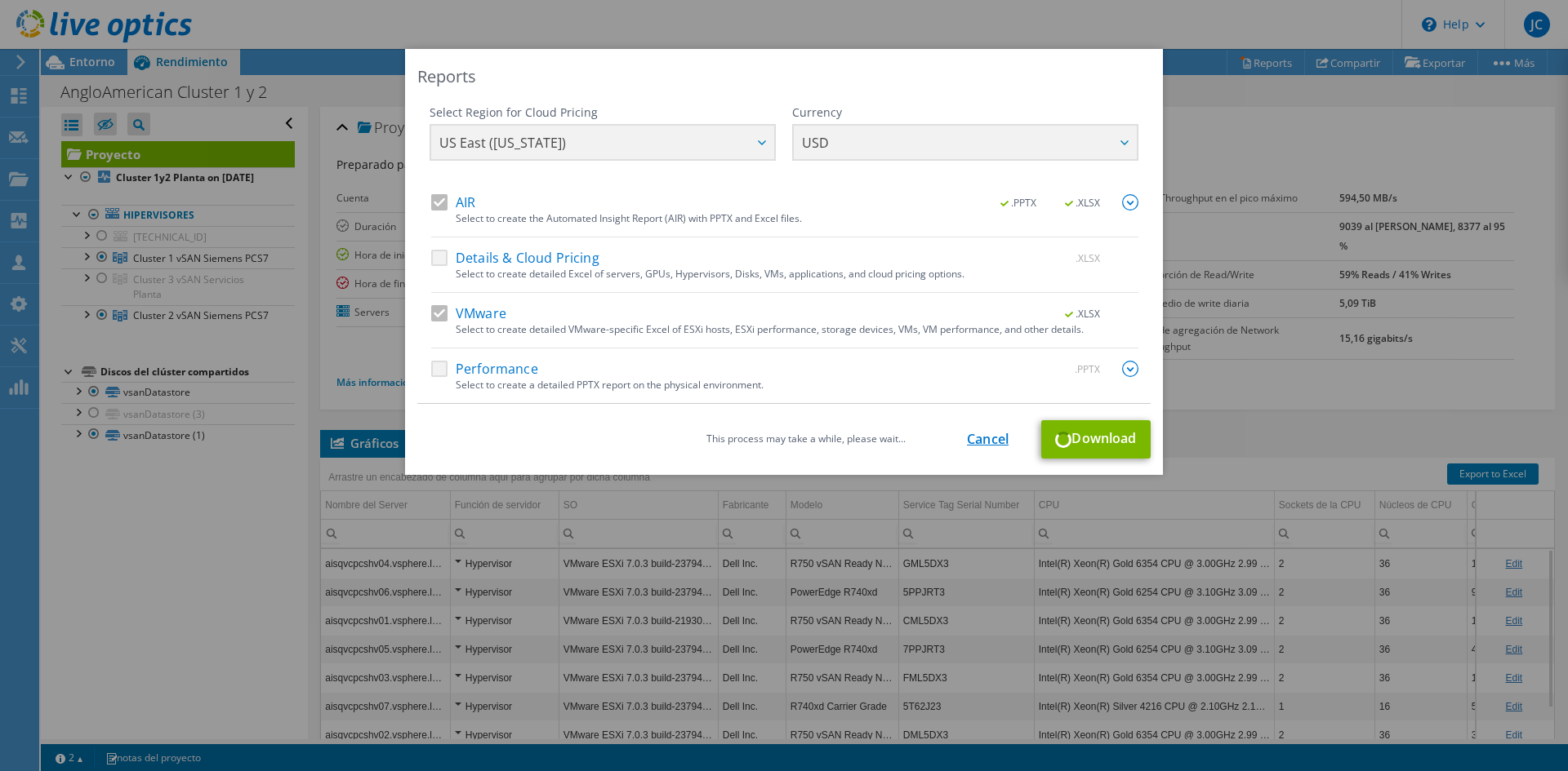
click at [985, 445] on link "Cancel" at bounding box center [987, 439] width 42 height 16
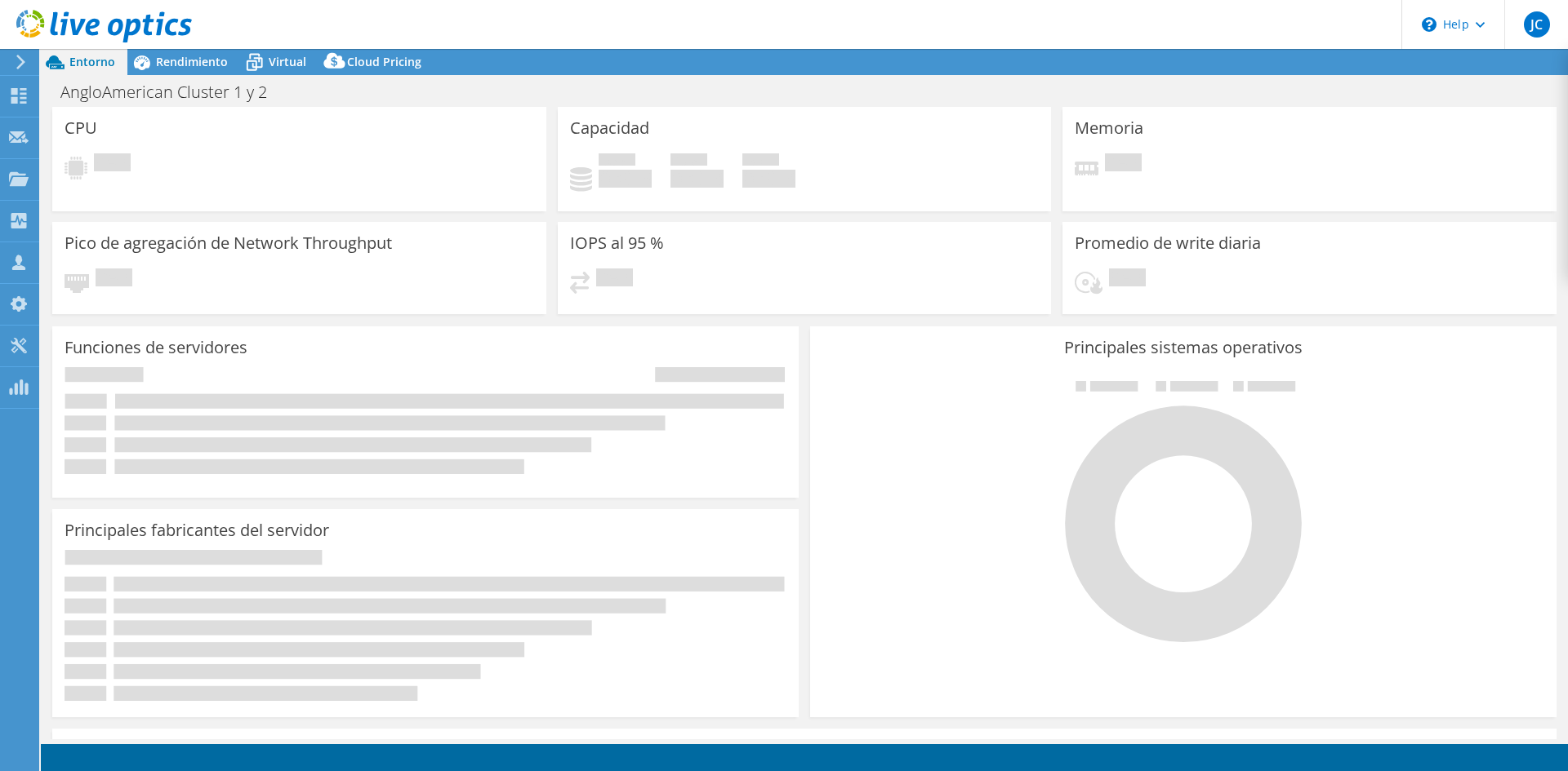
select select "USD"
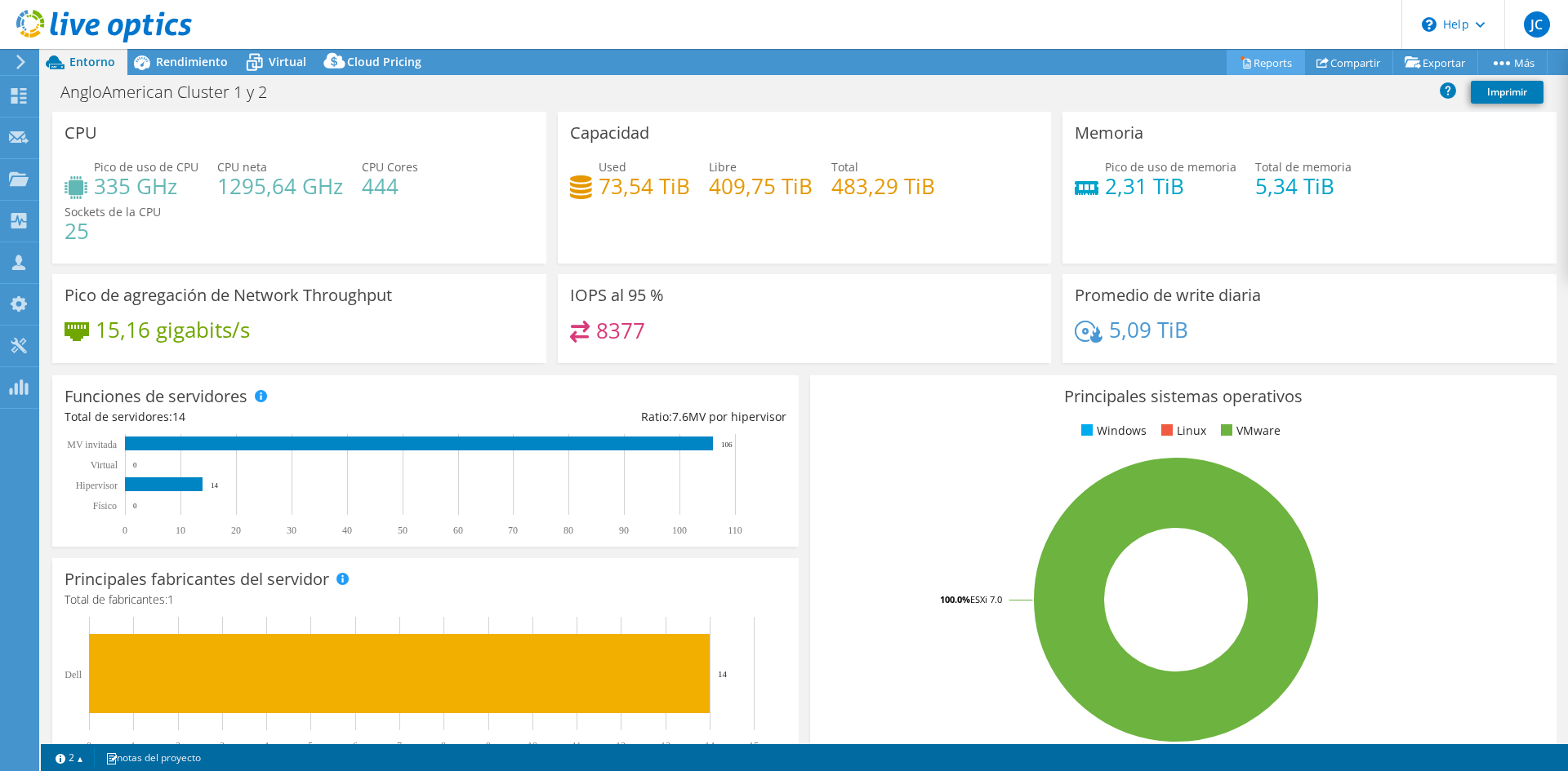
click at [1250, 66] on link "Reports" at bounding box center [1266, 62] width 78 height 25
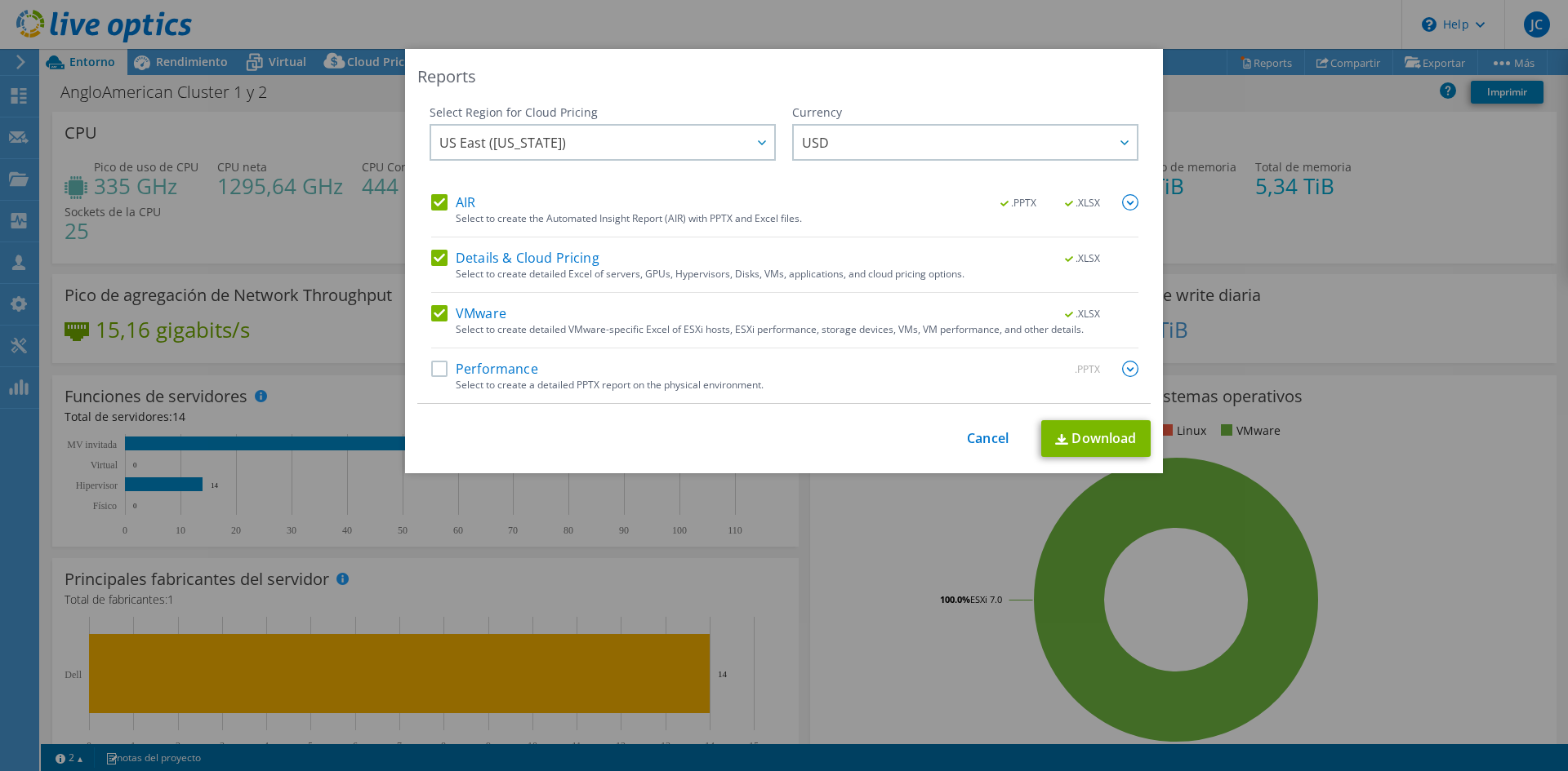
click at [1129, 195] on img at bounding box center [1131, 203] width 17 height 17
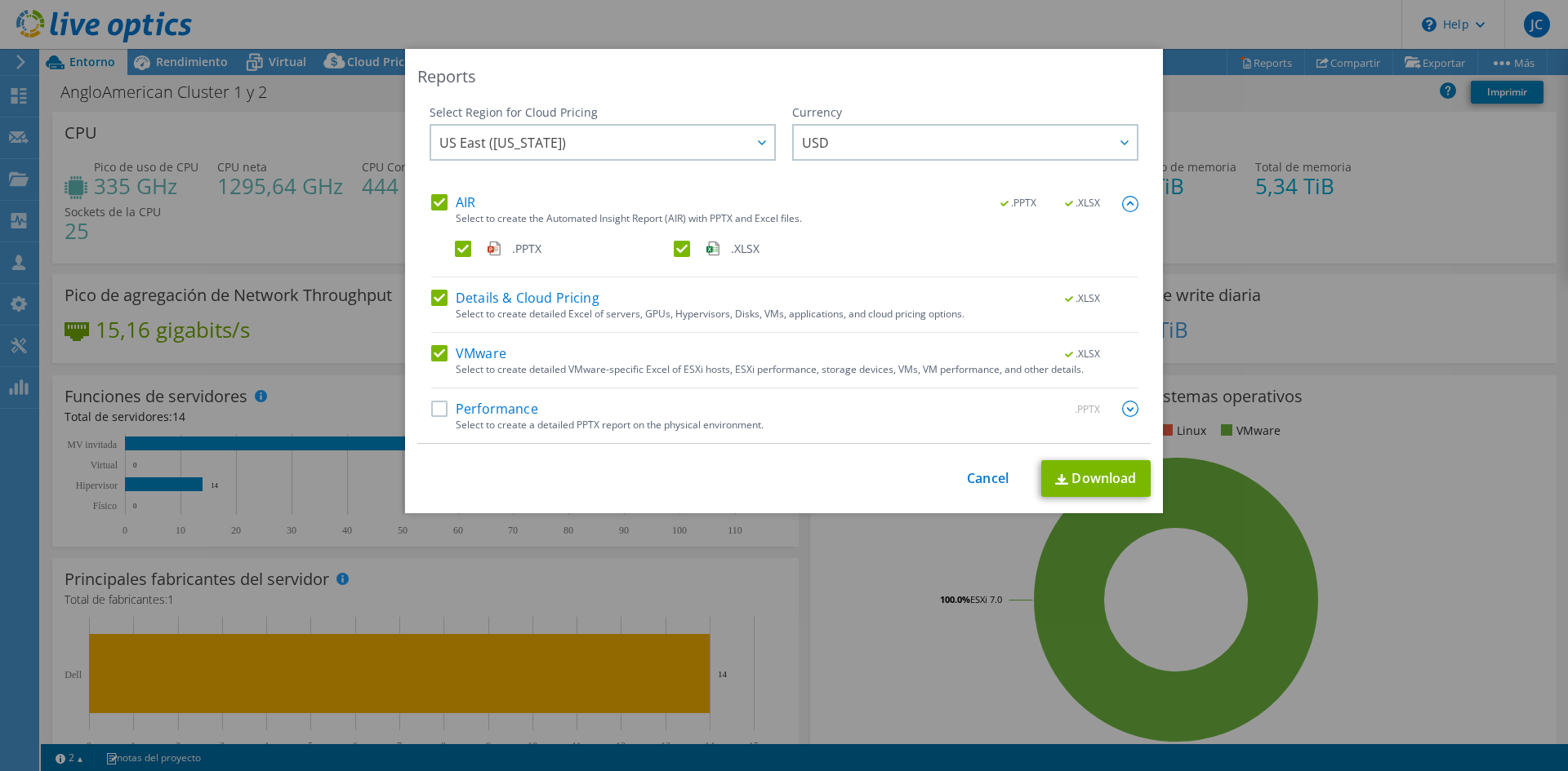
click at [665, 257] on div ".PPTX .XLSX" at bounding box center [797, 252] width 684 height 23
click at [674, 246] on label ".XLSX" at bounding box center [782, 249] width 216 height 17
click at [0, 0] on input ".XLSX" at bounding box center [0, 0] width 0 height 0
click at [437, 302] on label "Details & Cloud Pricing" at bounding box center [515, 299] width 168 height 17
click at [0, 0] on input "Details & Cloud Pricing" at bounding box center [0, 0] width 0 height 0
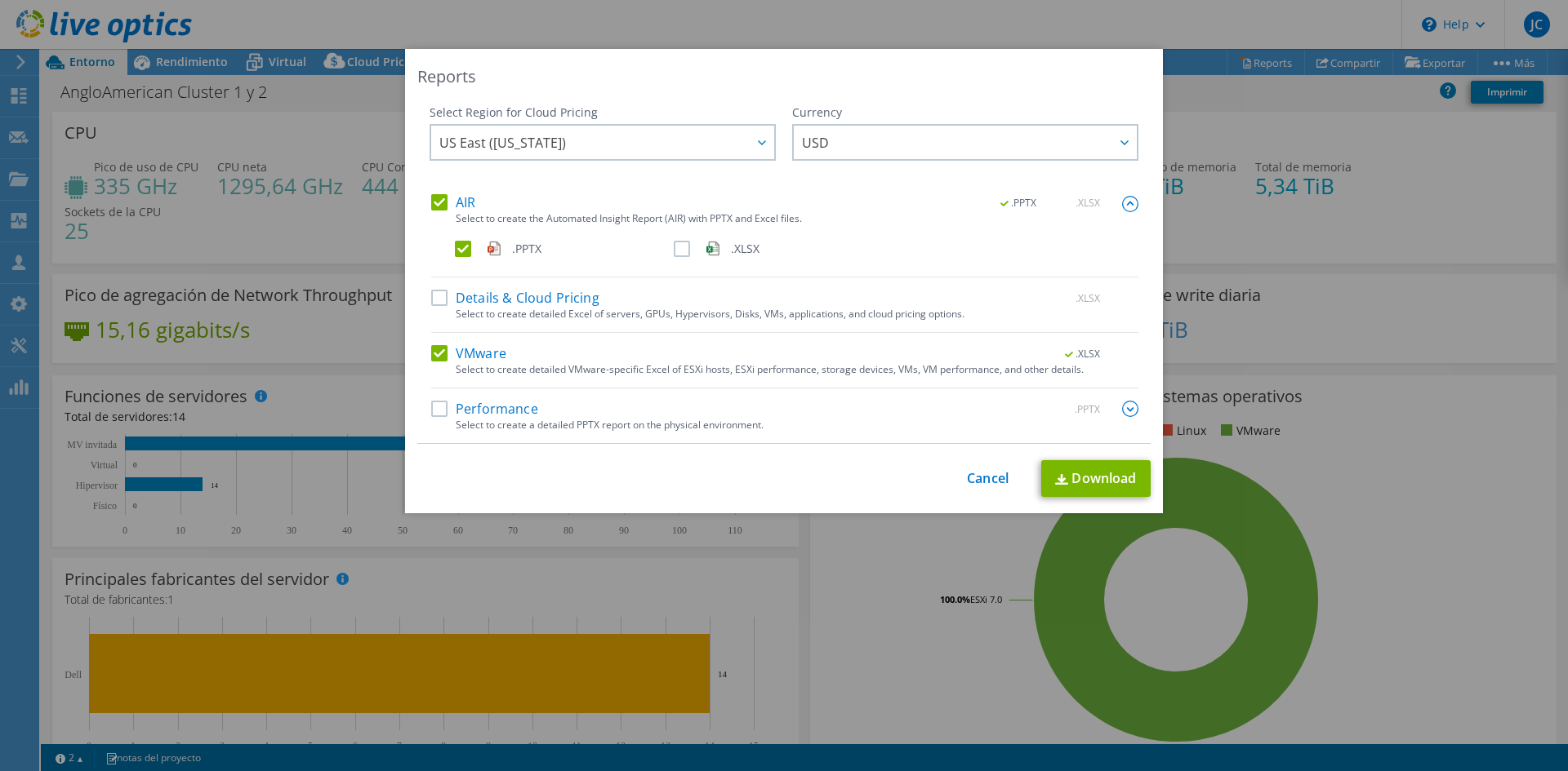
click at [431, 354] on label "VMware" at bounding box center [468, 353] width 75 height 17
click at [0, 0] on input "VMware" at bounding box center [0, 0] width 0 height 0
click at [1078, 477] on link "Download" at bounding box center [1096, 478] width 110 height 36
